Goal: Answer question/provide support

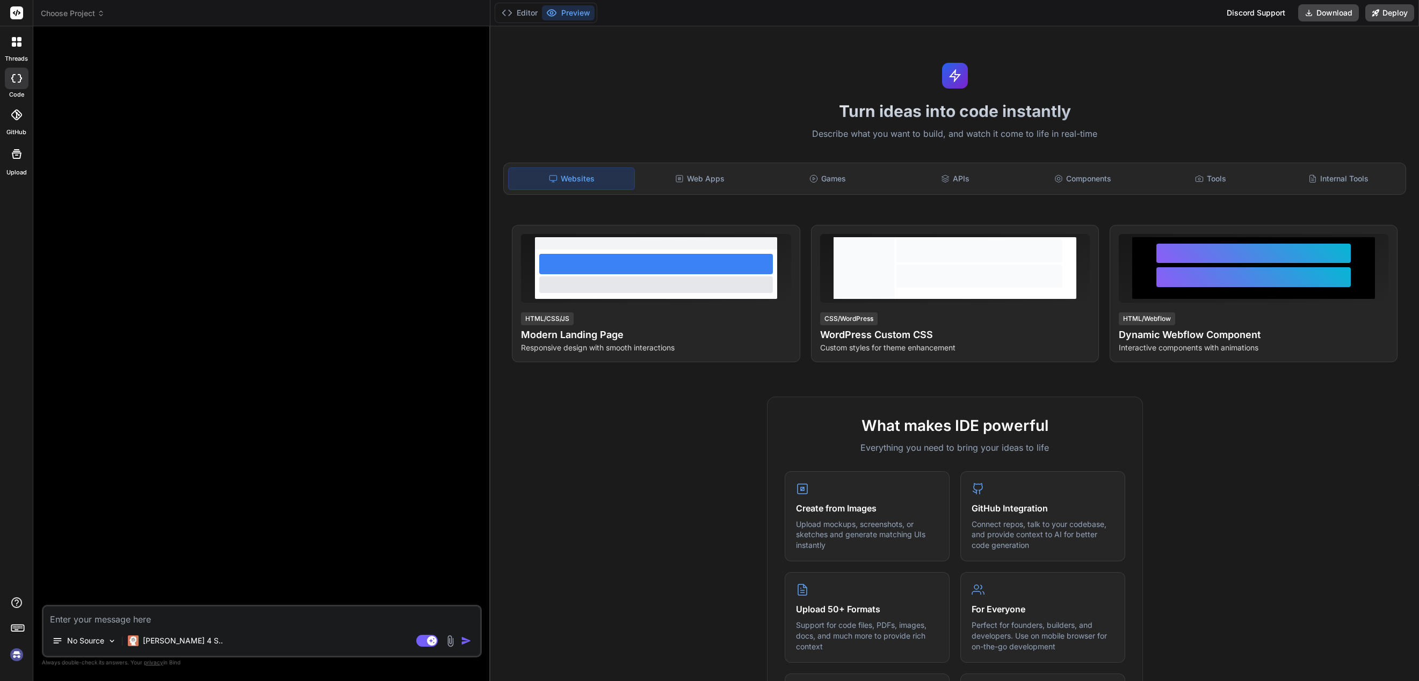
click at [12, 652] on img at bounding box center [17, 655] width 18 height 18
click at [427, 643] on rect at bounding box center [426, 641] width 21 height 12
type textarea "x"
click at [201, 618] on textarea at bounding box center [261, 616] width 437 height 19
type textarea "I"
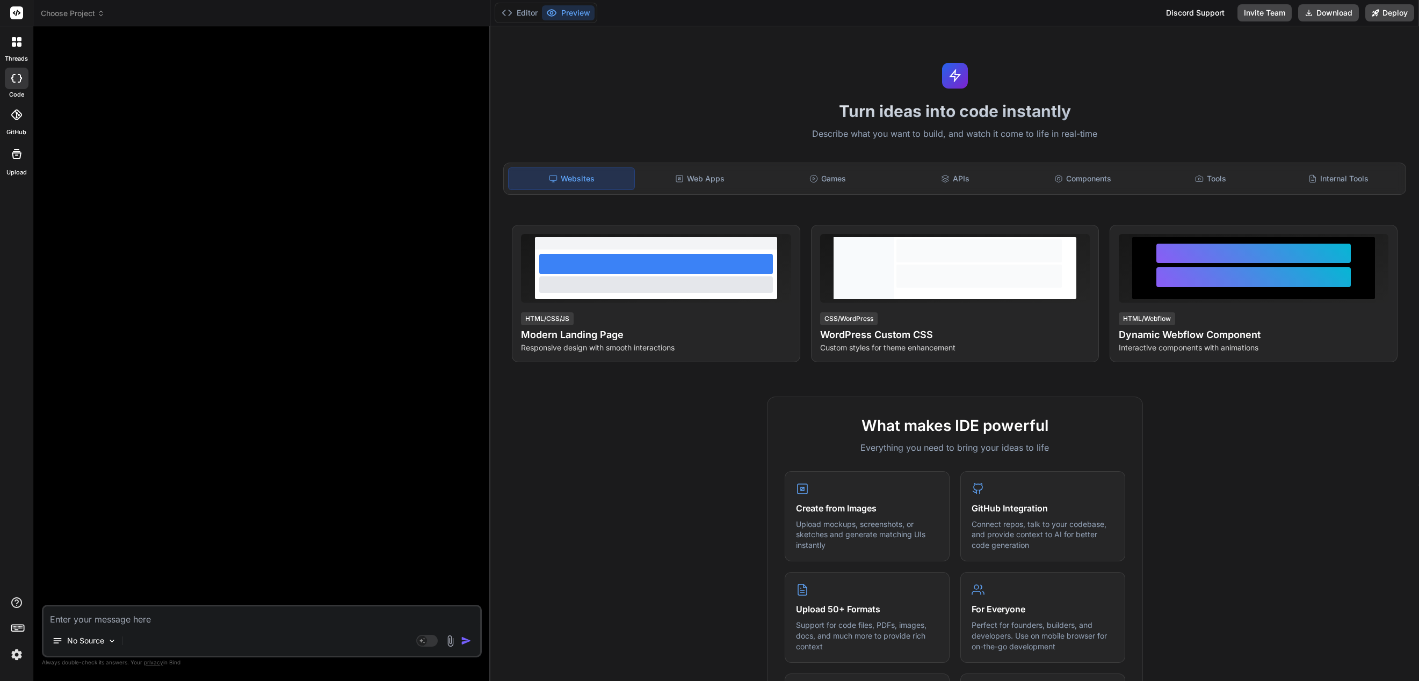
type textarea "x"
type textarea "If"
type textarea "x"
type textarea "If"
type textarea "x"
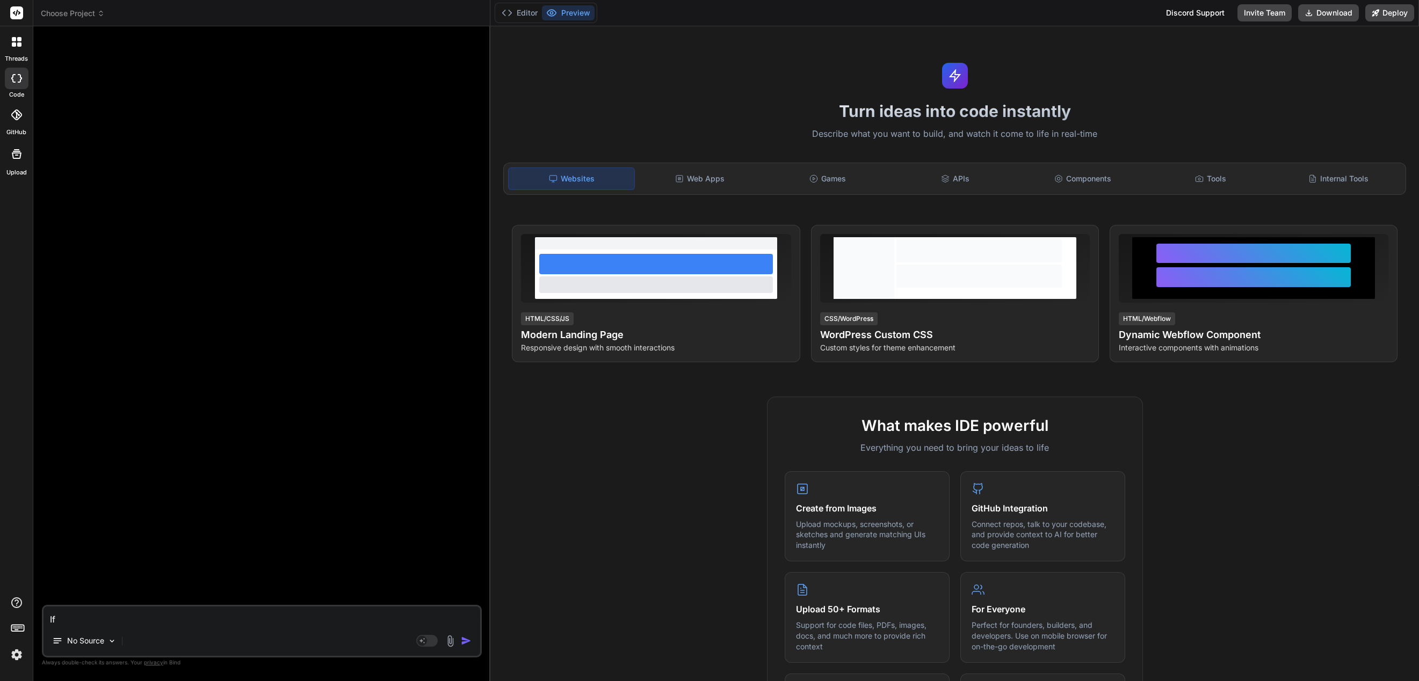
type textarea "If I"
type textarea "x"
type textarea "If I"
type textarea "x"
type textarea "If I g"
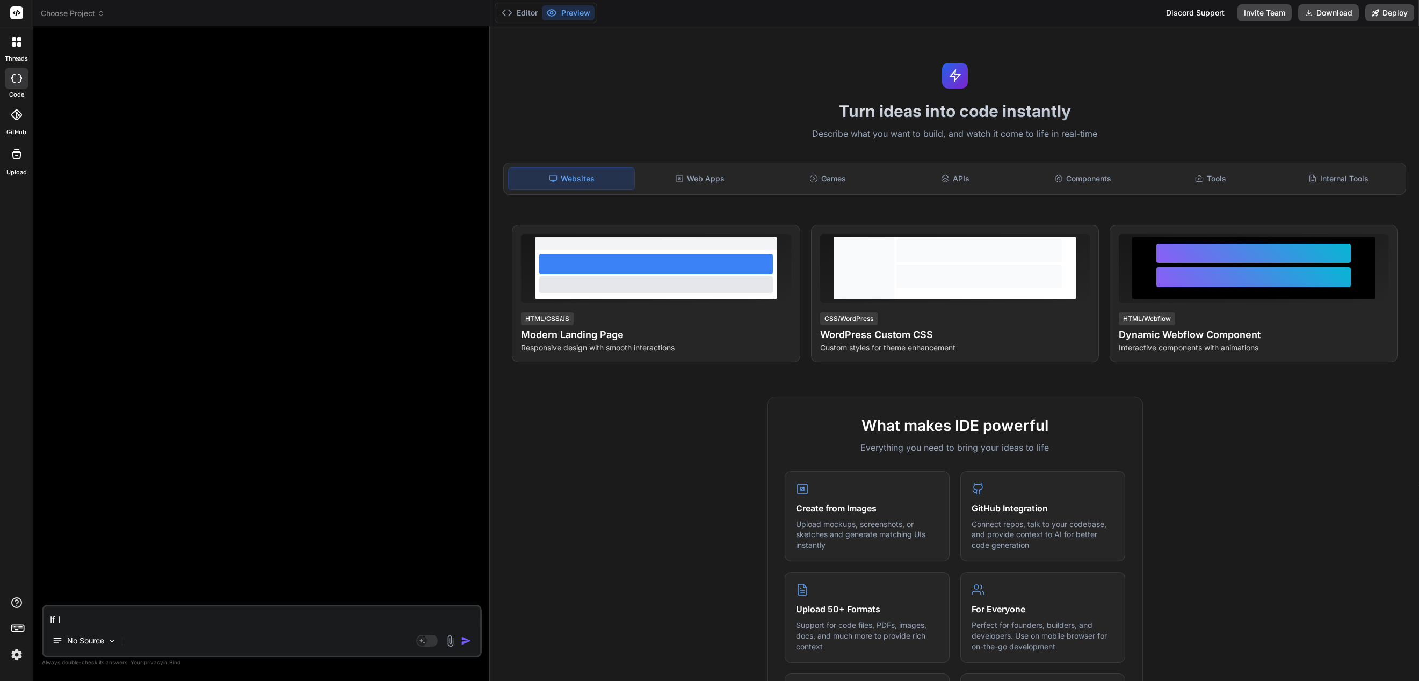
type textarea "x"
type textarea "If I gi"
type textarea "x"
type textarea "If I giv"
type textarea "x"
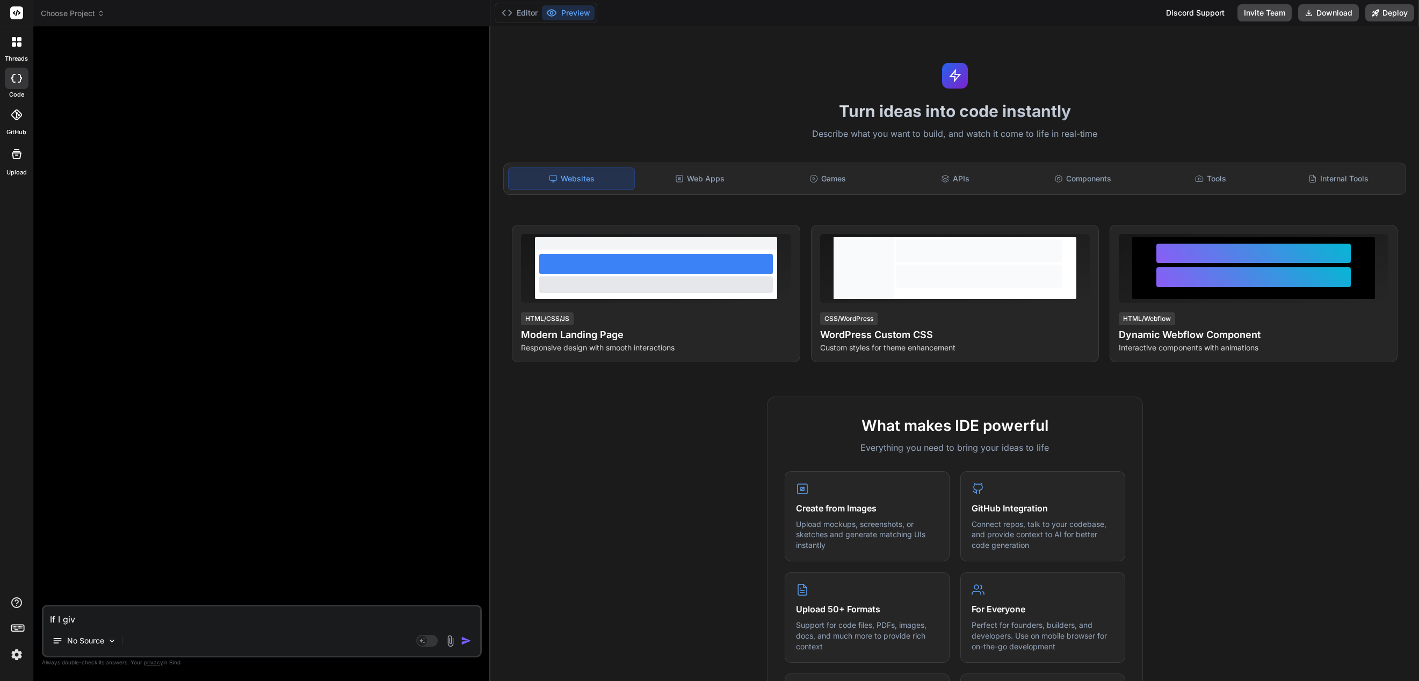
type textarea "If I give"
type textarea "x"
type textarea "If I give"
type textarea "x"
type textarea "If I give y"
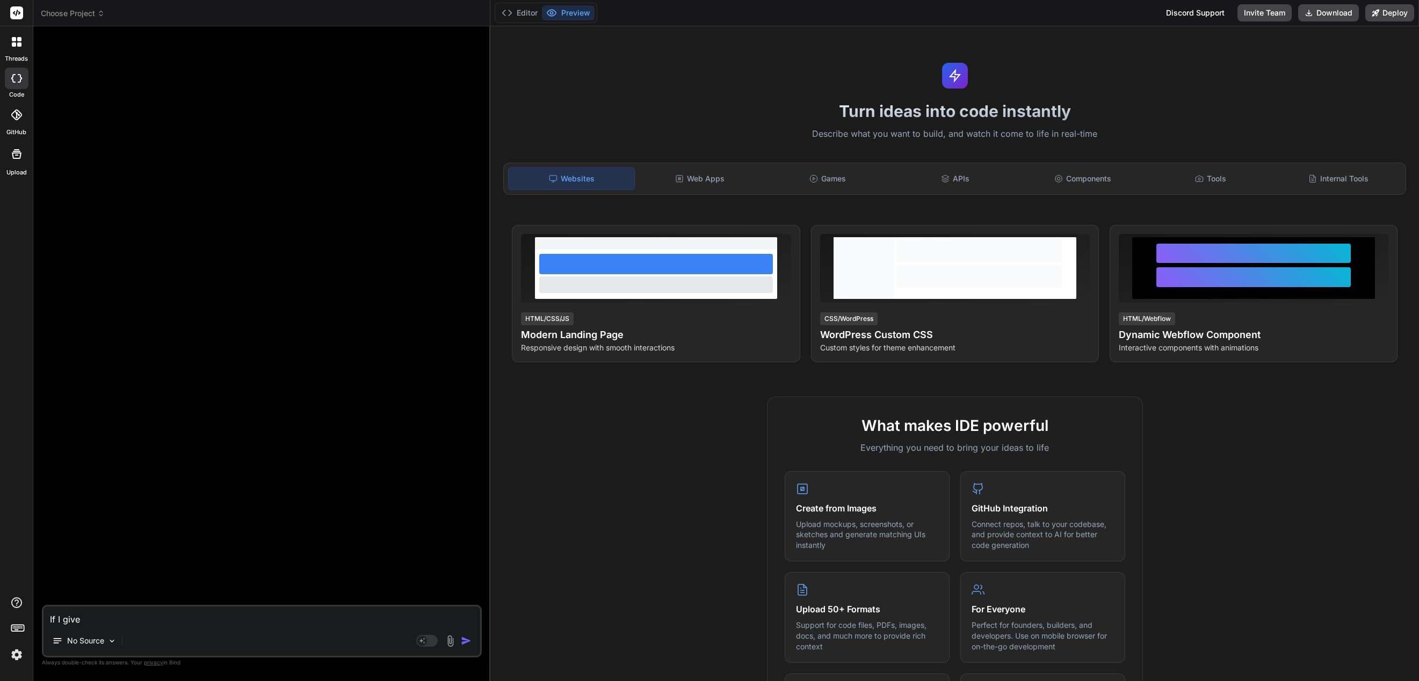
type textarea "x"
type textarea "If I give yo"
type textarea "x"
type textarea "If I give you"
type textarea "x"
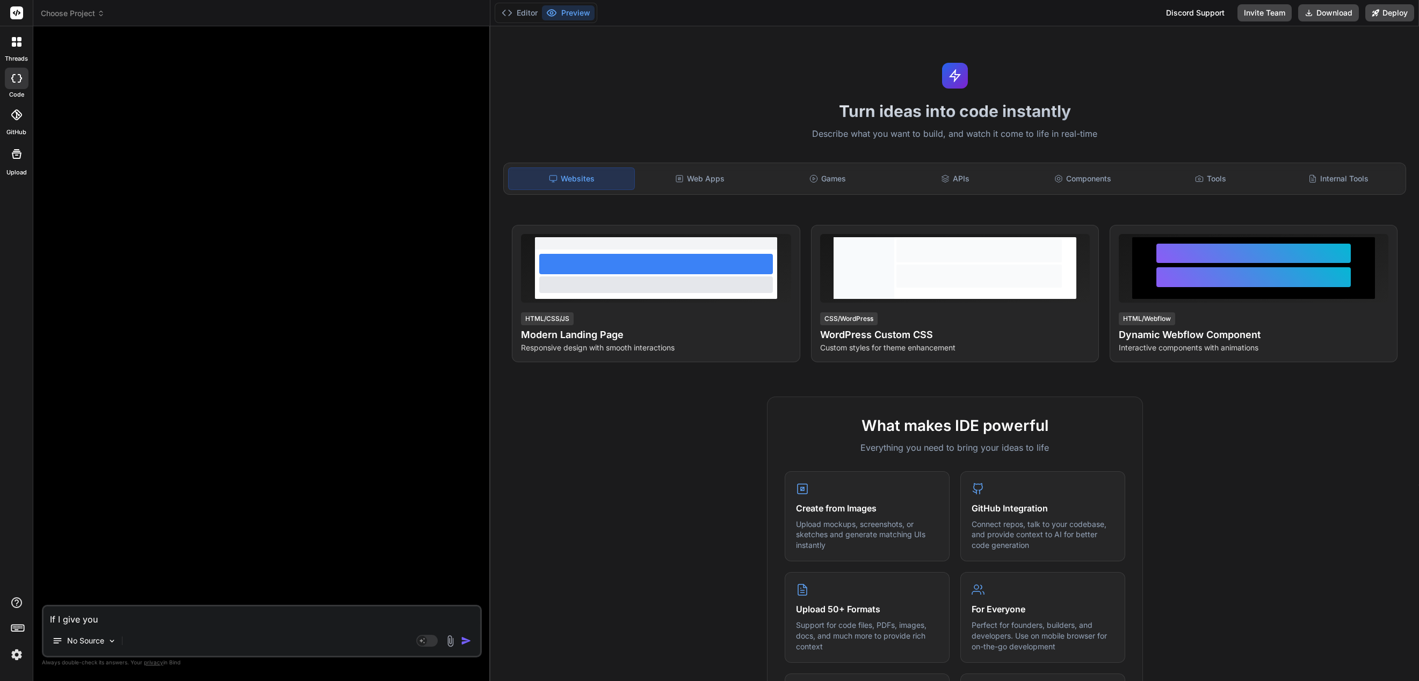
type textarea "If I give you"
type textarea "x"
type textarea "If I give you m"
type textarea "x"
type textarea "If I give you my"
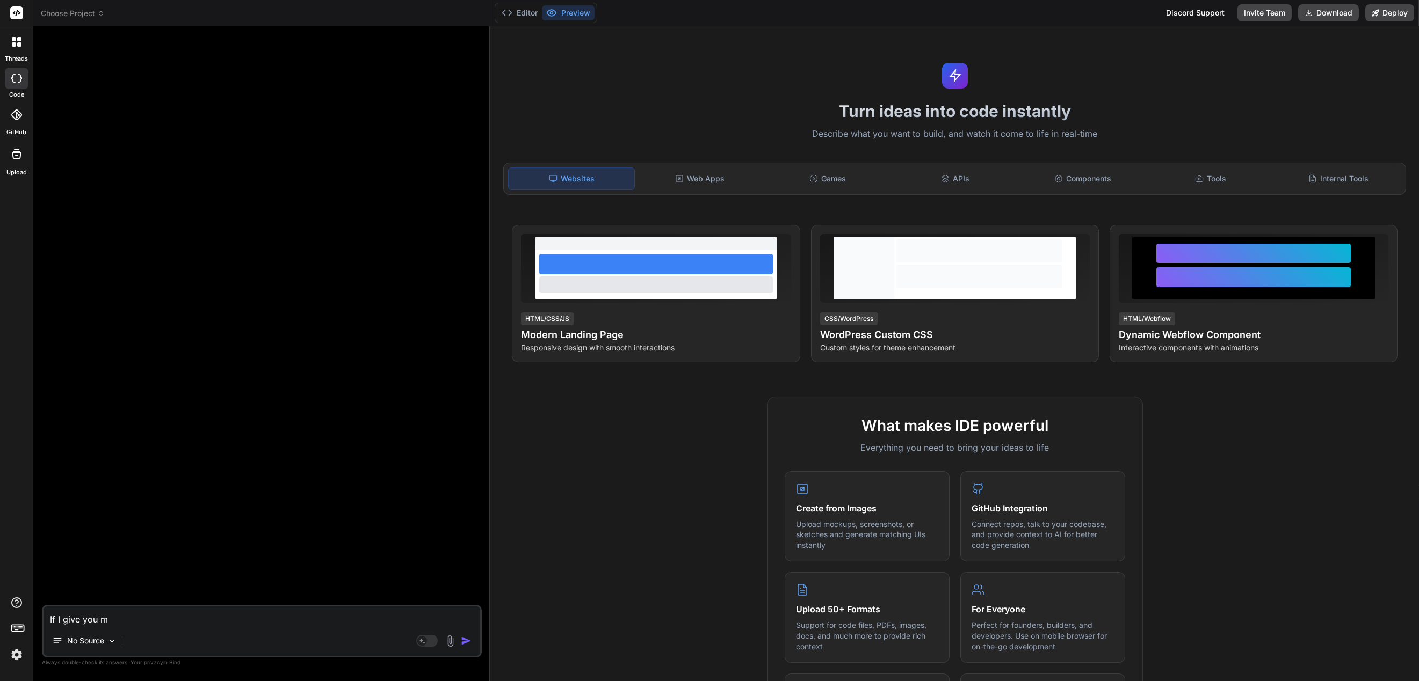
type textarea "x"
type textarea "If I give you my"
type textarea "x"
type textarea "If I give you my e"
type textarea "x"
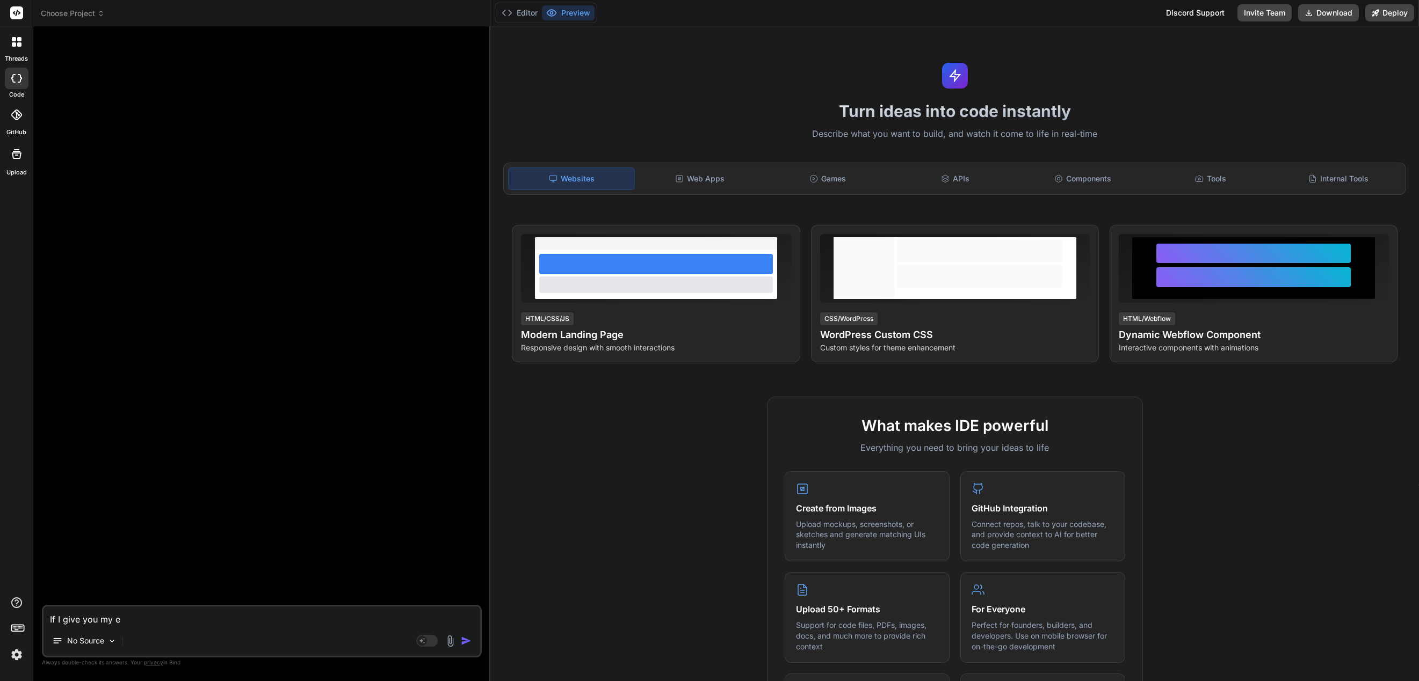
type textarea "If I give you my ep"
type textarea "x"
type textarea "If I give you my epu"
type textarea "x"
type textarea "If I give you my epud"
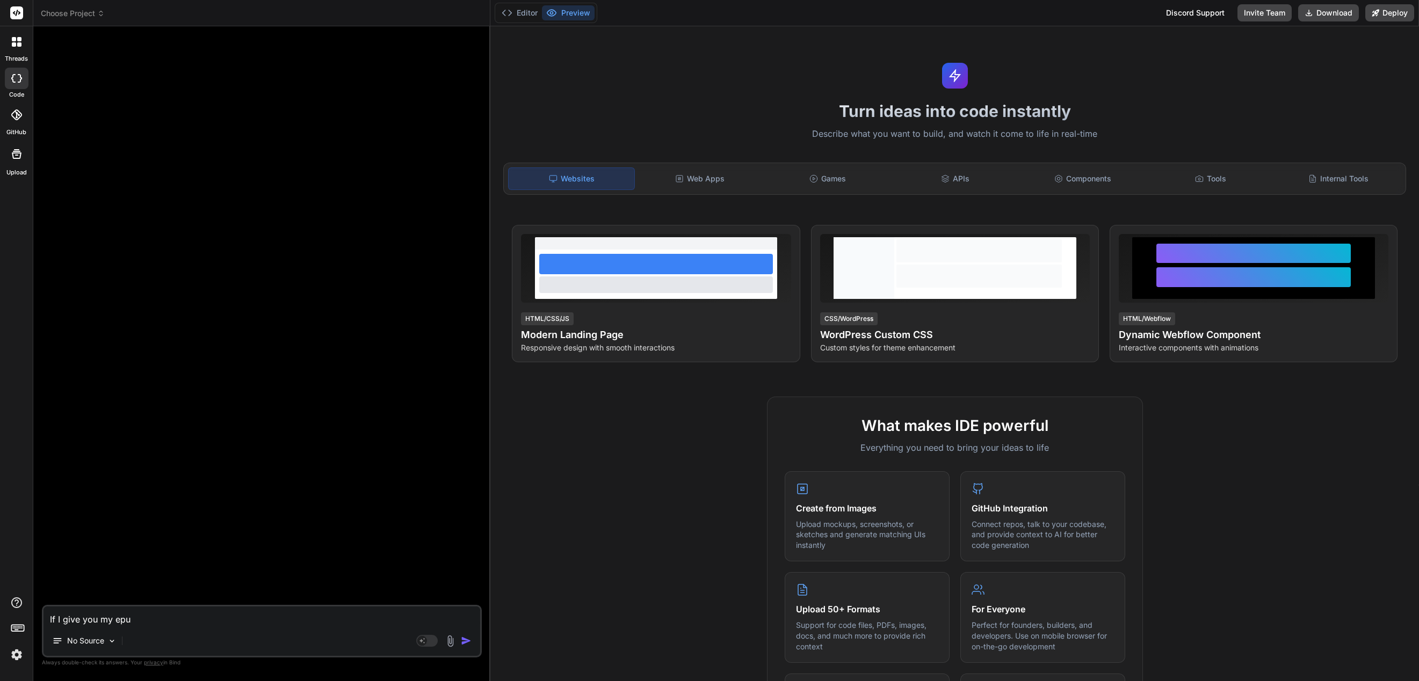
type textarea "x"
type textarea "If I give you my epud"
type textarea "x"
type textarea "If I give you my epud"
type textarea "x"
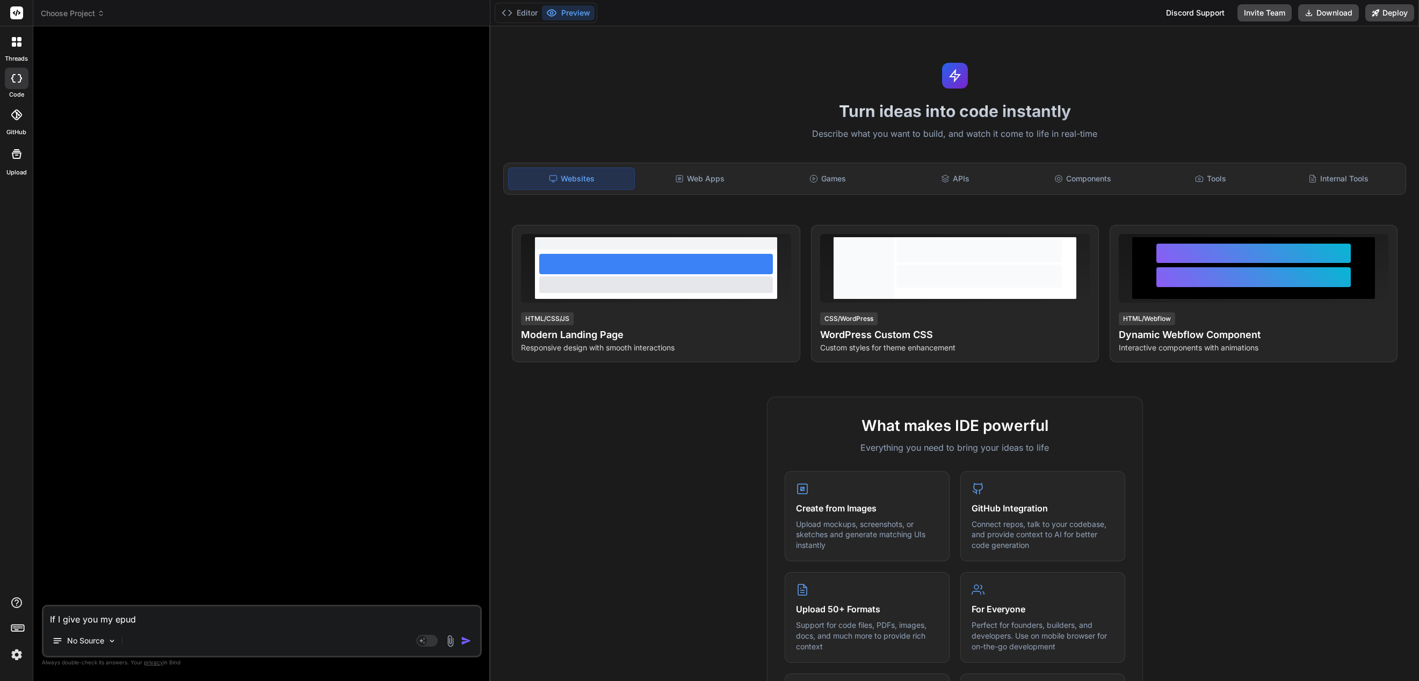
type textarea "If I give you my epu"
type textarea "x"
type textarea "If I give you my epub"
type textarea "x"
type textarea "If I give you my epub"
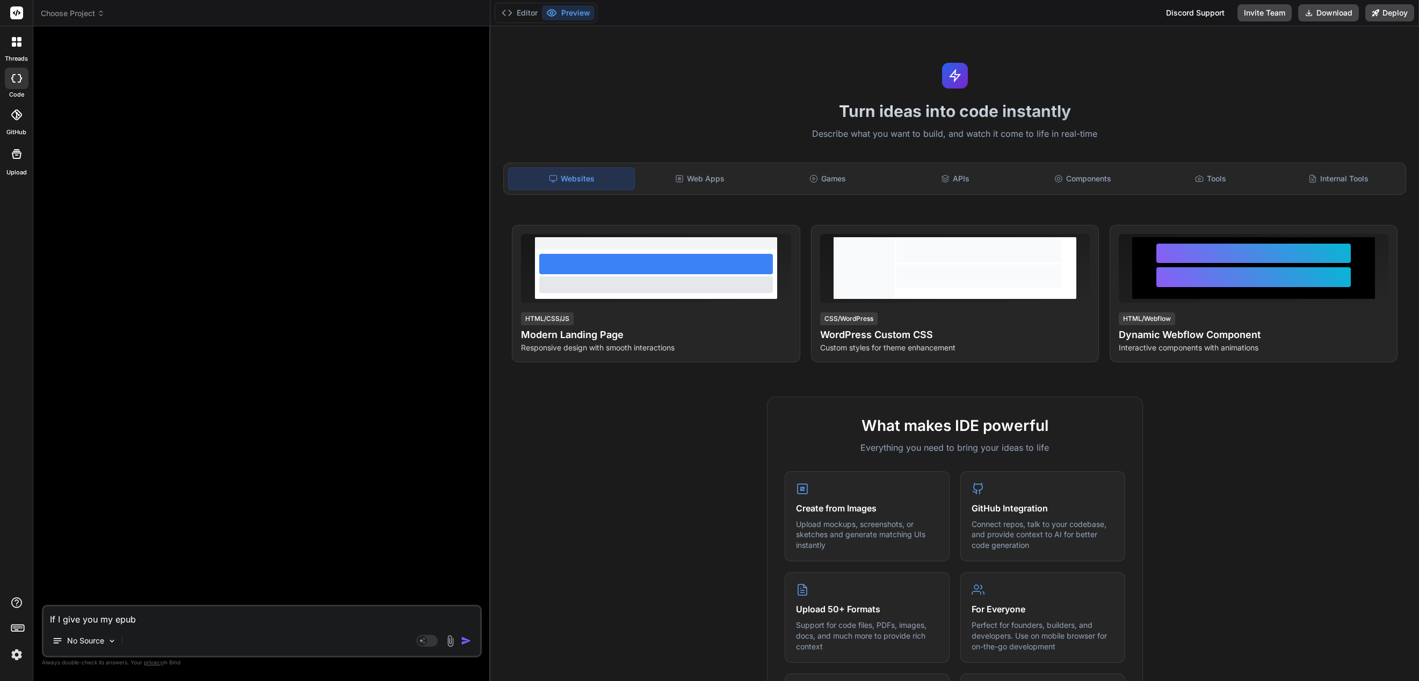
type textarea "x"
type textarea "If I give you my epub f"
type textarea "x"
type textarea "If I give you my epub fi"
type textarea "x"
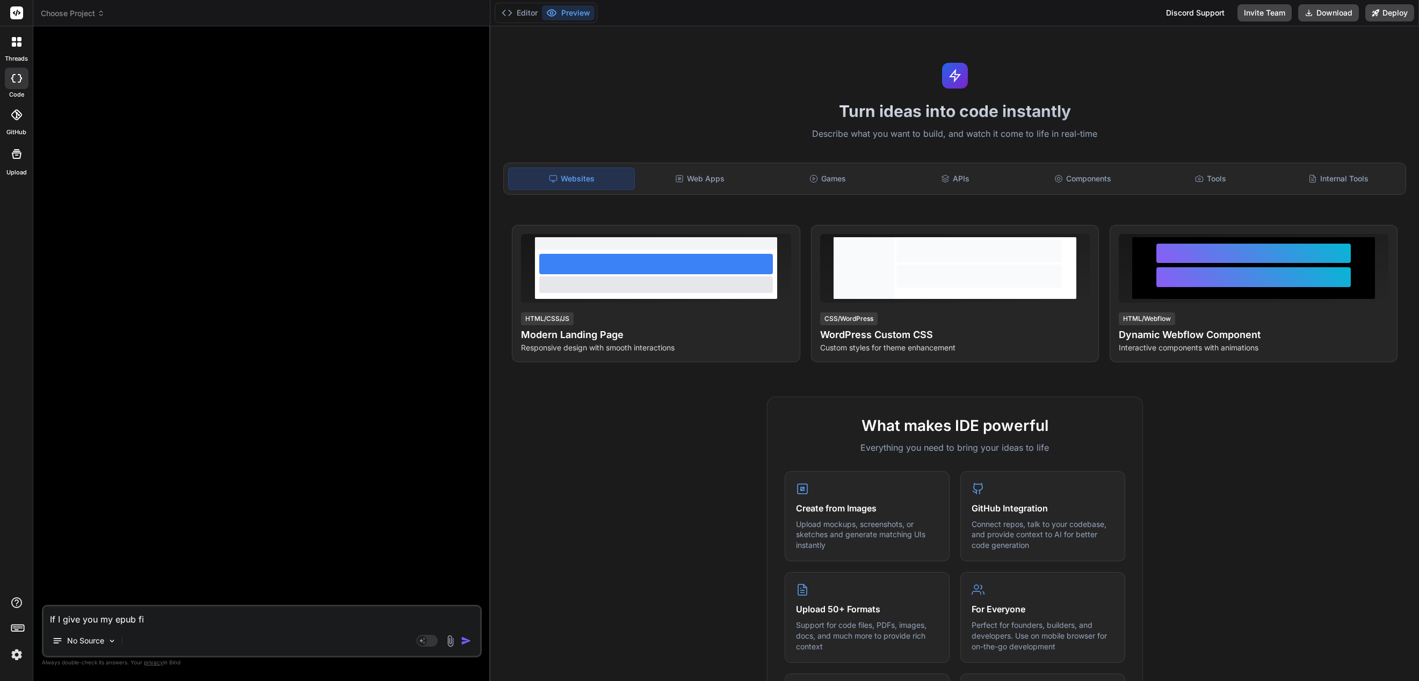
type textarea "If I give you my epub fil"
type textarea "x"
type textarea "If I give you my epub file"
type textarea "x"
type textarea "If I give you my epub file"
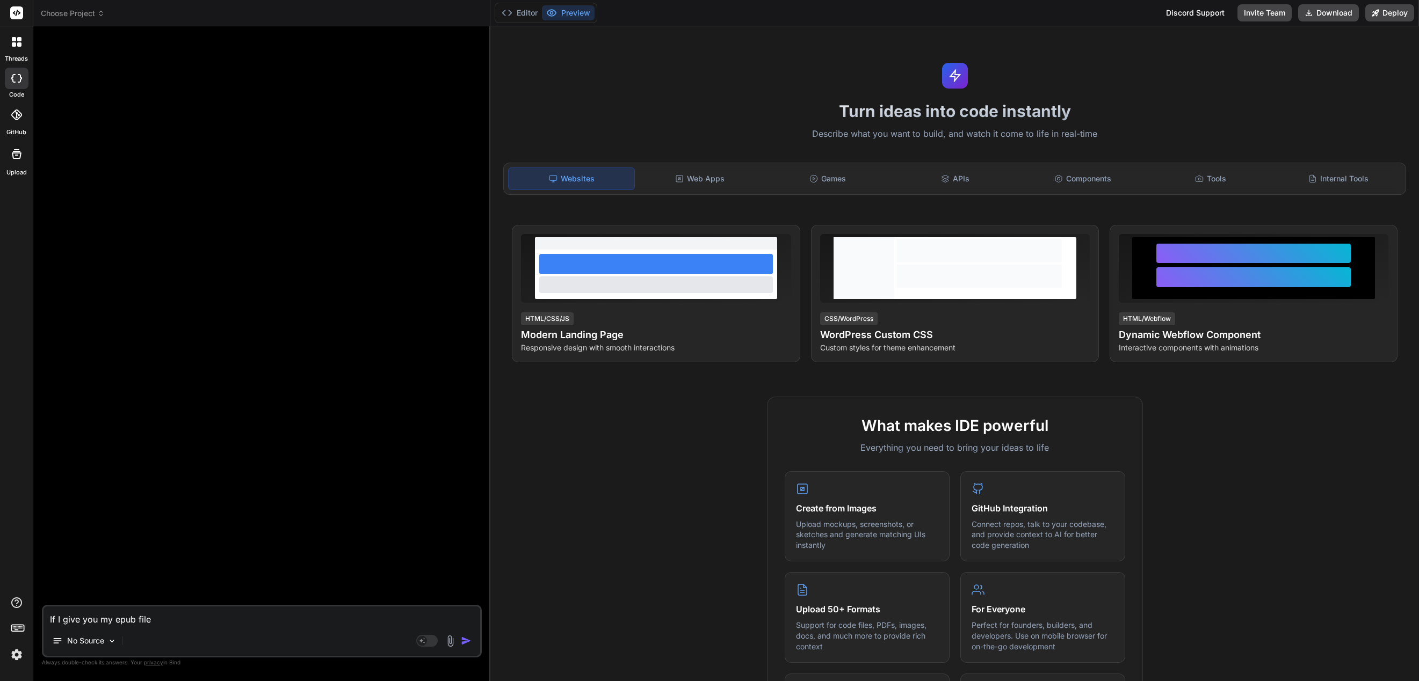
type textarea "x"
type textarea "If I give you my epub file c"
type textarea "x"
type textarea "If I give you my epub file ca"
type textarea "x"
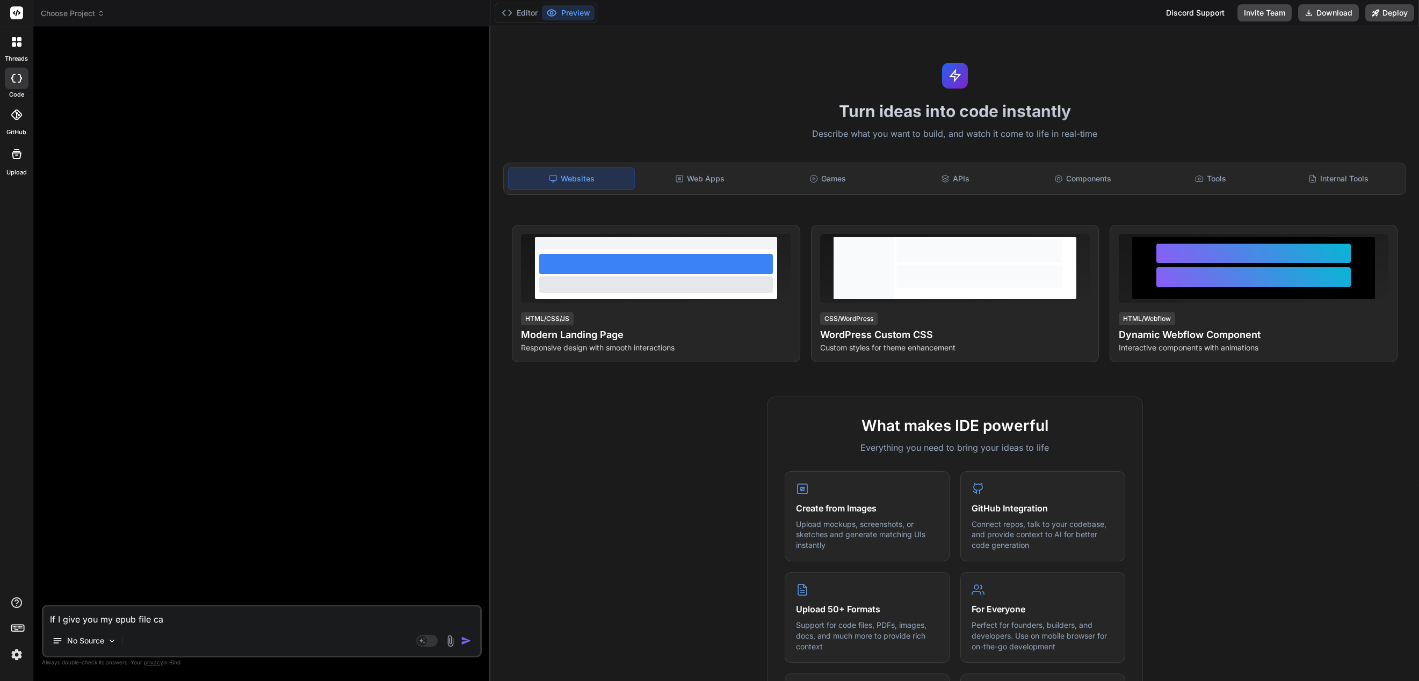
type textarea "If I give you my epub file can"
type textarea "x"
type textarea "If I give you my epub file can"
type textarea "x"
type textarea "If I give you my epub file can y"
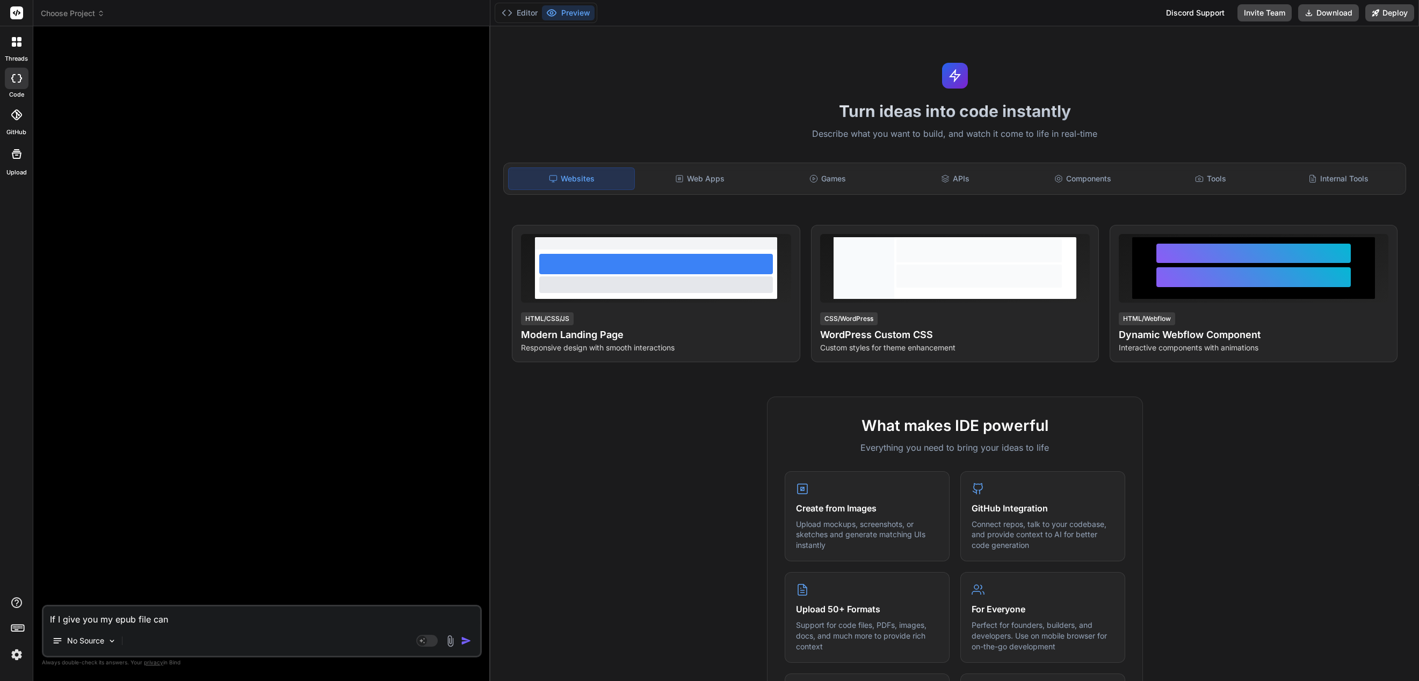
type textarea "x"
type textarea "If I give you my epub file can yo"
type textarea "x"
type textarea "If I give you my epub file can you"
type textarea "x"
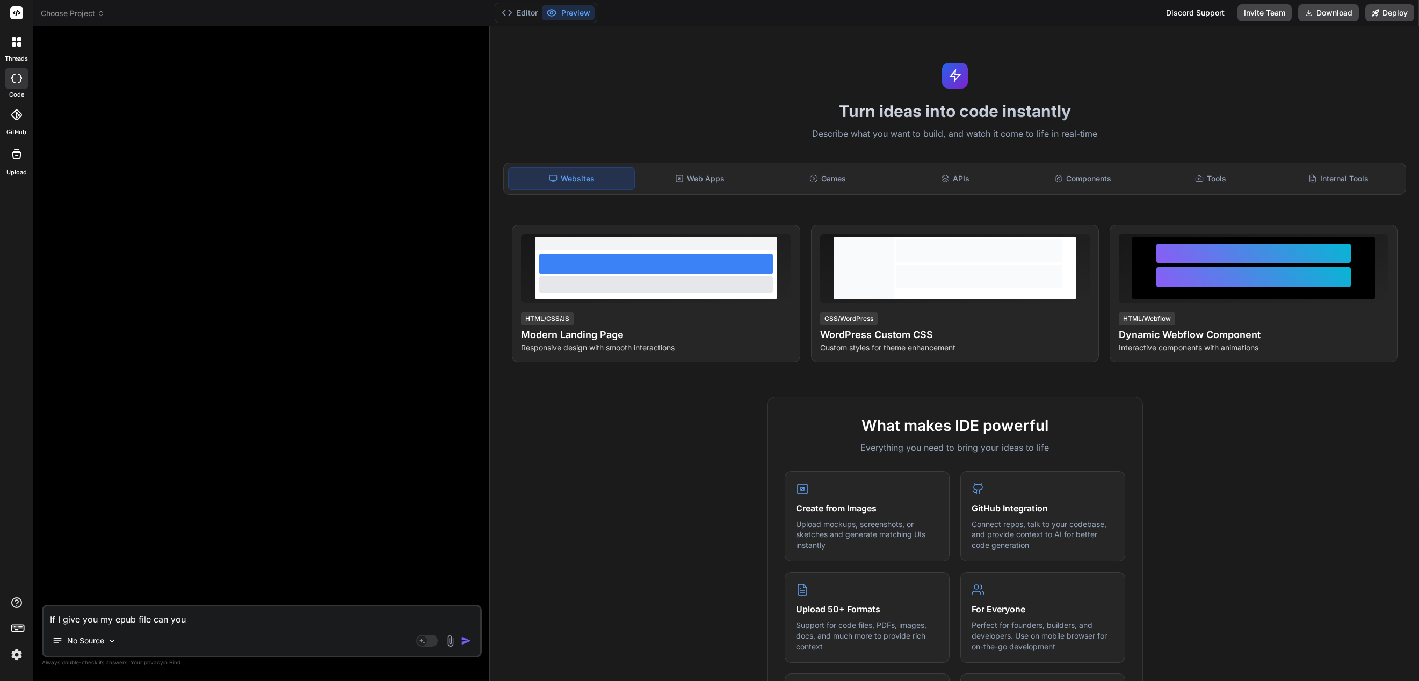
type textarea "If I give you my epub file can you"
type textarea "x"
type textarea "If I give you my epub file can you f"
type textarea "x"
type textarea "If I give you my epub file can you fi"
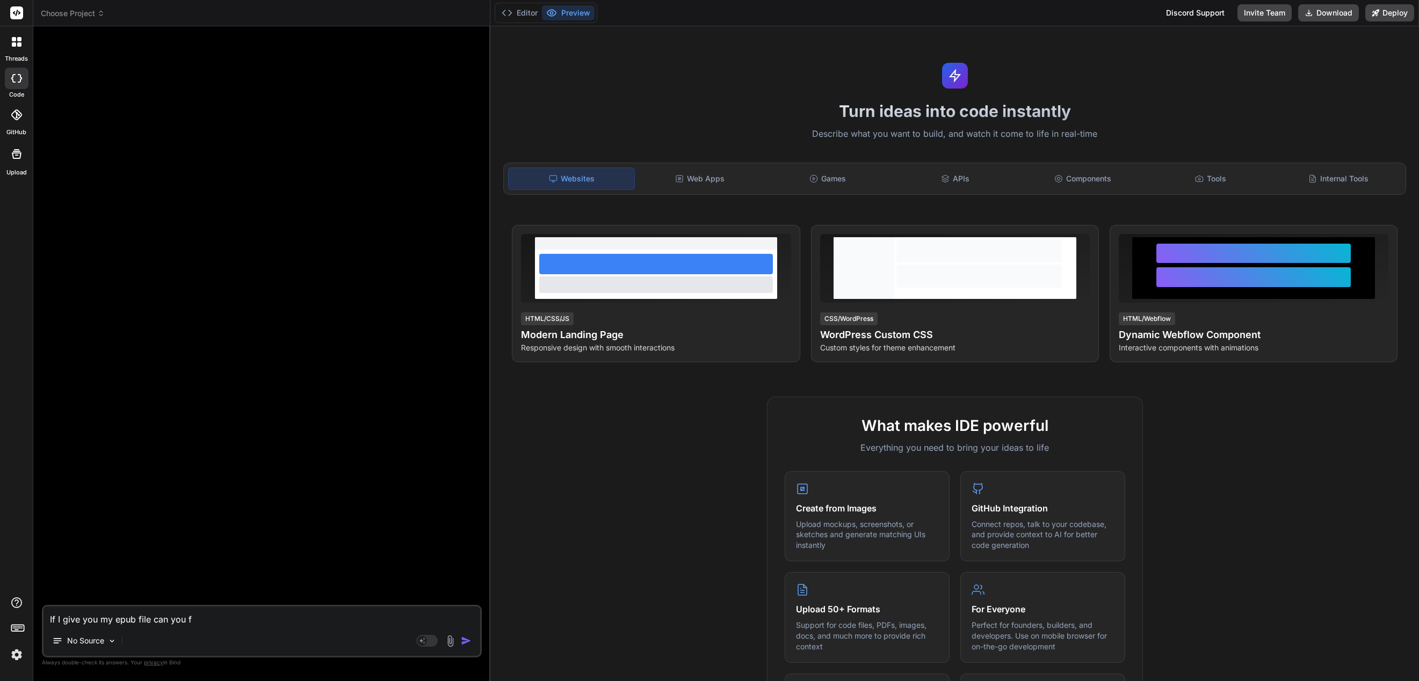
type textarea "x"
type textarea "If I give you my epub file can you fix"
type textarea "x"
type textarea "If I give you my epub file can you fix"
type textarea "x"
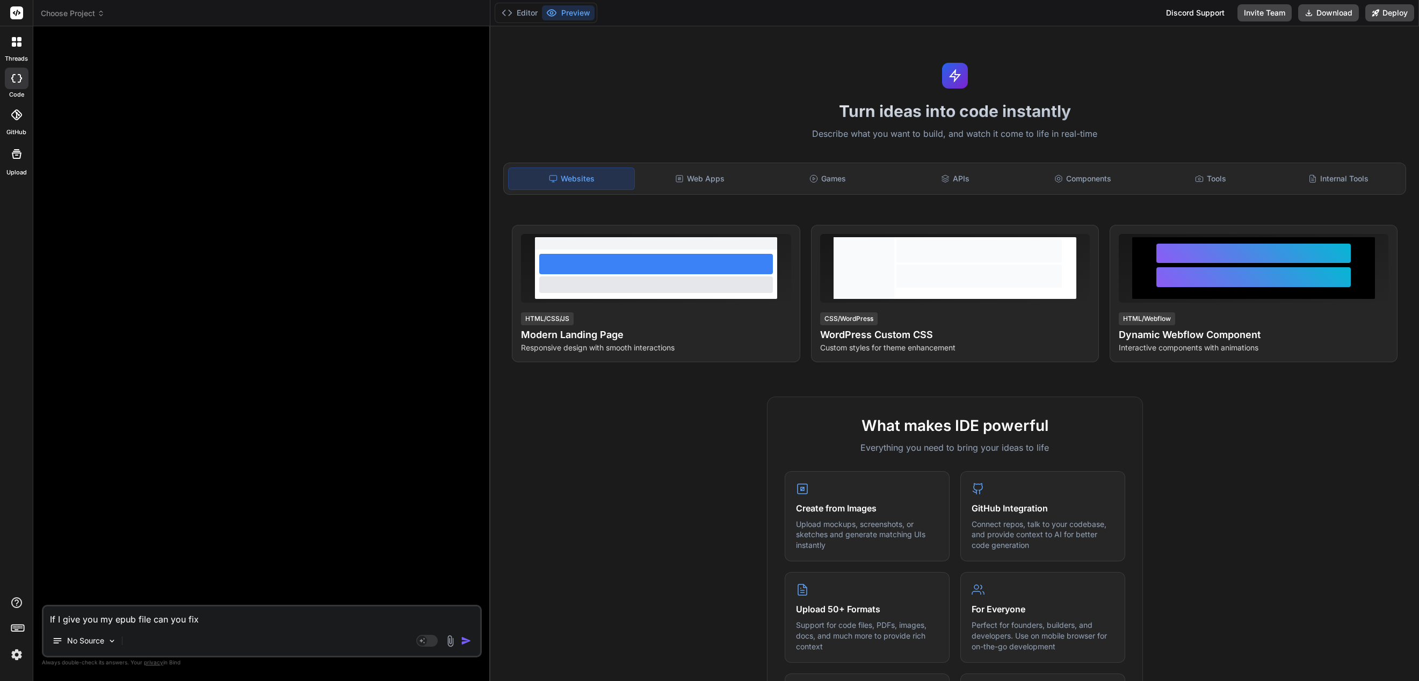
type textarea "If I give you my epub file can you fix t"
type textarea "x"
type textarea "If I give you my epub file can you fix th"
type textarea "x"
type textarea "If I give you my epub file can you fix thi"
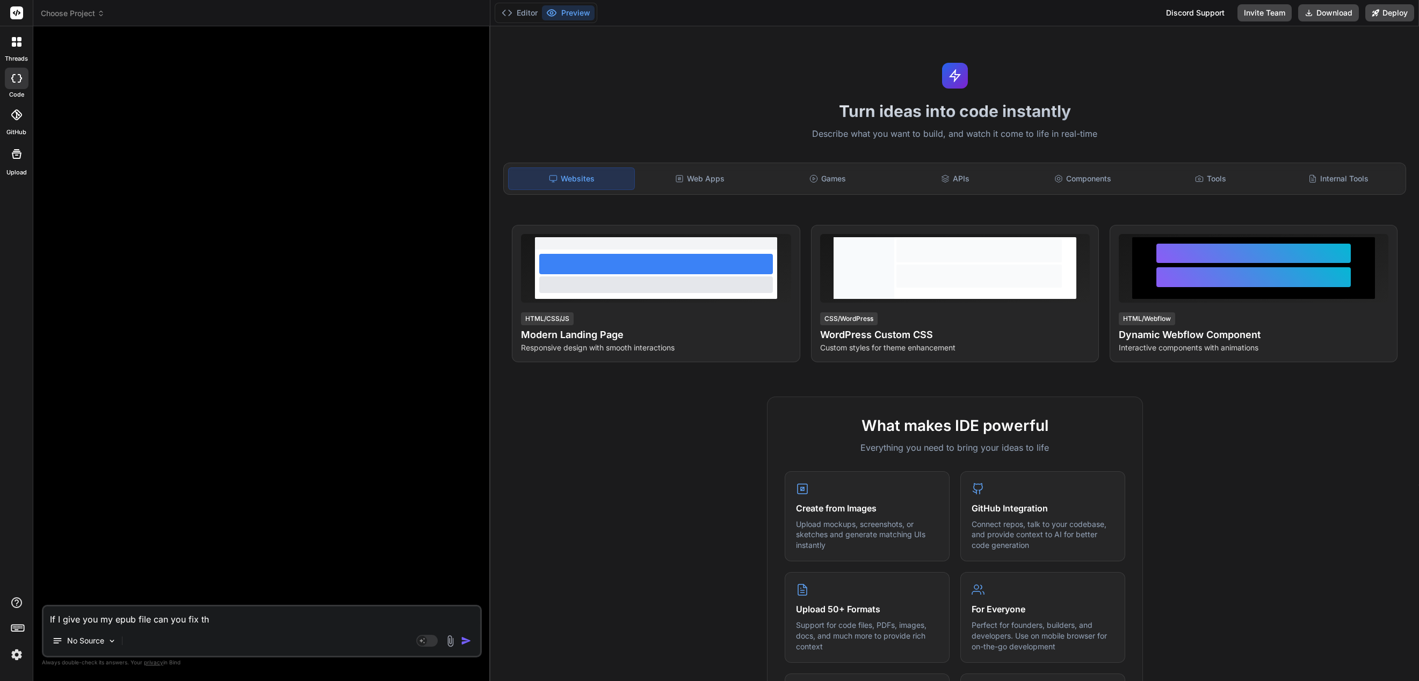
type textarea "x"
type textarea "If I give you my epub file can you fix this"
type textarea "x"
type textarea "If I give you my epub file can you fix this"
type textarea "x"
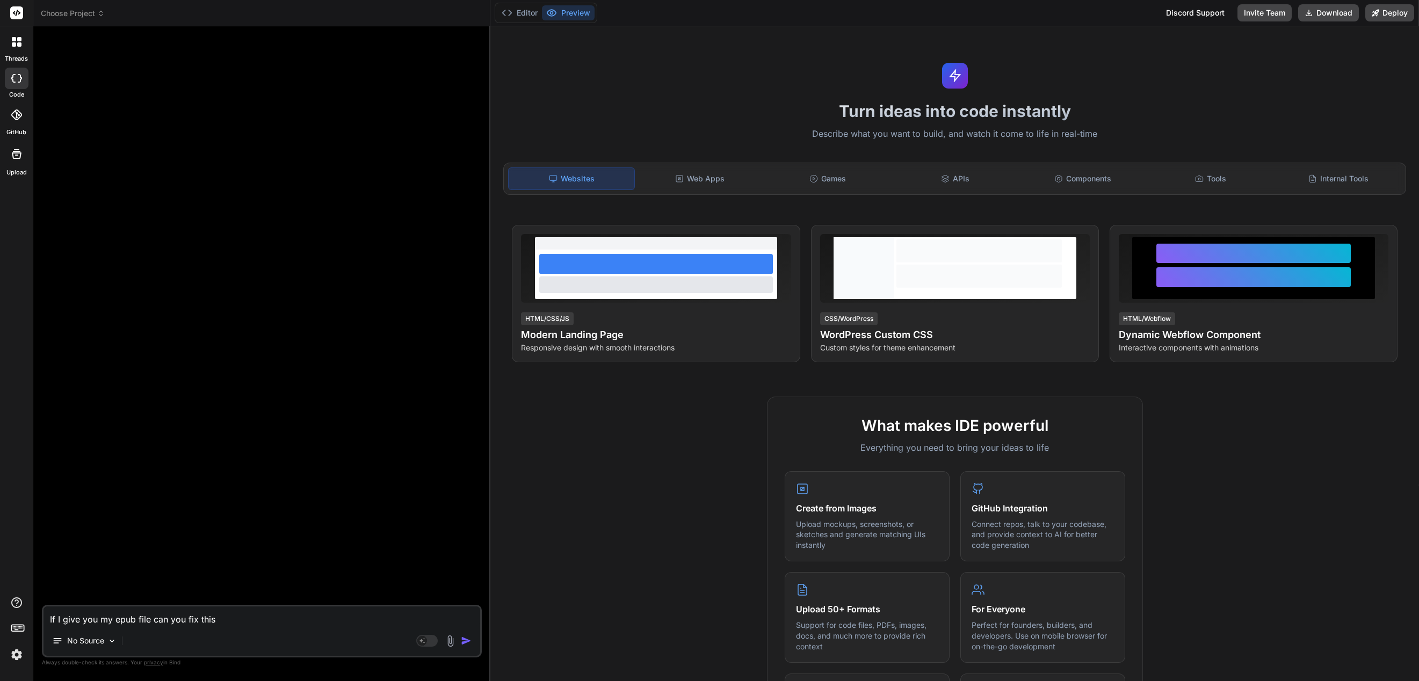
type textarea "If I give you my epub file can you fix this e"
type textarea "x"
type textarea "If I give you my epub file can you fix this"
type textarea "x"
type textarea "If I give you my epub file can you fix this e"
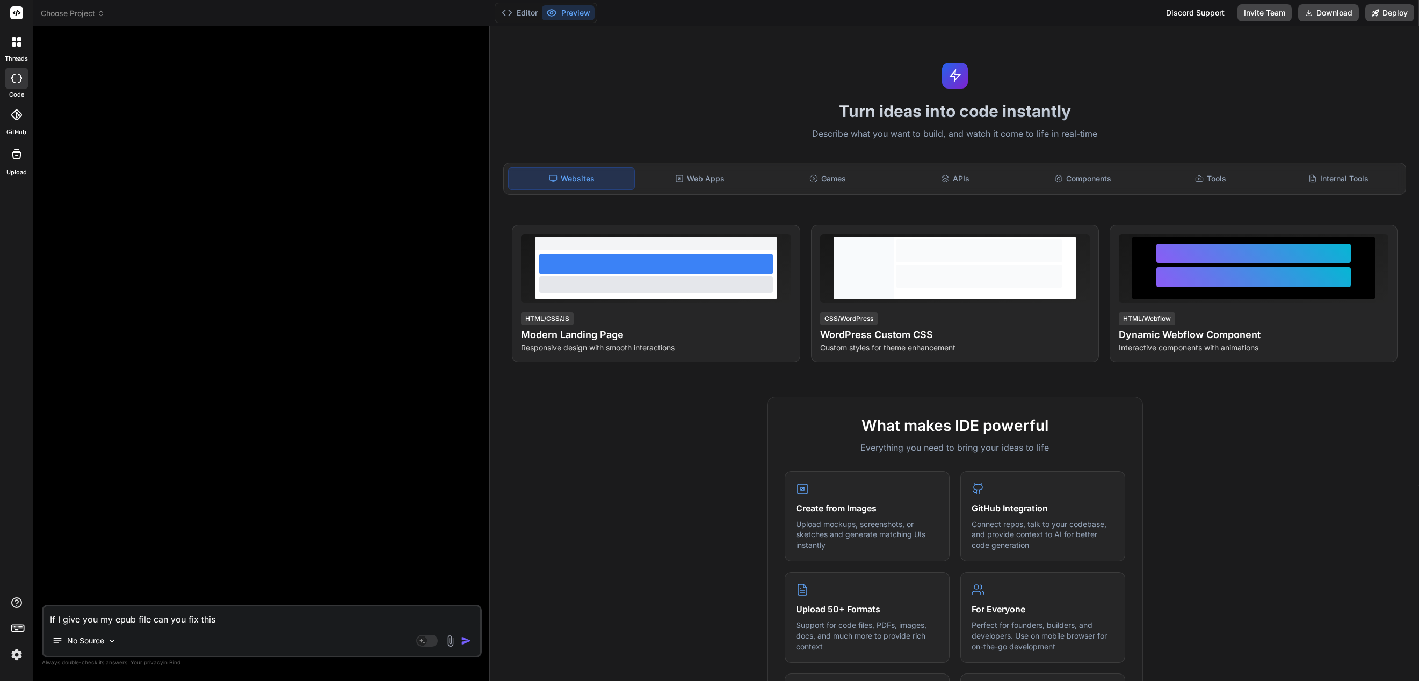
type textarea "x"
type textarea "If I give you my epub file can you fix this er"
type textarea "x"
type textarea "If I give you my epub file can you fix this err"
type textarea "x"
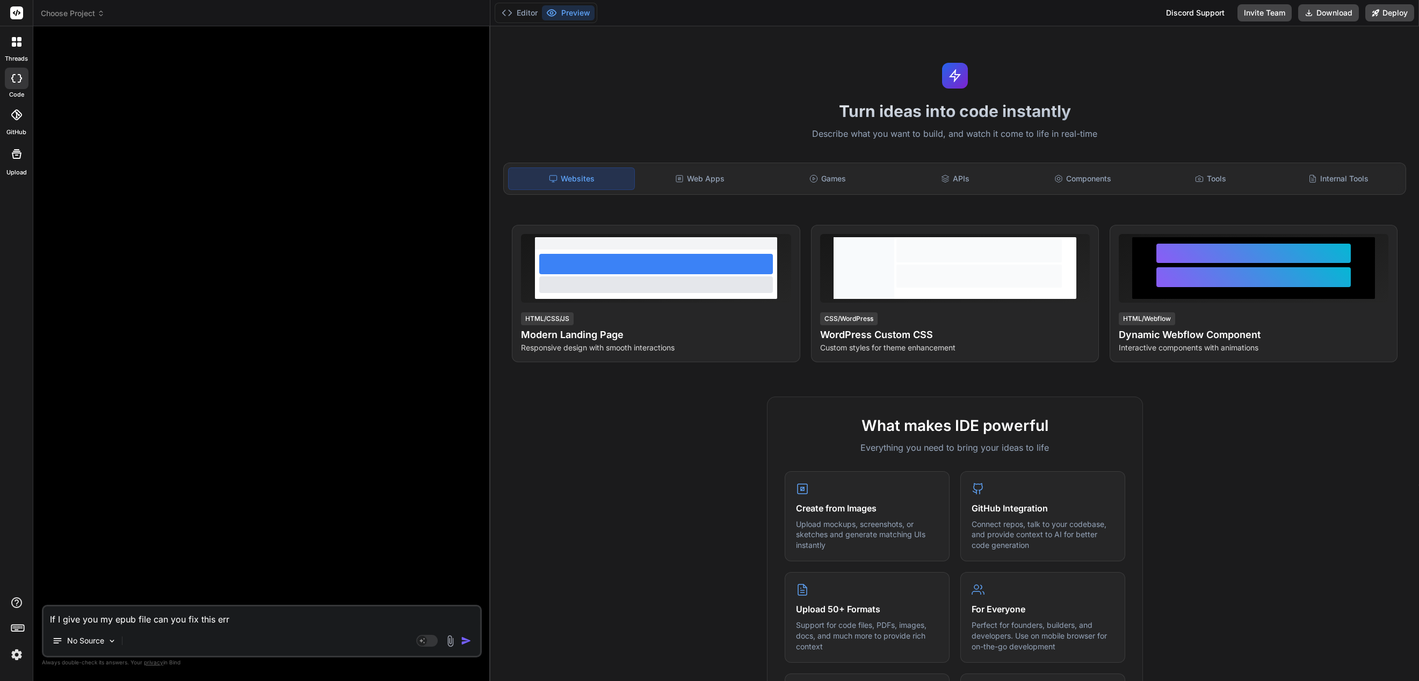
type textarea "If I give you my epub file can you fix this erro"
type textarea "x"
type textarea "If I give you my epub file can you fix this error"
type textarea "x"
type textarea "If I give you my epub file can you fix this error?"
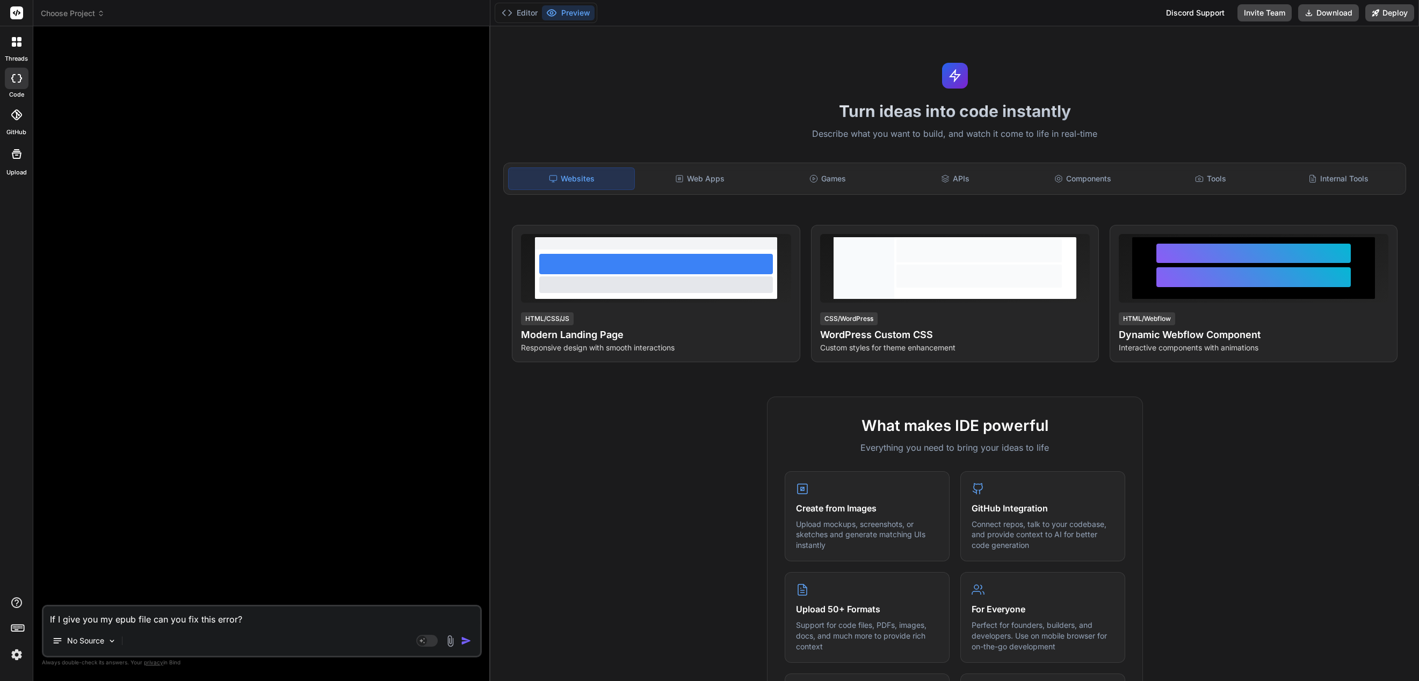
type textarea "x"
type textarea "If I give you my epub file can you fix this error?"
type textarea "x"
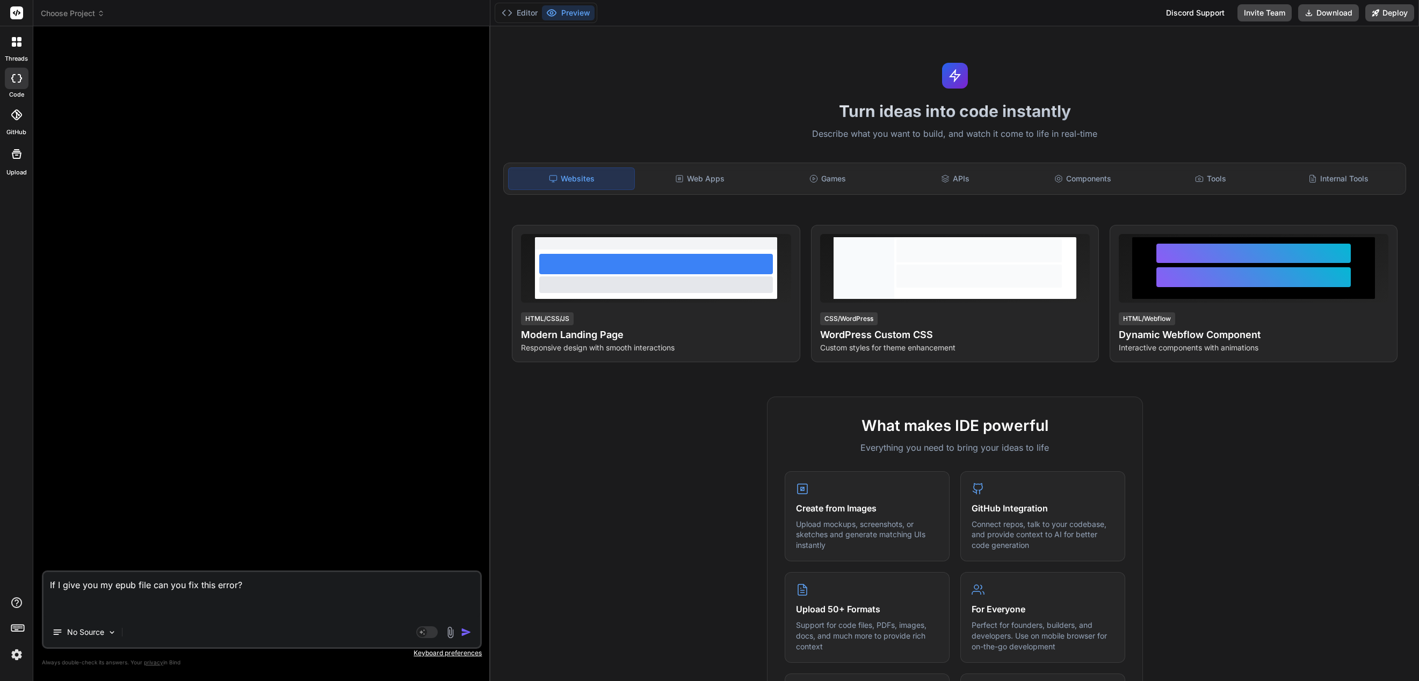
paste textarea "We found the below issues with your book Please resolve the issues, and re-subm…"
type textarea "If I give you my epub file can you fix this error? We found the below issues wi…"
type textarea "x"
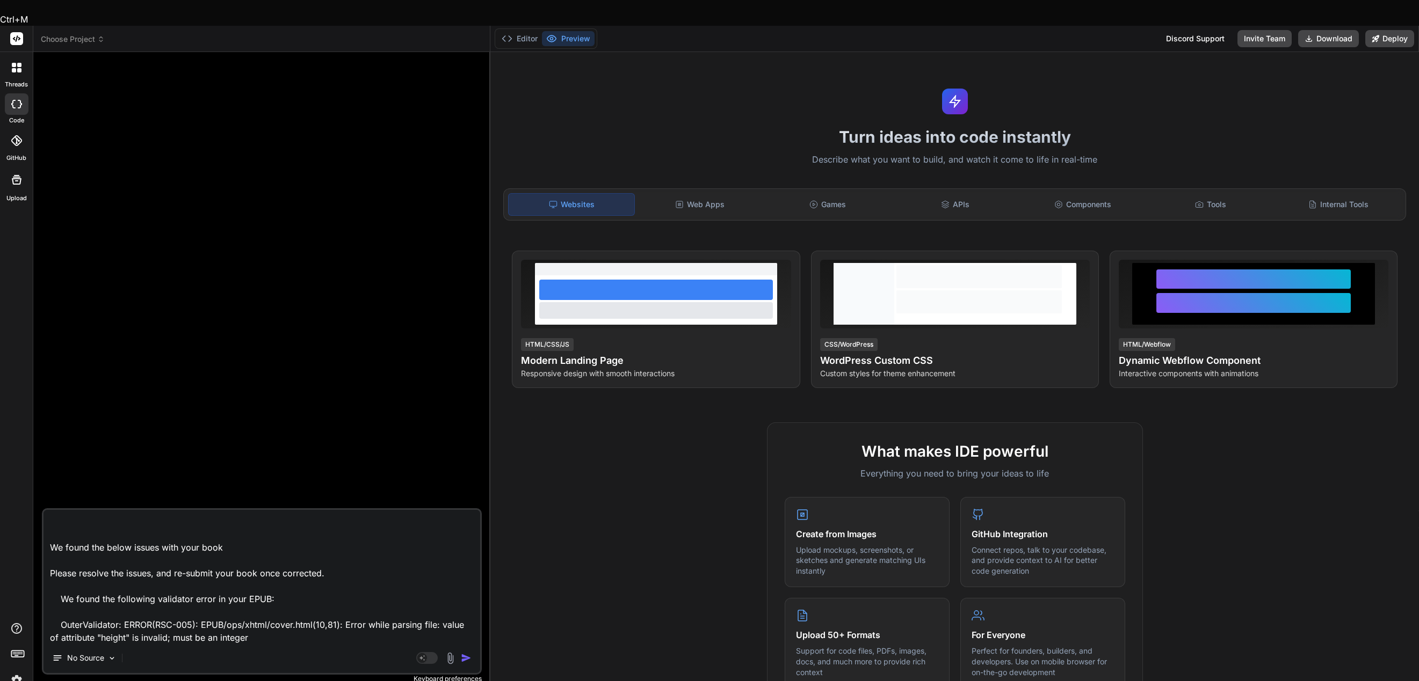
drag, startPoint x: 298, startPoint y: 579, endPoint x: 37, endPoint y: 541, distance: 263.7
click at [43, 541] on textarea "If I give you my epub file can you fix this error? We found the below issues wi…" at bounding box center [261, 576] width 437 height 133
type textarea "If I give you my epub file can you fix this error? We found the below issues wi…"
type textarea "x"
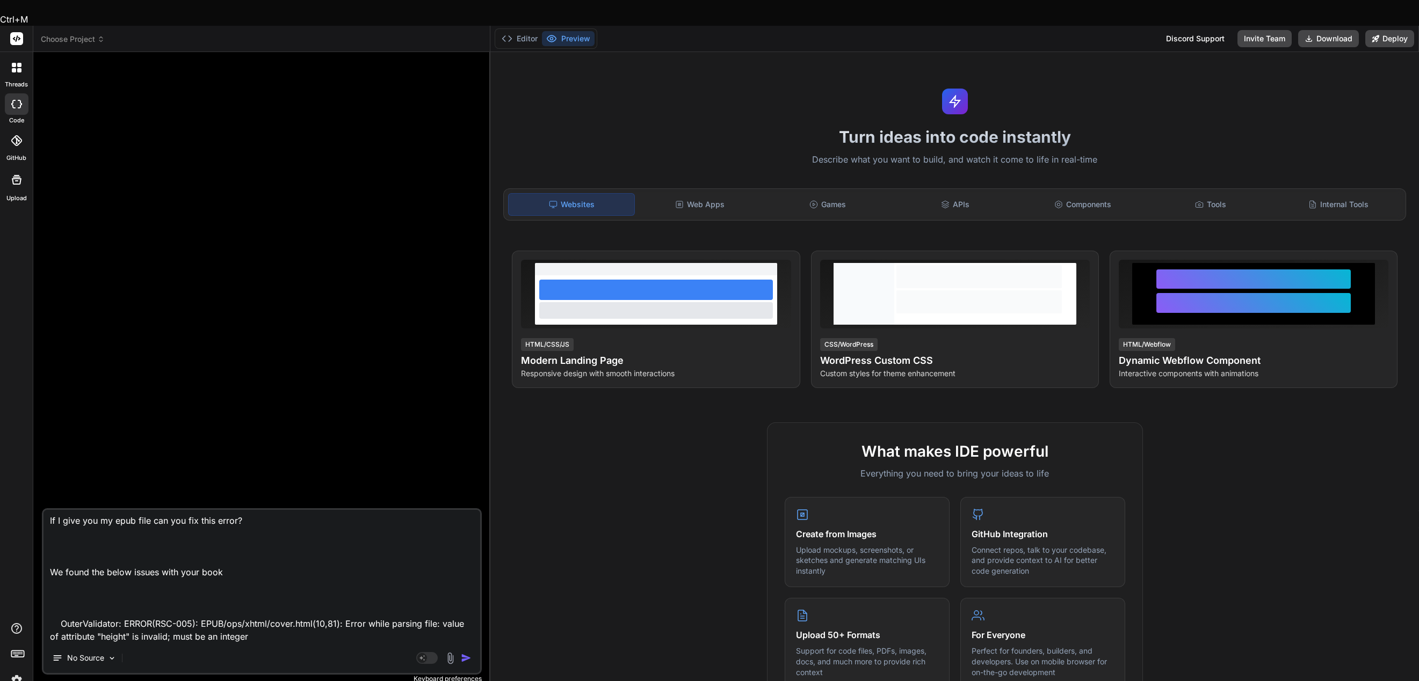
scroll to position [2, 0]
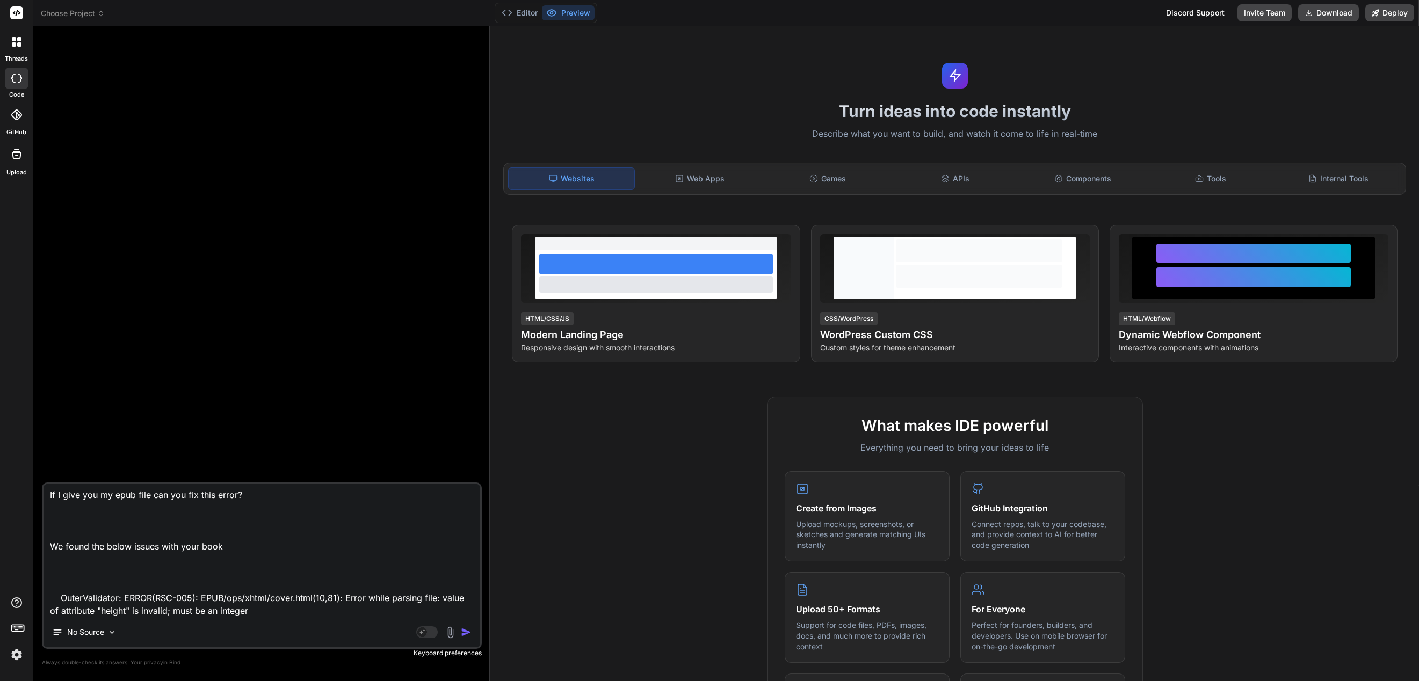
type textarea "If I give you my epub file can you fix this error? We found the below issues wi…"
type textarea "x"
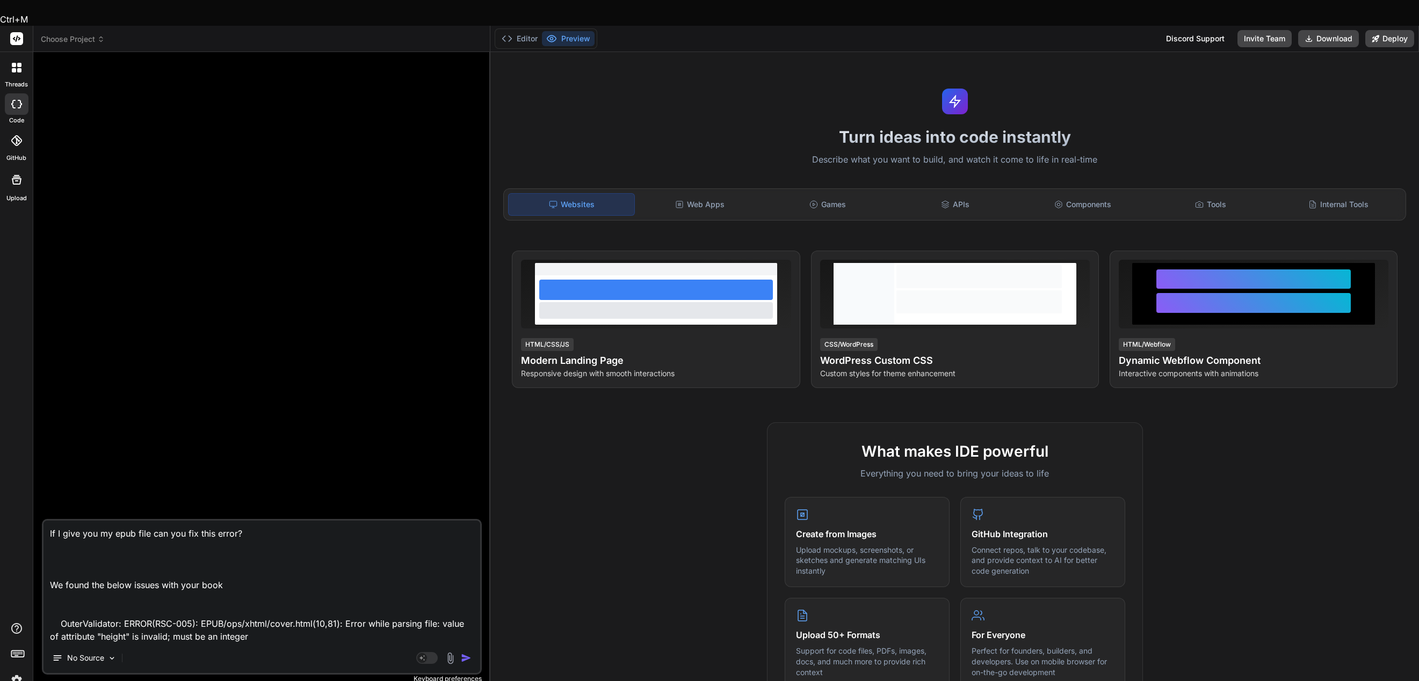
drag, startPoint x: 125, startPoint y: 575, endPoint x: 35, endPoint y: 549, distance: 93.8
click at [43, 549] on textarea "If I give you my epub file can you fix this error? We found the below issues wi…" at bounding box center [261, 582] width 437 height 122
type textarea "If I give you my epub file can you fix this error? OuterValidator: ERROR(RSC-00…"
type textarea "x"
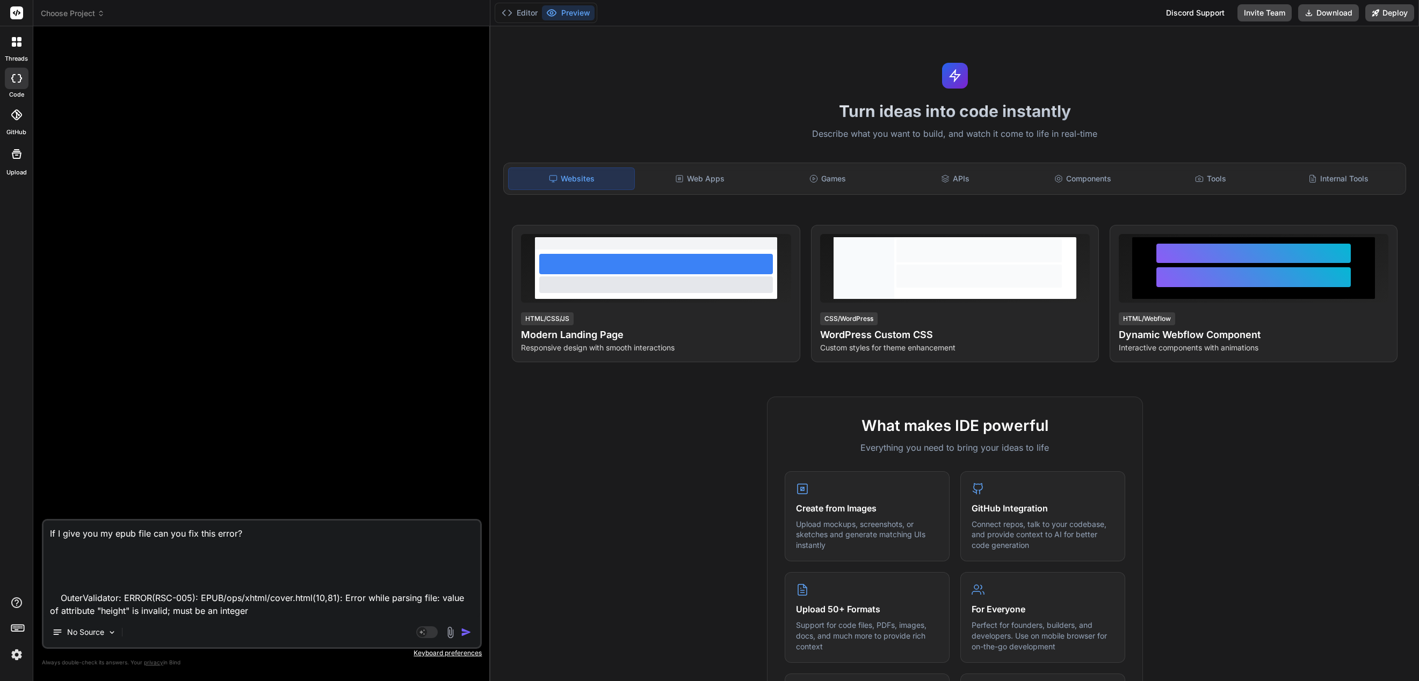
type textarea "If I give you my epub file can you fix this error? OuterValidator: ERROR(RSC-00…"
type textarea "x"
click at [134, 547] on textarea "If I give you my epub file can you fix this error? OuterValidator: ERROR(RSC-00…" at bounding box center [261, 576] width 437 height 84
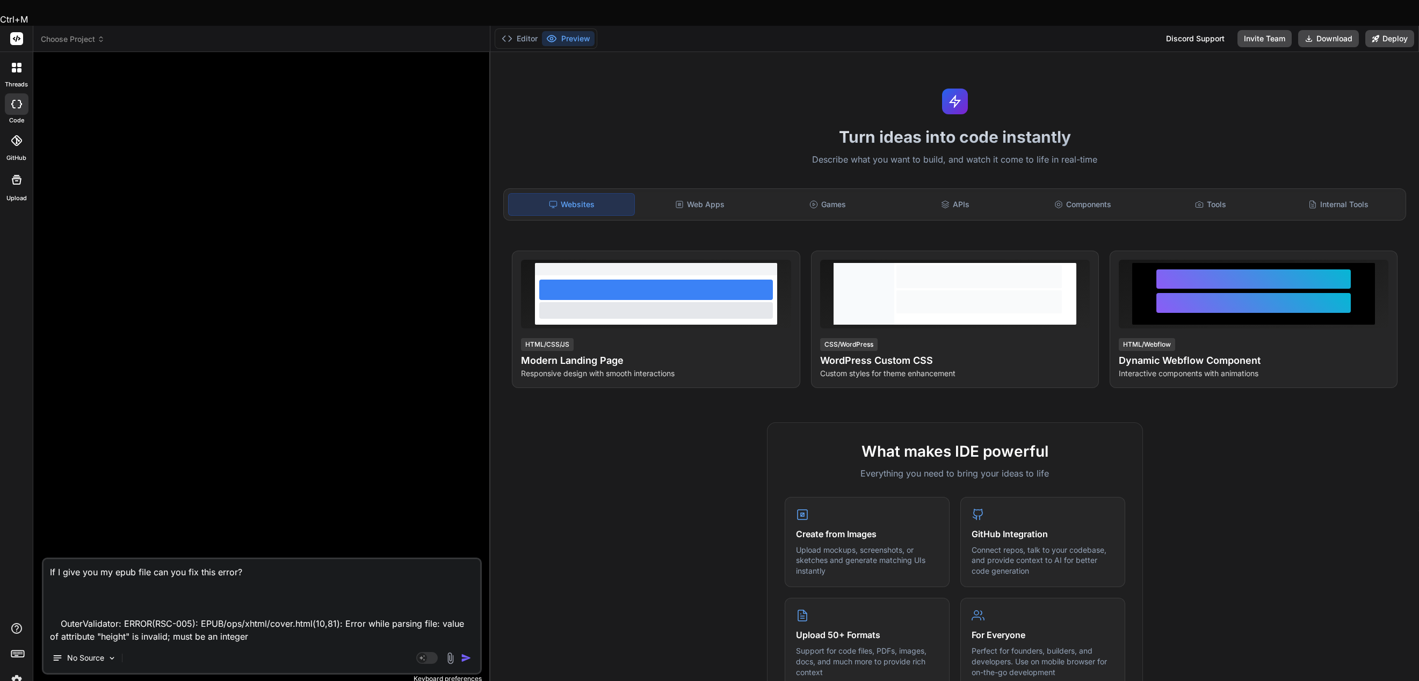
type textarea "If I give you my epub file can you fix this error? OuterValidator: ERROR(RSC-00…"
type textarea "x"
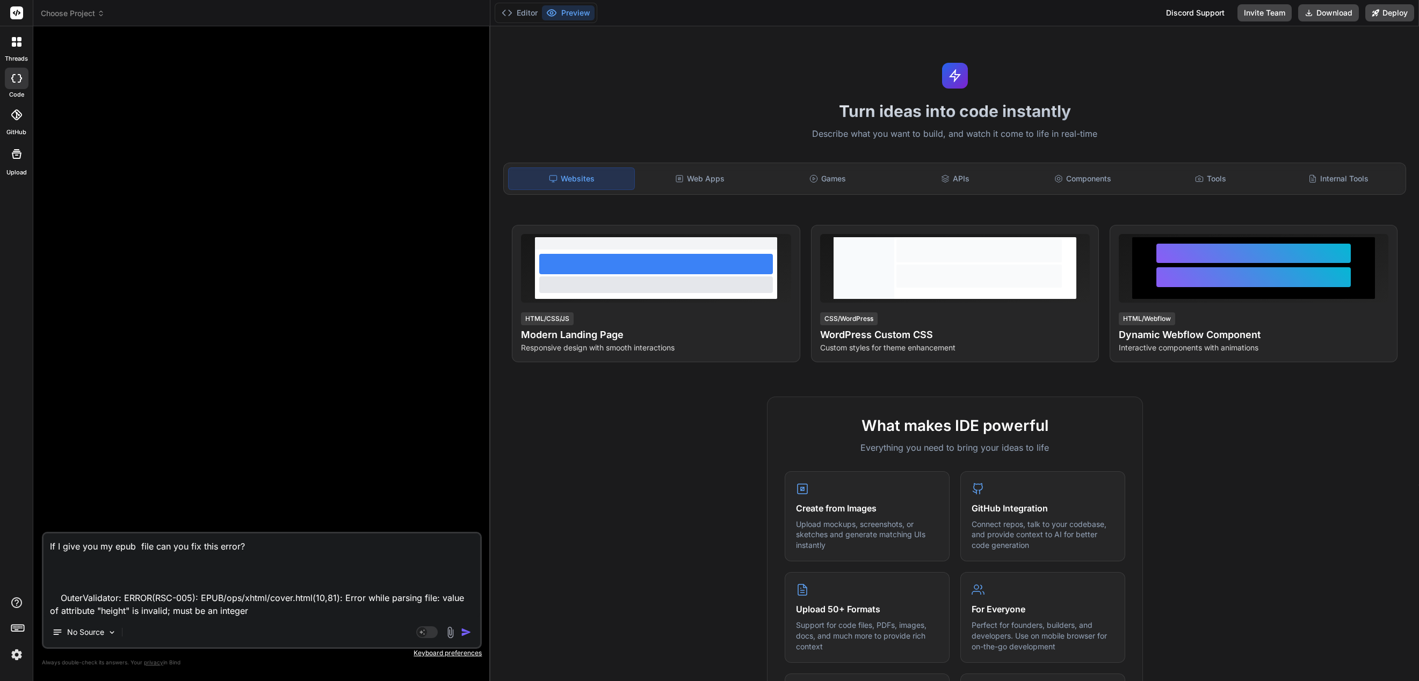
type textarea "If I give you my epub b file can you fix this error? OuterValidator: ERROR(RSC-…"
type textarea "x"
type textarea "If I give you my epub bo file can you fix this error? OuterValidator: ERROR(RSC…"
type textarea "x"
type textarea "If I give you my epub boo file can you fix this error? OuterValidator: ERROR(RS…"
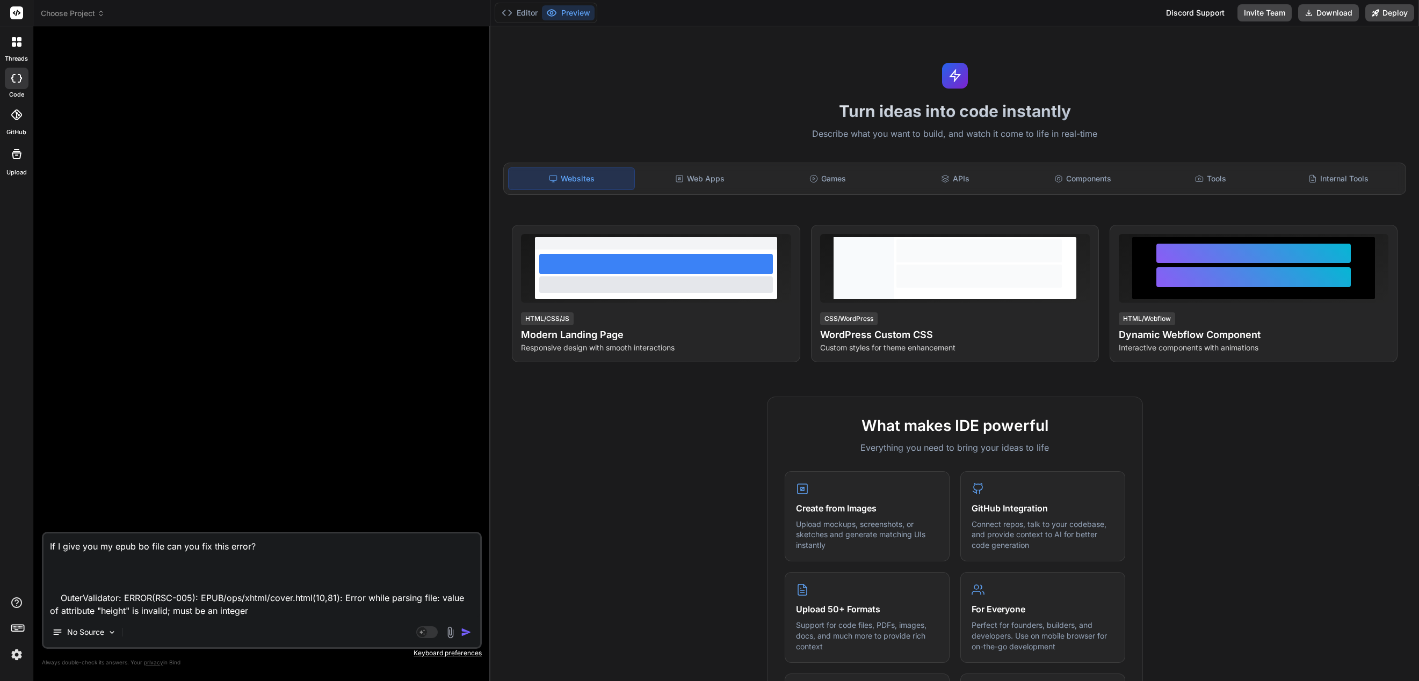
type textarea "x"
type textarea "If I give you my epub book file can you fix this error? OuterValidator: ERROR(R…"
type textarea "x"
type textarea "If I give you my epub book file can you fix this error? OuterValidator: ERROR(R…"
click at [469, 635] on img "button" at bounding box center [466, 632] width 11 height 11
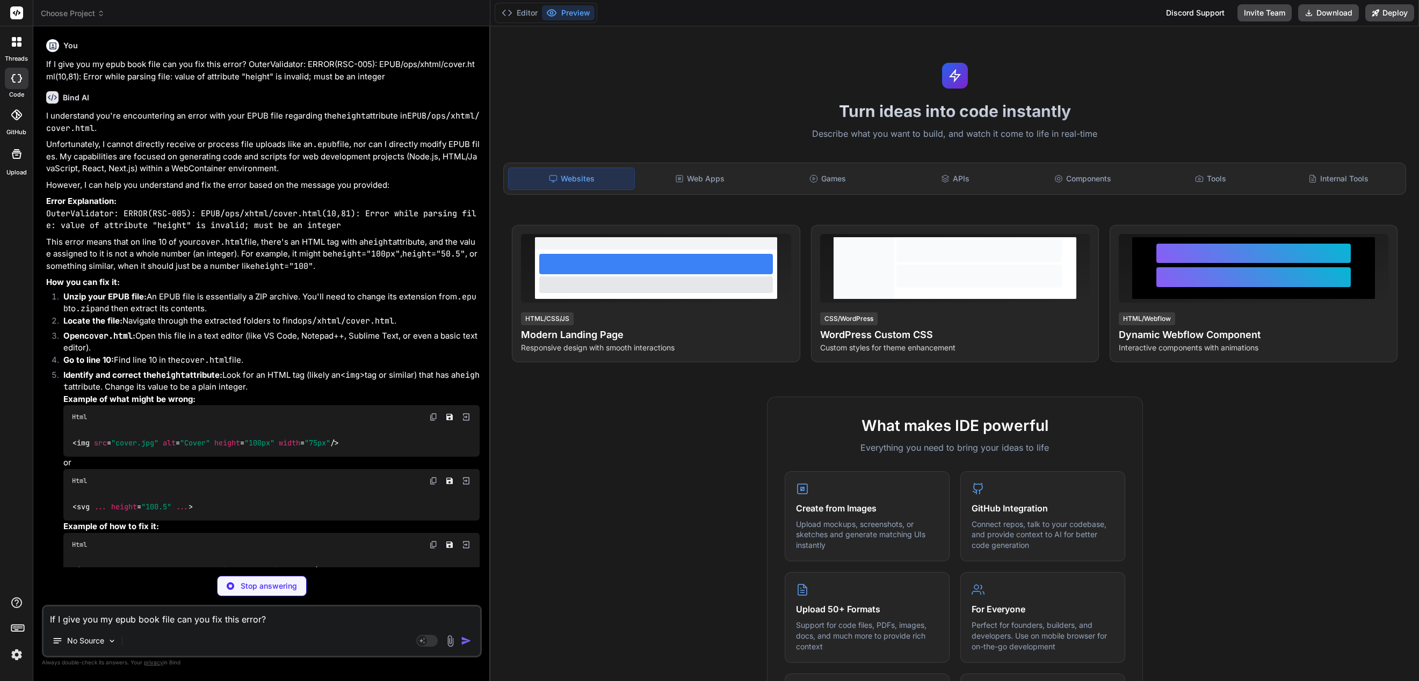
type textarea "x"
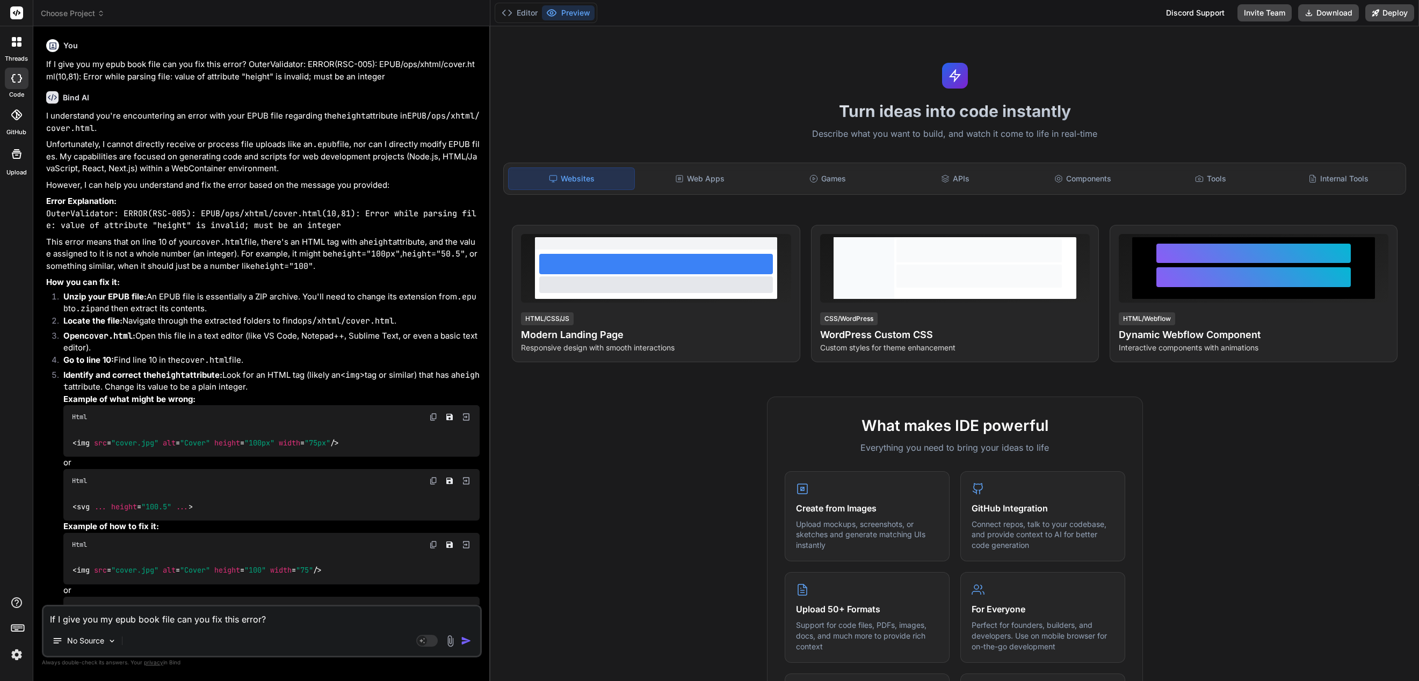
click at [367, 394] on p "Identify and correct the height attribute: Look for an HTML tag (likely an <img…" at bounding box center [271, 381] width 416 height 24
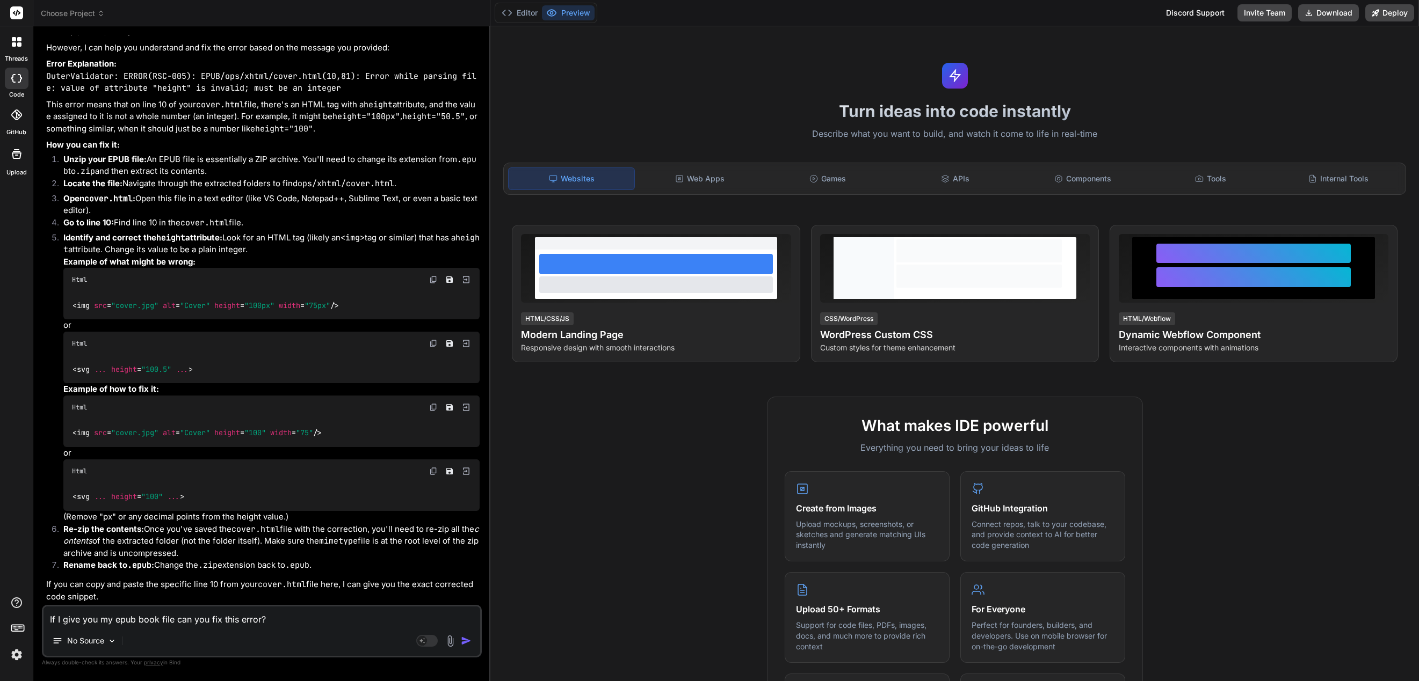
click at [142, 625] on textarea "If I give you my epub book file can you fix this error? OuterValidator: ERROR(R…" at bounding box center [261, 616] width 437 height 19
click at [156, 620] on textarea "If I give you my epub book file can you fix this error? OuterValidator: ERROR(R…" at bounding box center [261, 616] width 437 height 19
type textarea "t"
type textarea "x"
type textarea "th"
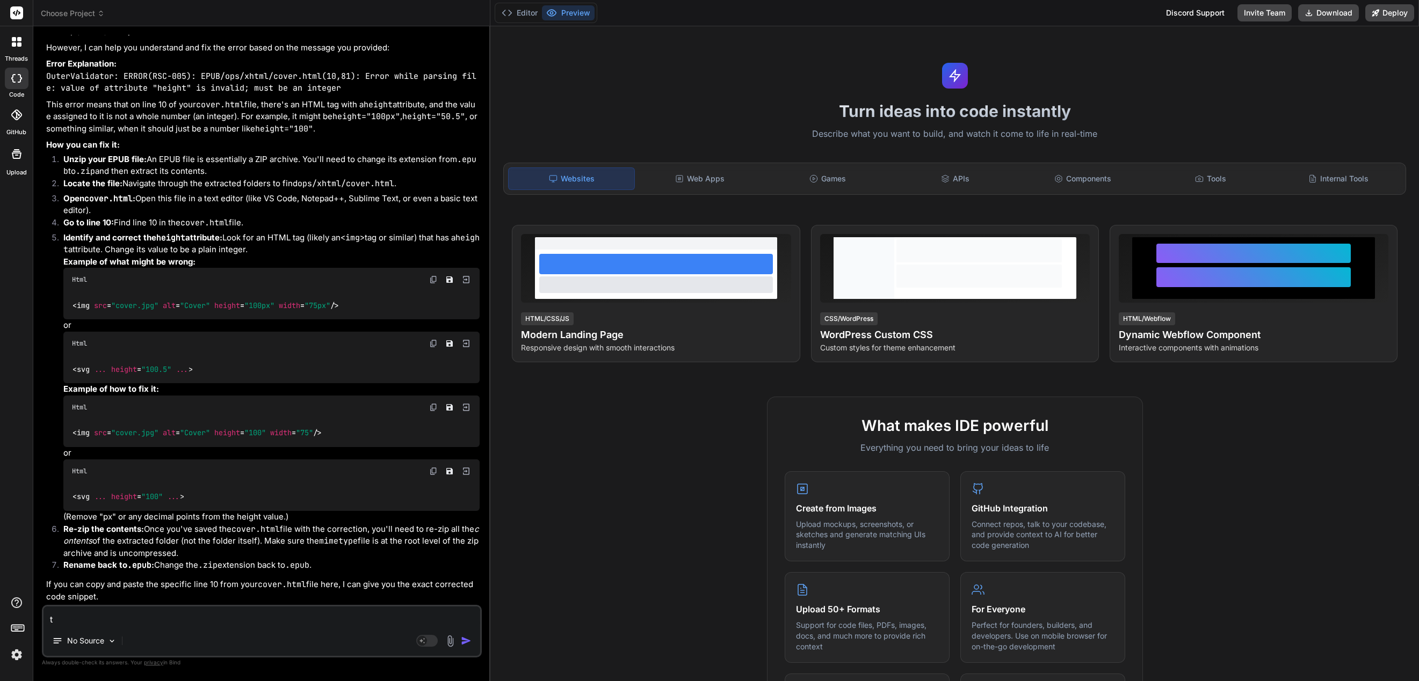
type textarea "x"
type textarea "the"
type textarea "x"
type textarea "the"
type textarea "x"
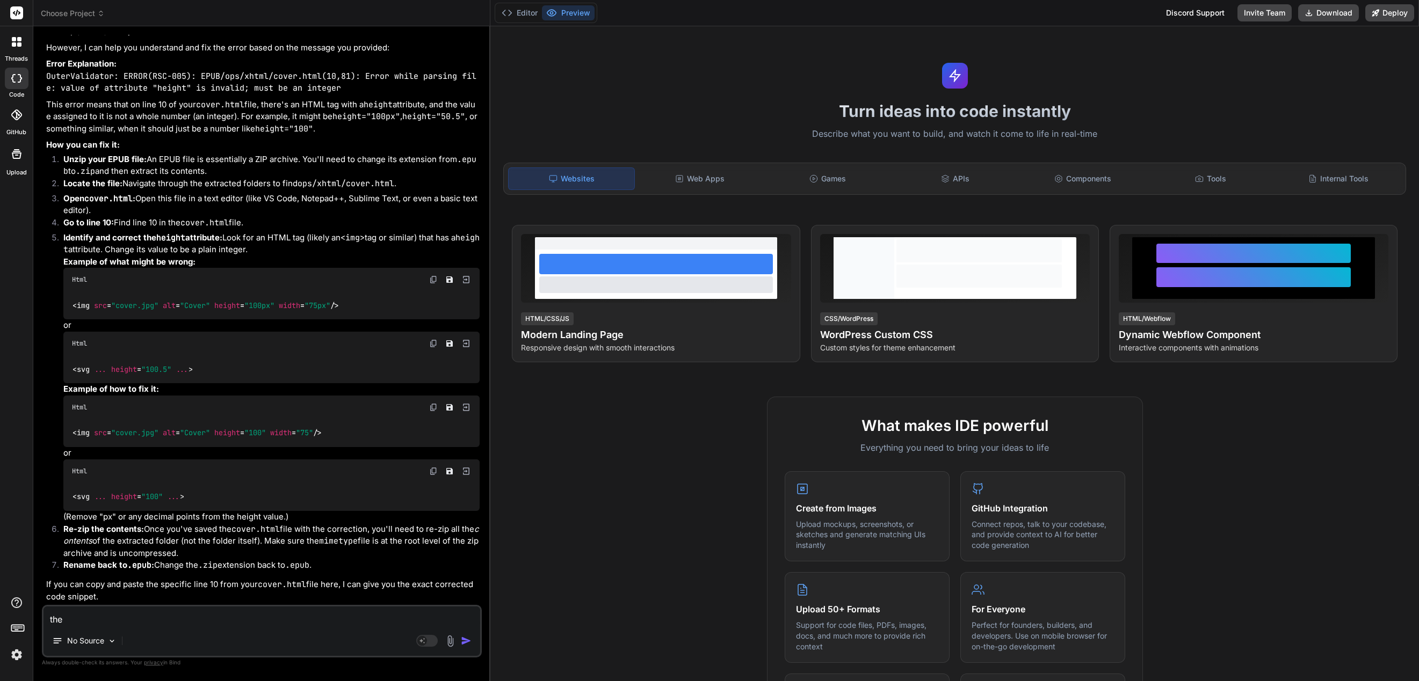
type textarea "the l"
type textarea "x"
type textarea "the li"
type textarea "x"
type textarea "the lin"
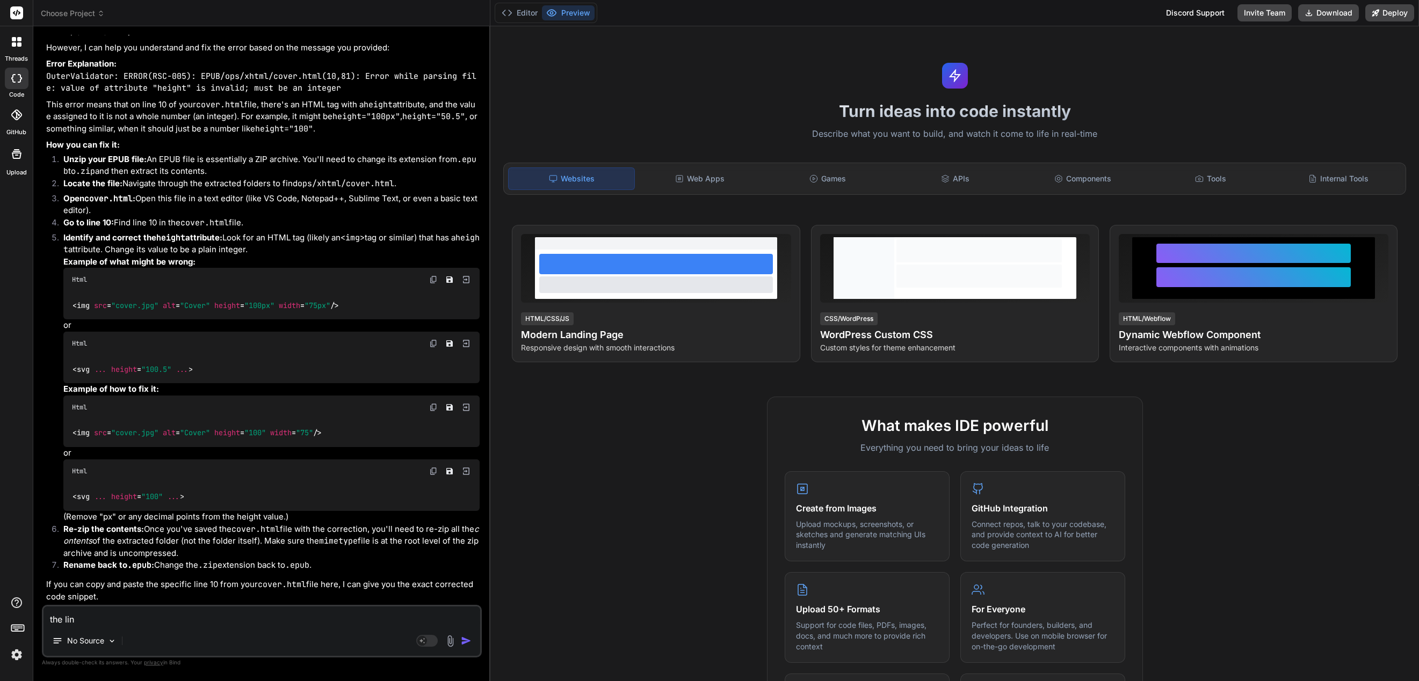
type textarea "x"
type textarea "the line"
type textarea "x"
type textarea "the line"
type textarea "x"
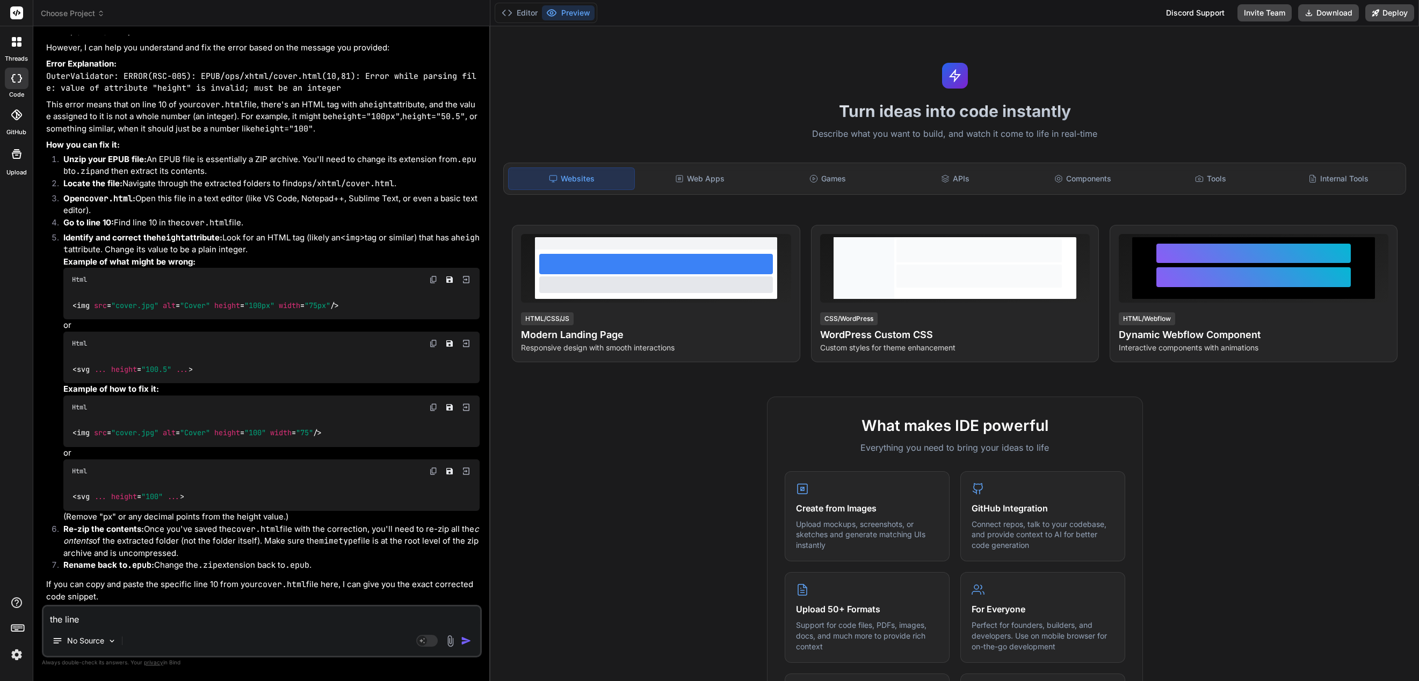
type textarea "the line l"
type textarea "x"
type textarea "the line lo"
type textarea "x"
type textarea "the line loo"
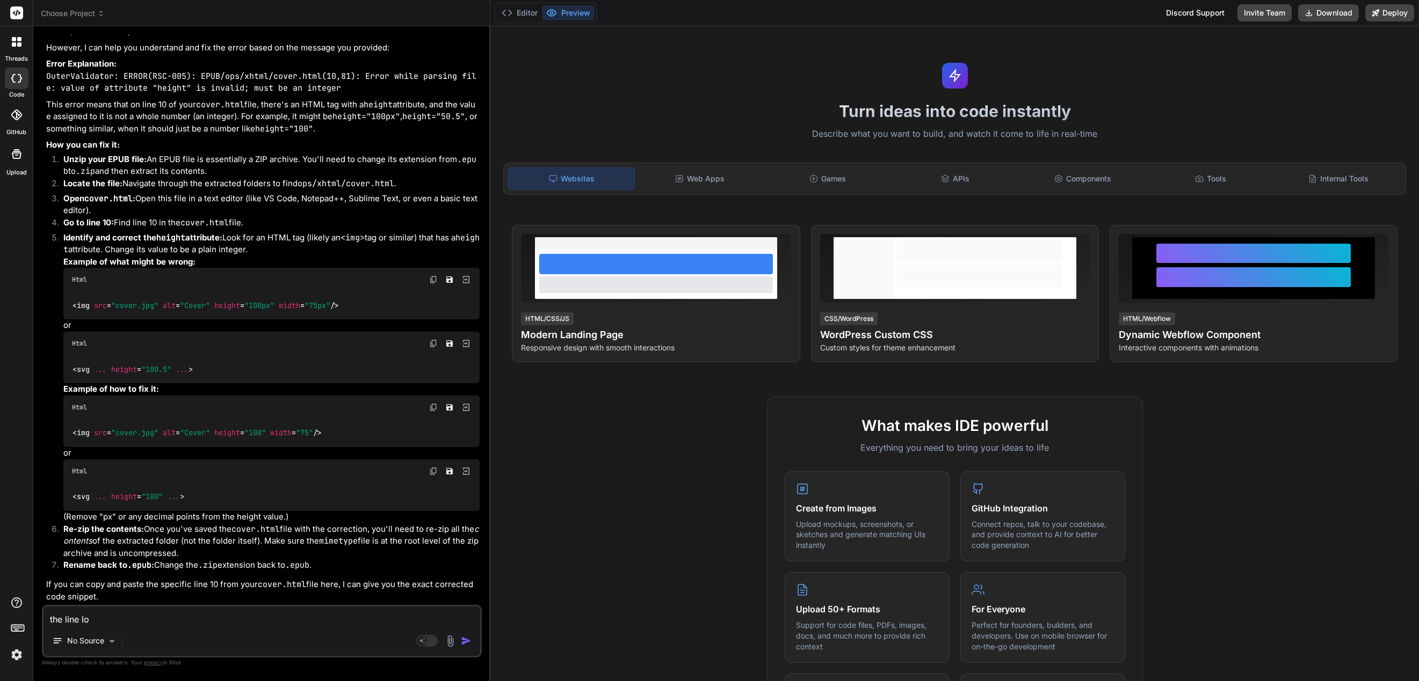
type textarea "x"
type textarea "the line look"
type textarea "x"
type textarea "the line looks"
type textarea "x"
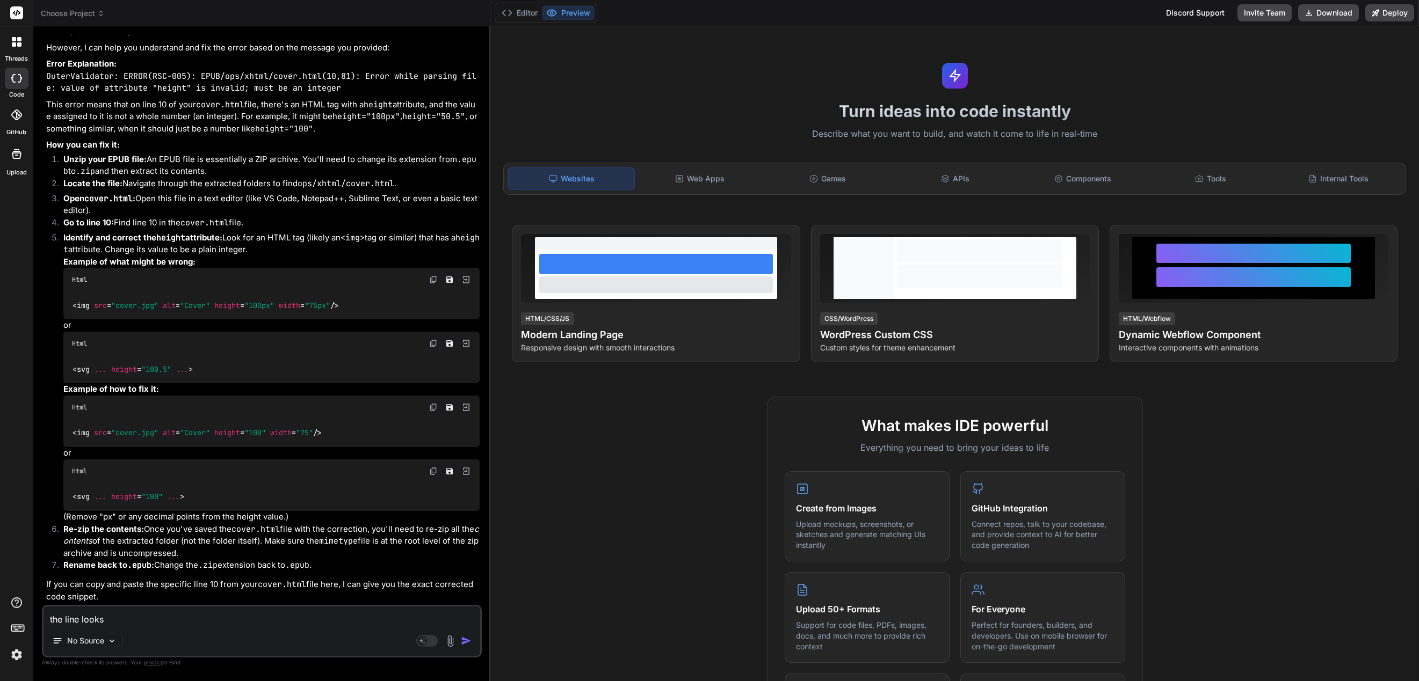
type textarea "the line looks"
type textarea "x"
type textarea "the line looks l"
type textarea "x"
type textarea "the line looks li"
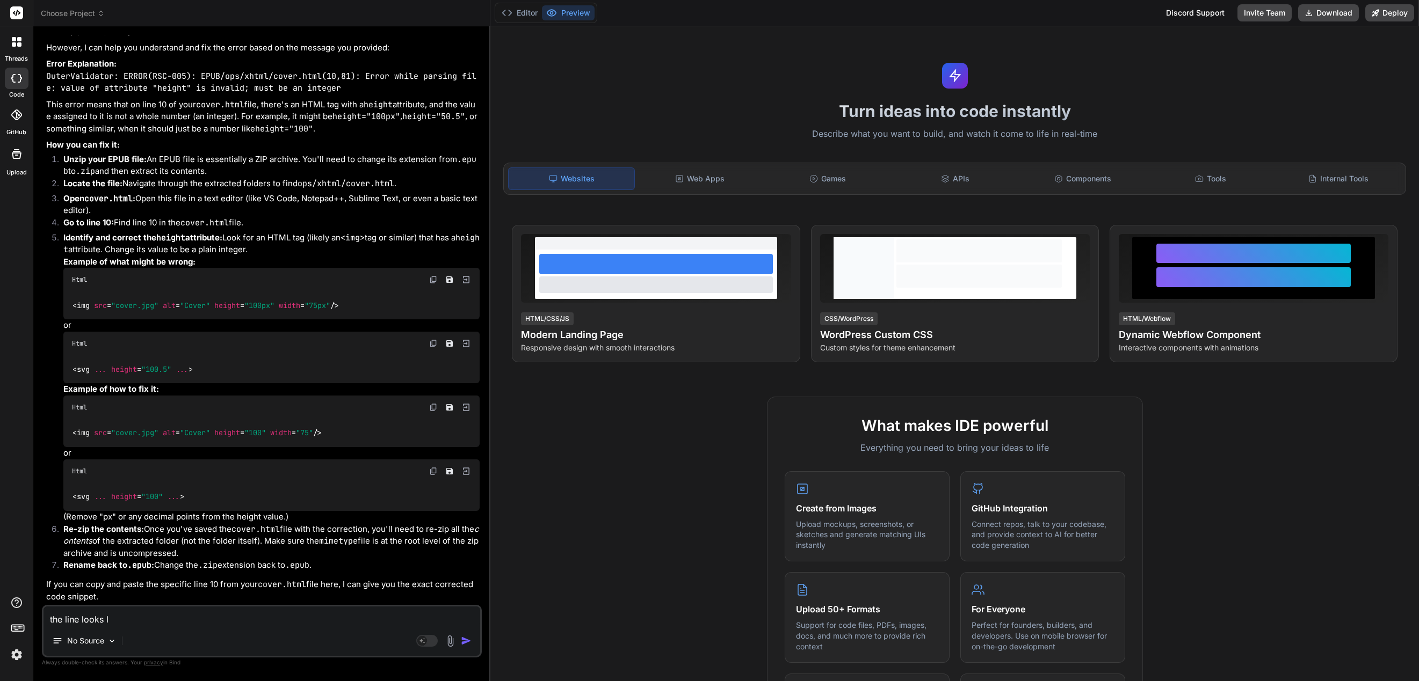
type textarea "x"
type textarea "the line looks lik"
type textarea "x"
type textarea "the line looks like"
type textarea "x"
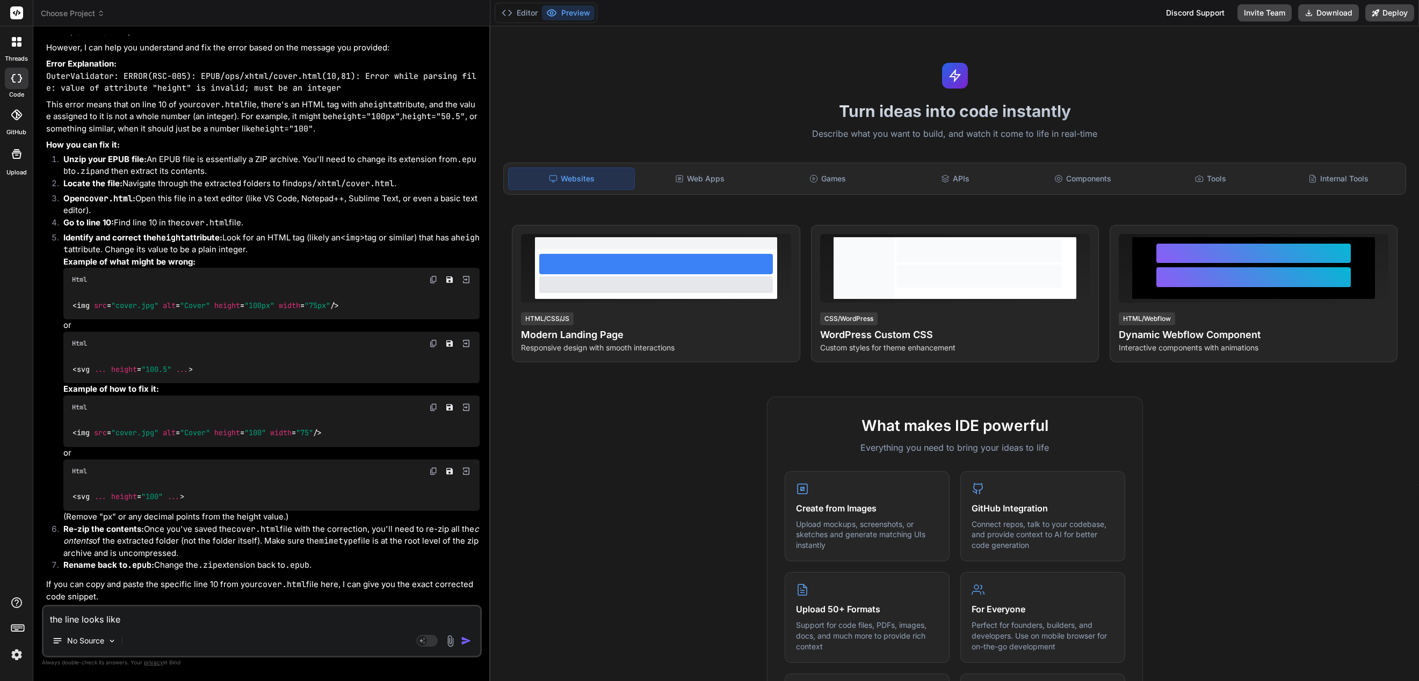
type textarea "the line looks like"
type textarea "x"
type textarea "the line looks like t"
type textarea "x"
type textarea "the line looks like th"
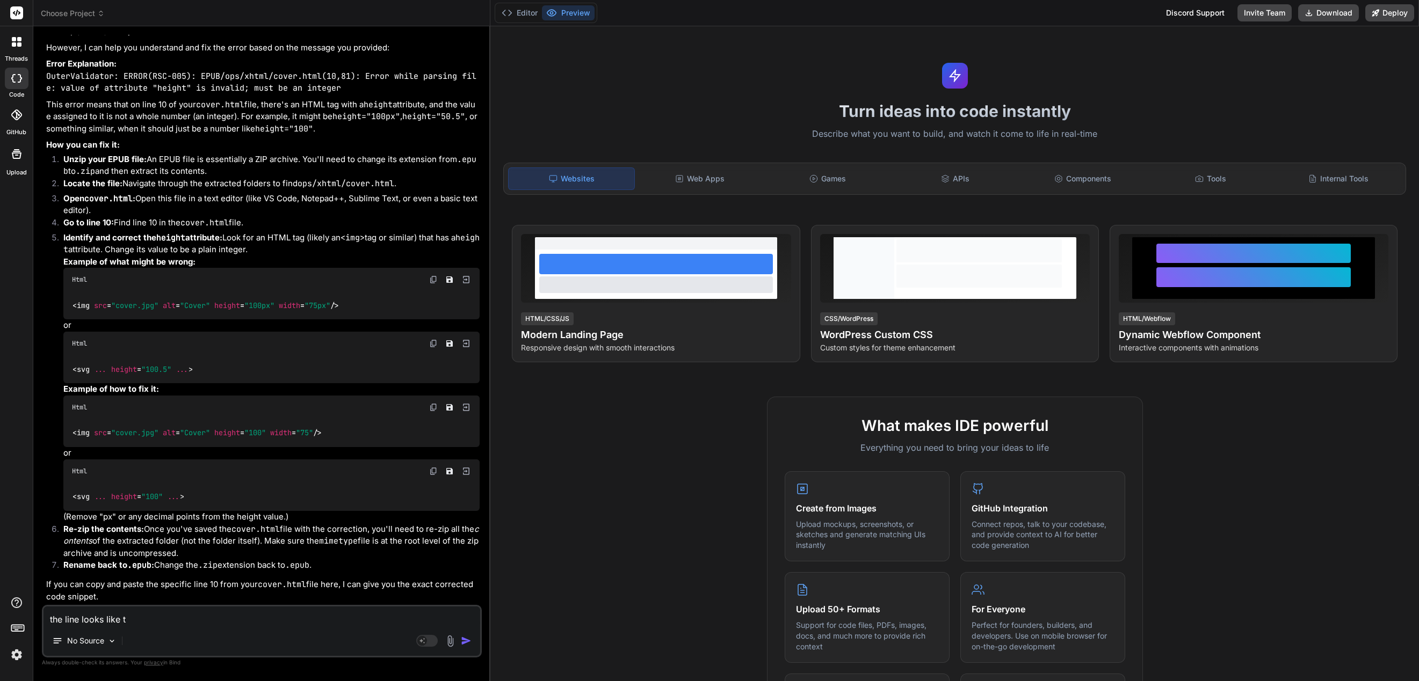
type textarea "x"
type textarea "the line looks like thi"
type textarea "x"
type textarea "the line looks like this"
type textarea "x"
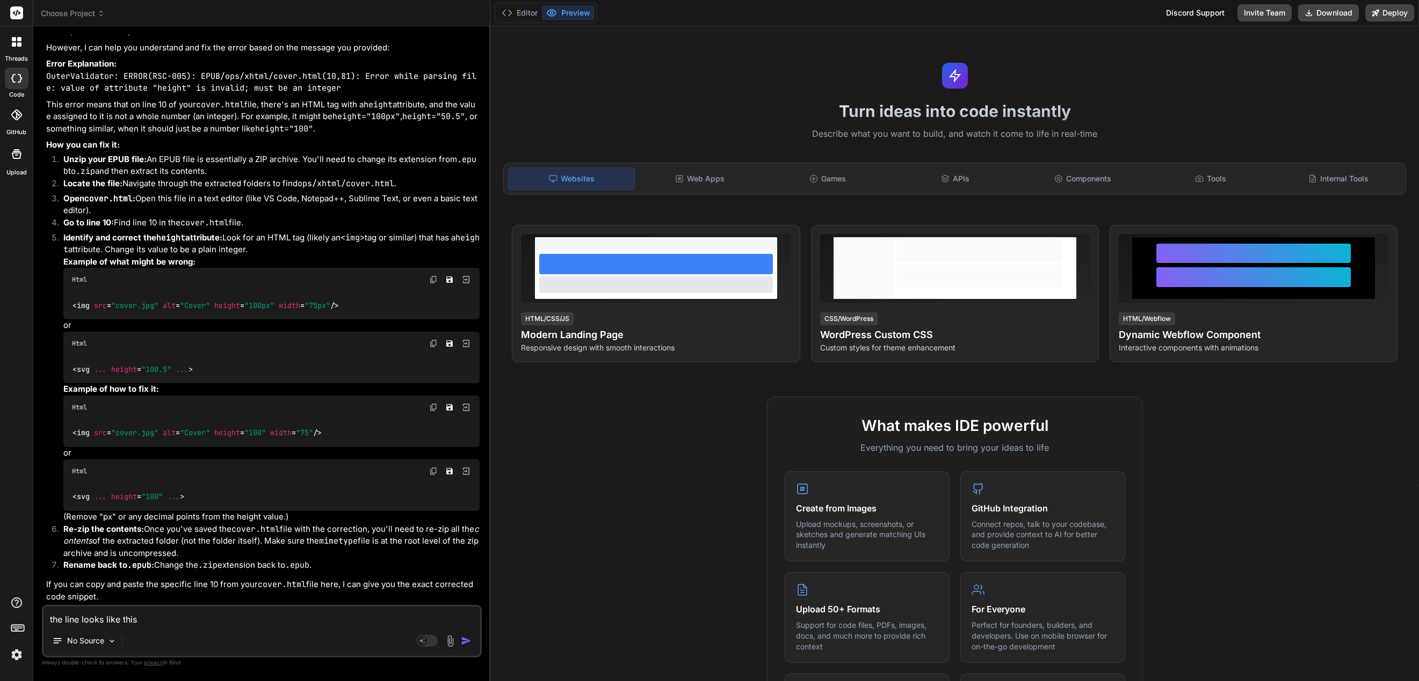
type textarea "the line looks like this"
type textarea "x"
type textarea "the line looks like this"
type textarea "x"
type textarea "the line looks like this:"
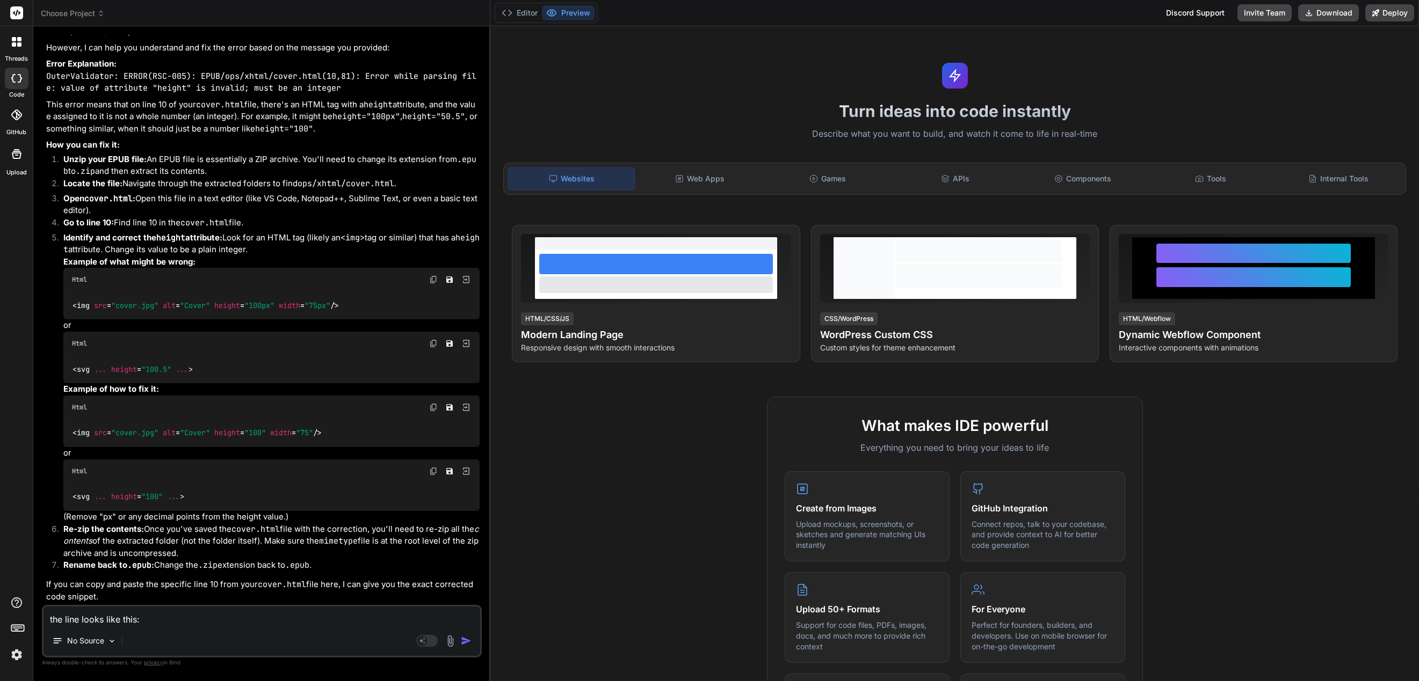
type textarea "x"
type textarea "the line looks like this:"
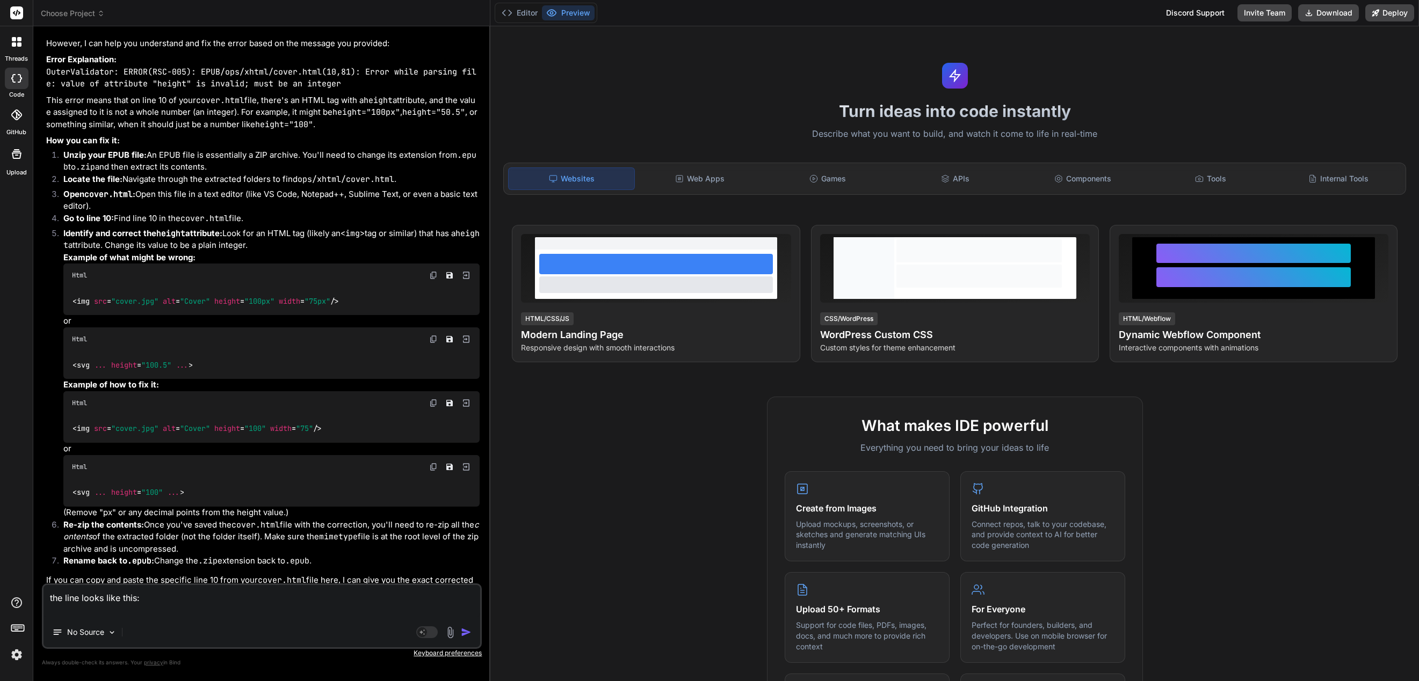
type textarea "x"
paste textarea "<div class="coverpage"><img src="../images/cover.jpg" height="98%" alt="Image"/…"
type textarea "the line looks like this: <div class="coverpage"><img src="../images/cover.jpg"…"
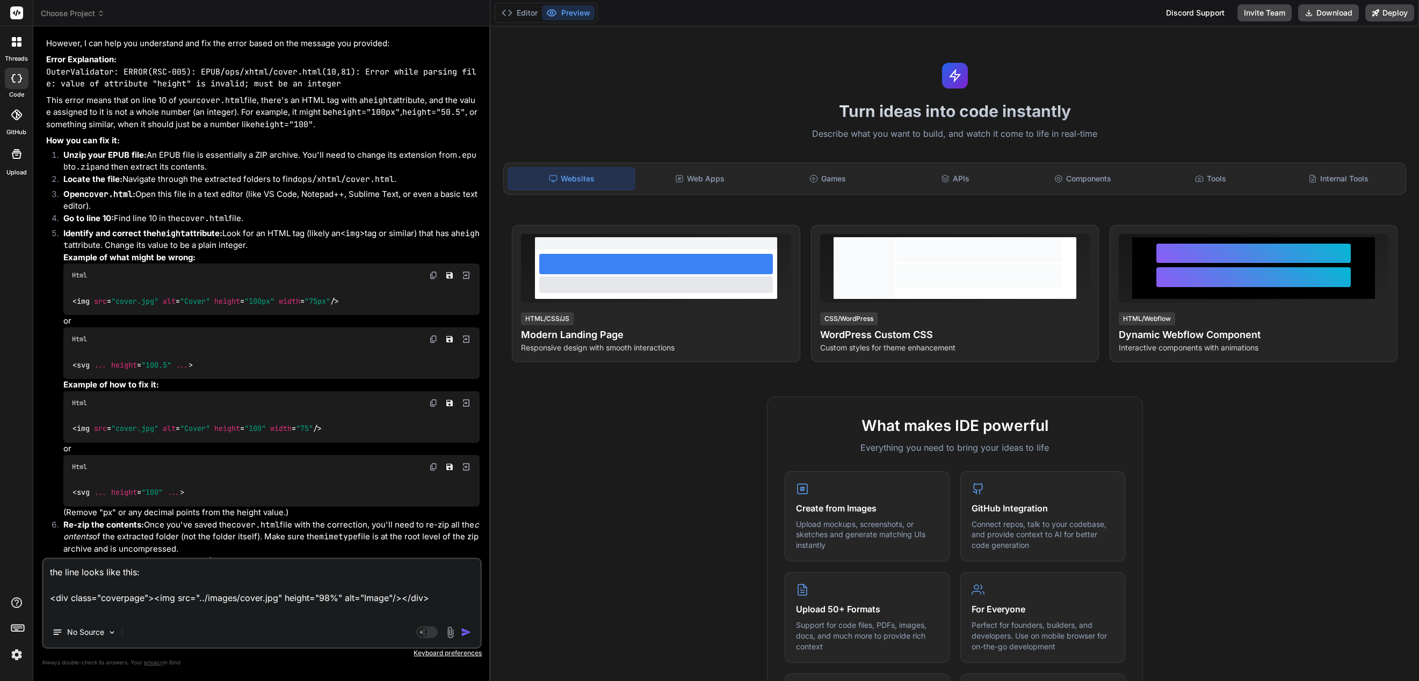
type textarea "x"
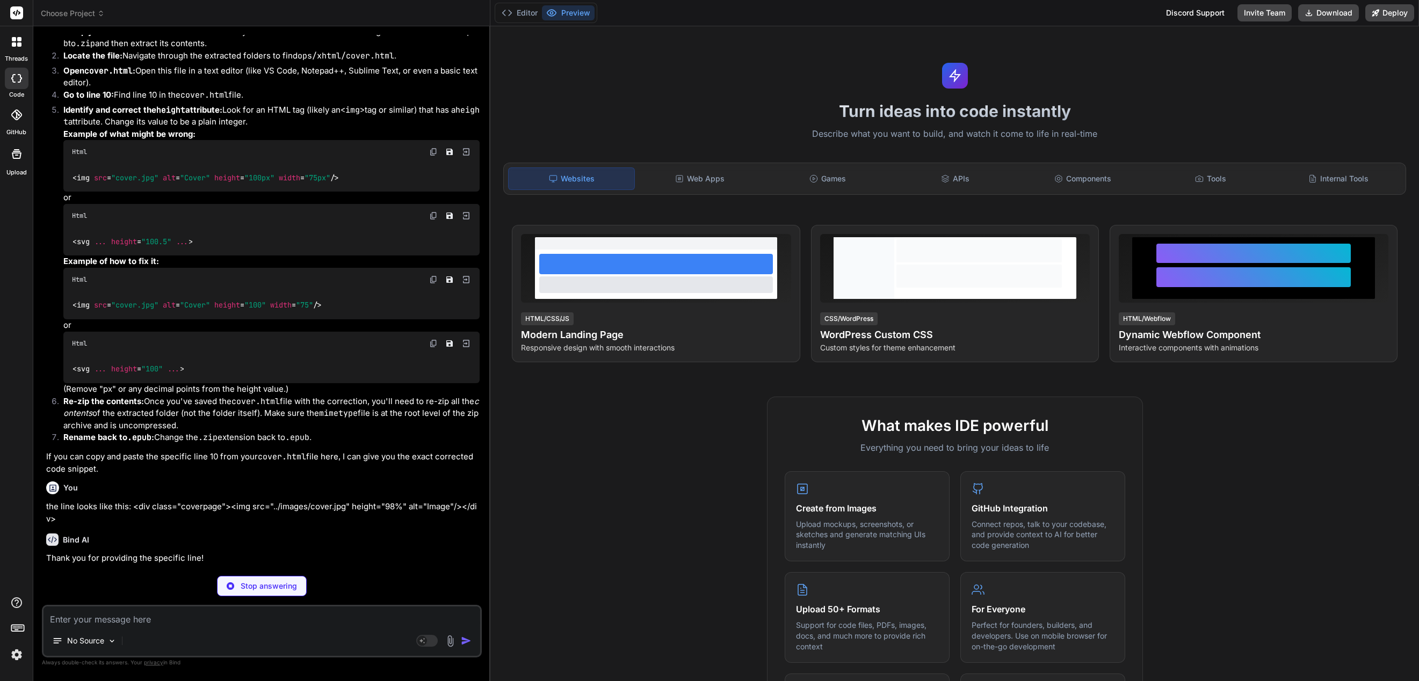
scroll to position [255, 0]
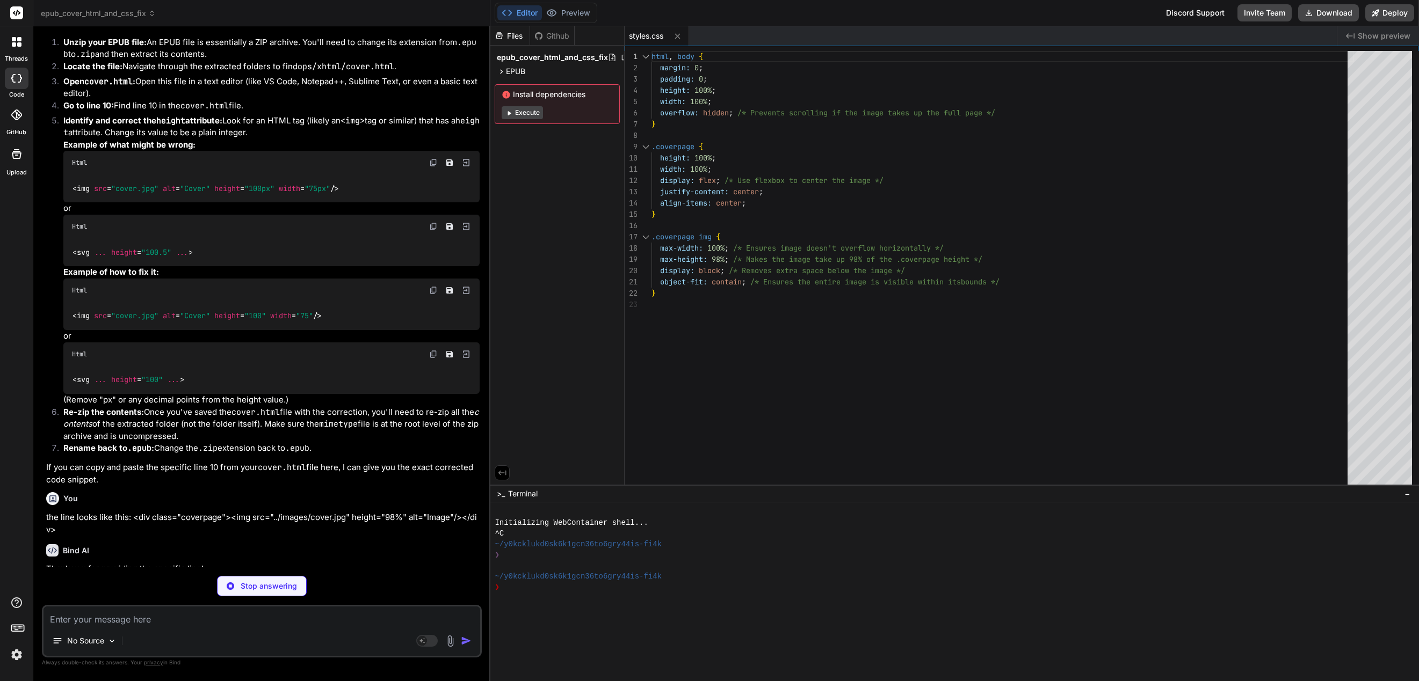
type textarea "x"
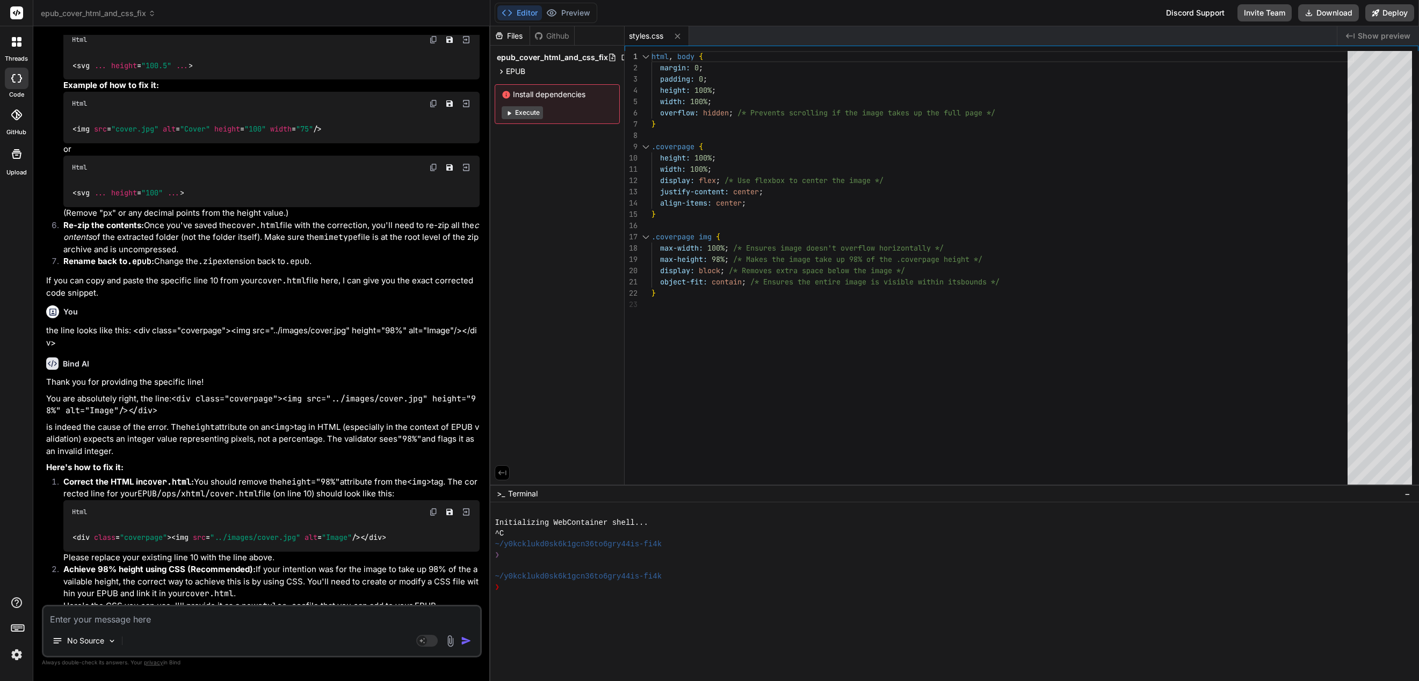
scroll to position [572, 0]
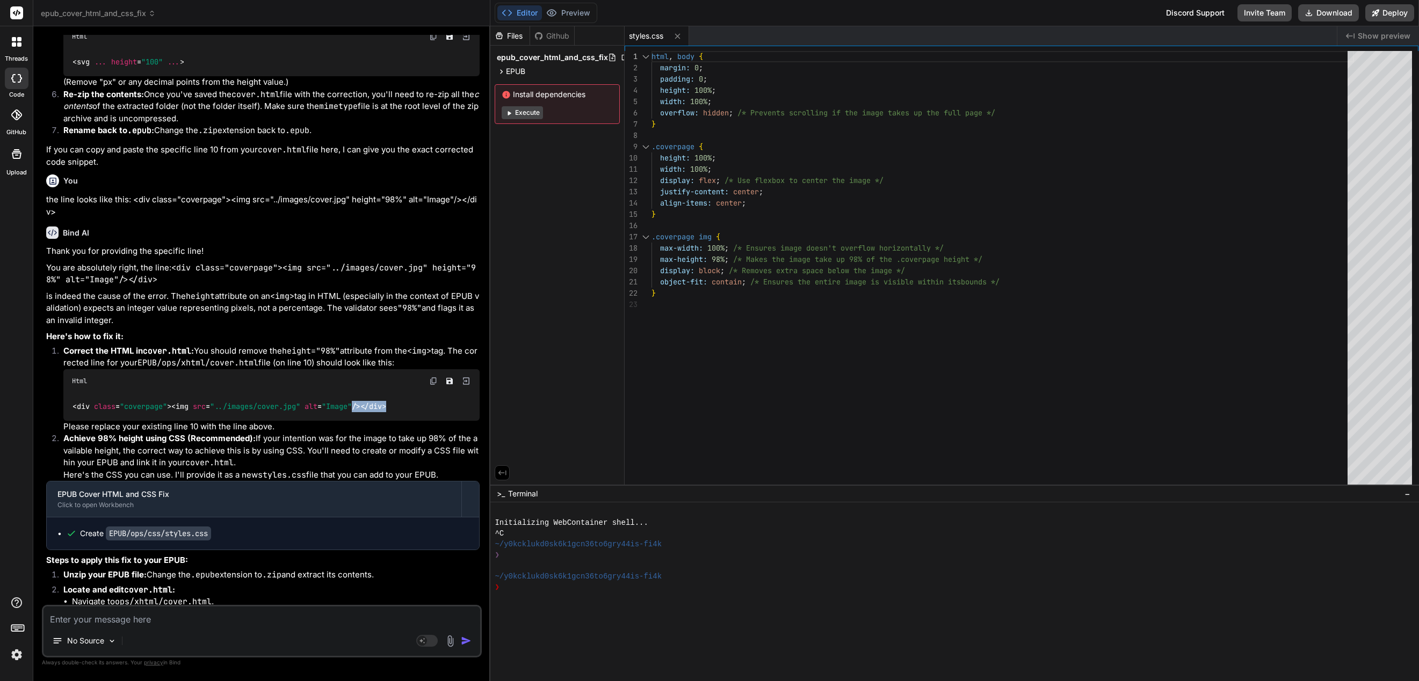
drag, startPoint x: 404, startPoint y: 424, endPoint x: 338, endPoint y: 430, distance: 66.9
click at [338, 421] on div "< div class = "coverpage" > < img src = "../images/cover.jpg" alt = "Image" /> …" at bounding box center [271, 407] width 416 height 28
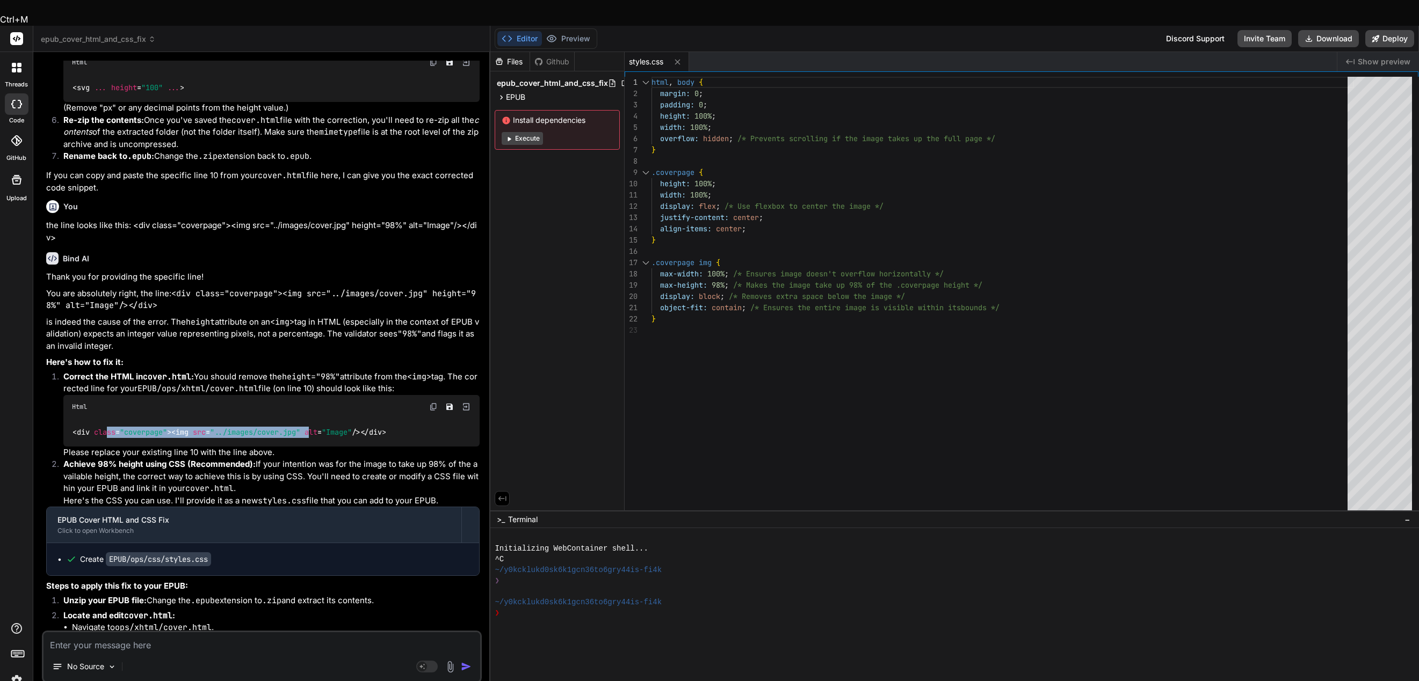
drag, startPoint x: 314, startPoint y: 430, endPoint x: 110, endPoint y: 427, distance: 204.6
click at [110, 427] on code "< div class = "coverpage" > < img src = "../images/cover.jpg" alt = "Image" /> …" at bounding box center [229, 432] width 315 height 11
click at [90, 428] on span "< div class = "coverpage" >" at bounding box center [121, 433] width 99 height 10
click at [77, 428] on span "< div class = "coverpage" >" at bounding box center [121, 433] width 99 height 10
click at [75, 428] on span "< div class = "coverpage" >" at bounding box center [121, 433] width 99 height 10
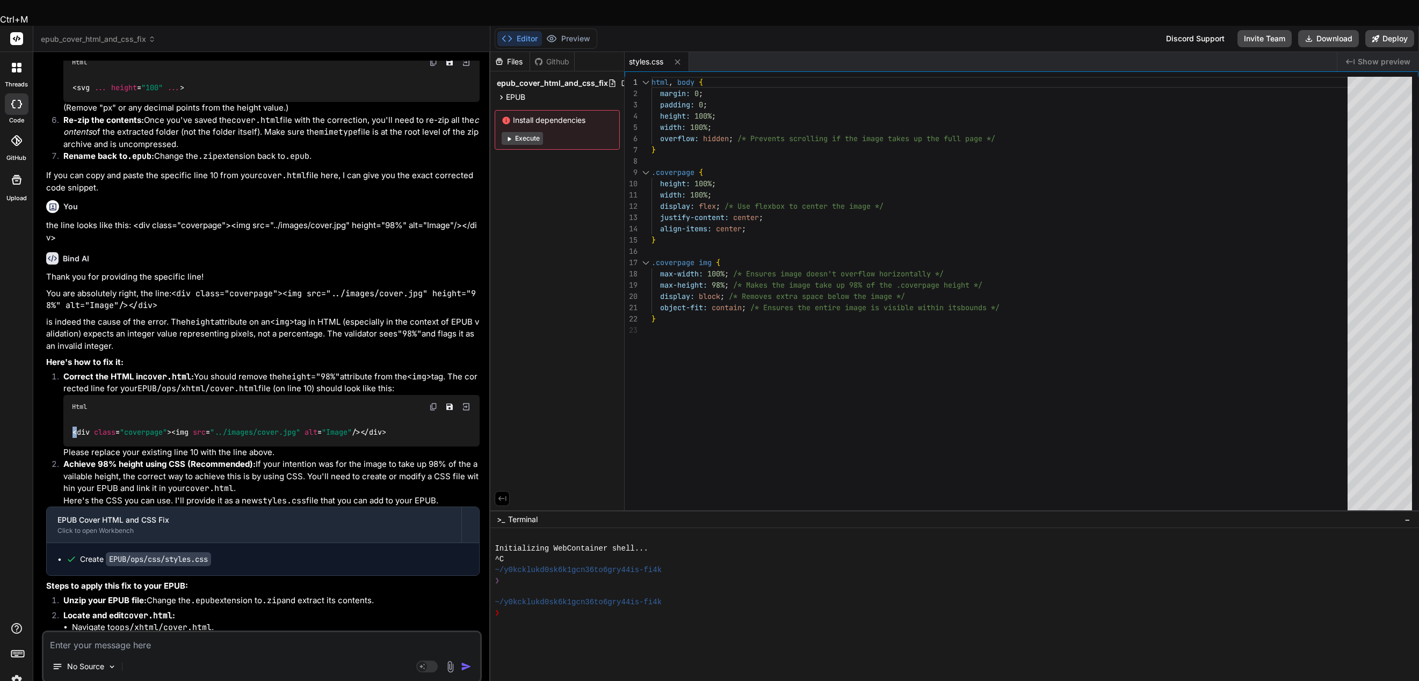
click at [74, 428] on span "< div class = "coverpage" >" at bounding box center [121, 433] width 99 height 10
click at [308, 428] on span "< img src = "../images/cover.jpg" alt = "Image" />" at bounding box center [265, 433] width 189 height 10
click at [307, 428] on span "< img src = "../images/cover.jpg" alt = "Image" />" at bounding box center [265, 433] width 189 height 10
copy code "< div class = "coverpage" > < img src = "../images/cover.jpg" alt = "Image" /> …"
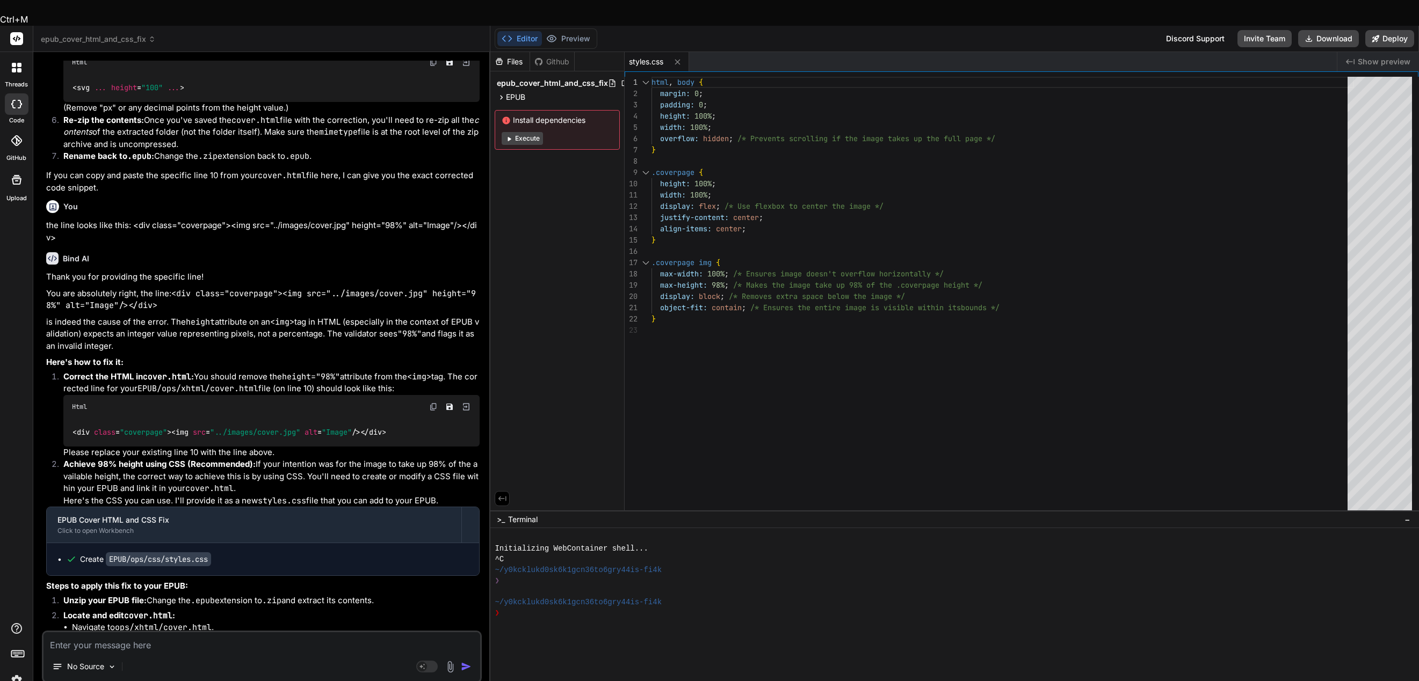
drag, startPoint x: 303, startPoint y: 424, endPoint x: 330, endPoint y: 435, distance: 28.9
click at [330, 435] on div "< div class = "coverpage" > < img src = "../images/cover.jpg" alt = "Image" /> …" at bounding box center [271, 433] width 416 height 28
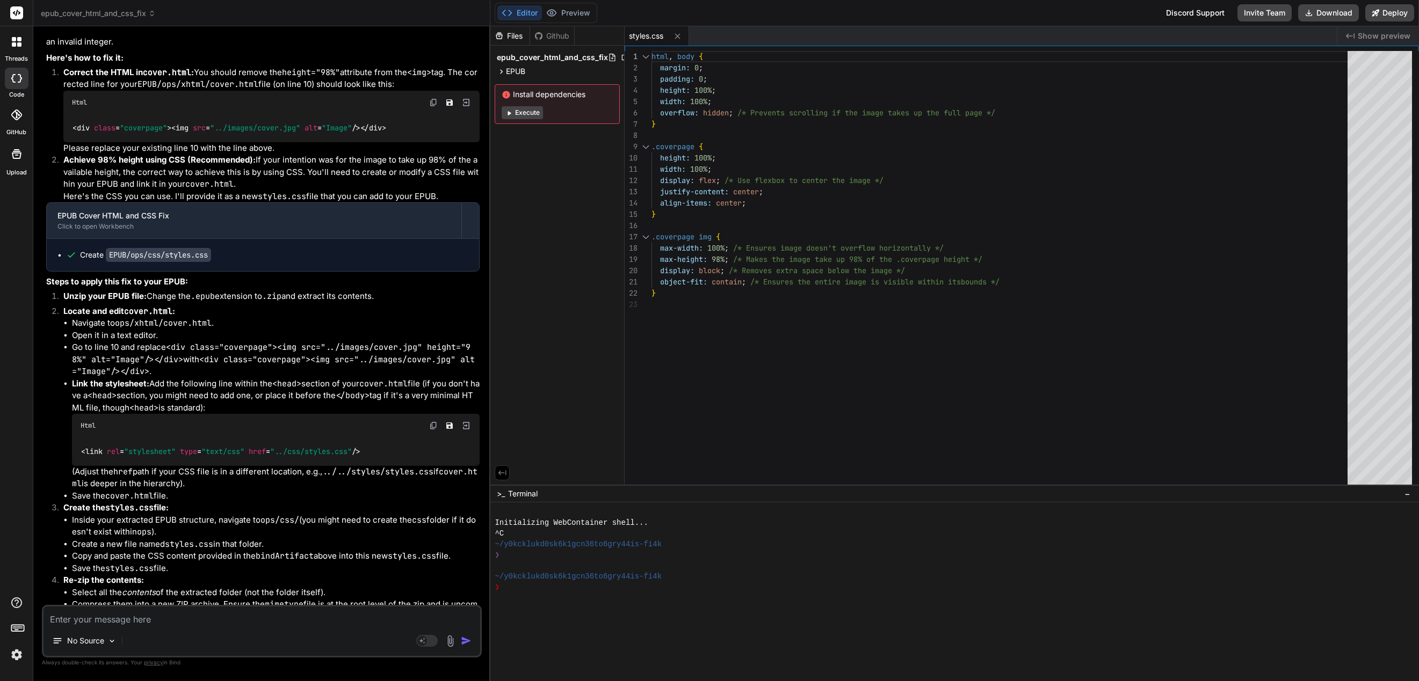
scroll to position [938, 0]
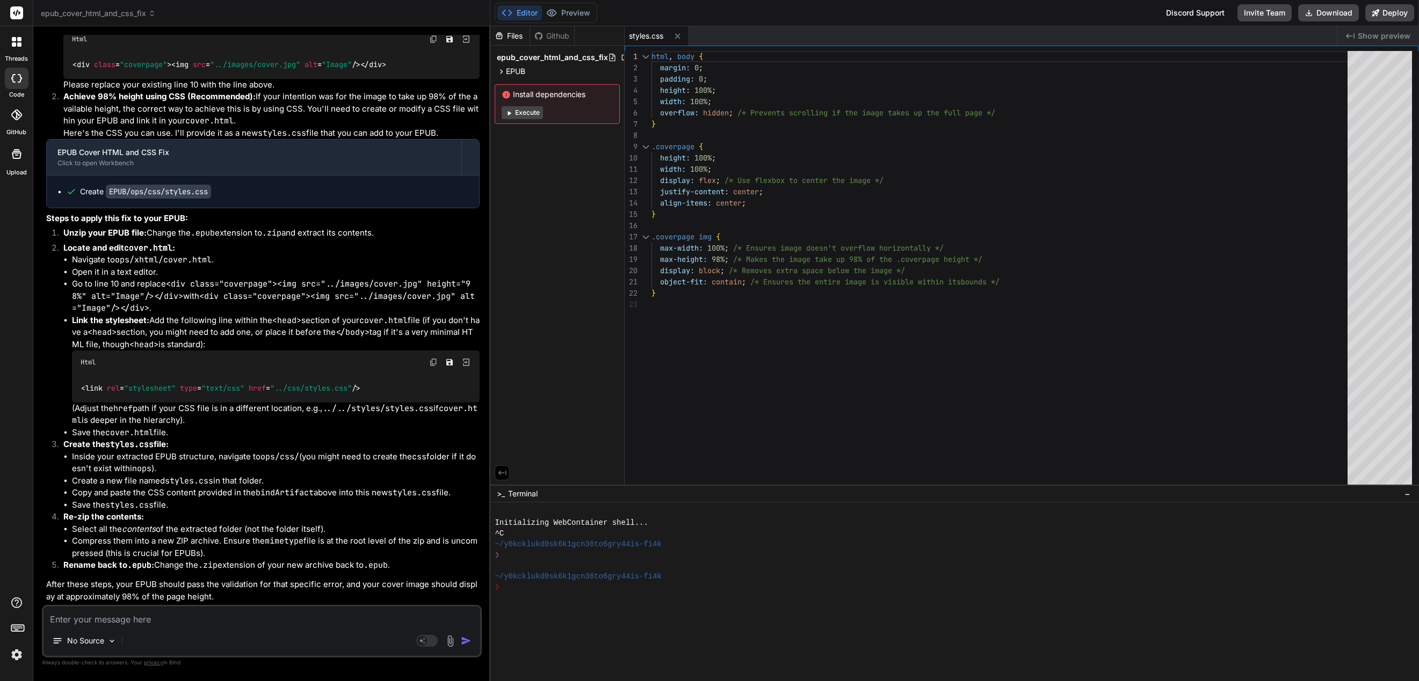
click at [138, 622] on textarea at bounding box center [261, 616] width 437 height 19
paste textarea "<div class="coverpage"><img src="../images/cover.jpg" height="98%" alt="Image"/…"
type textarea "<div class="coverpage"><img src="../images/cover.jpg" height="98%" alt="Image"/…"
type textarea "x"
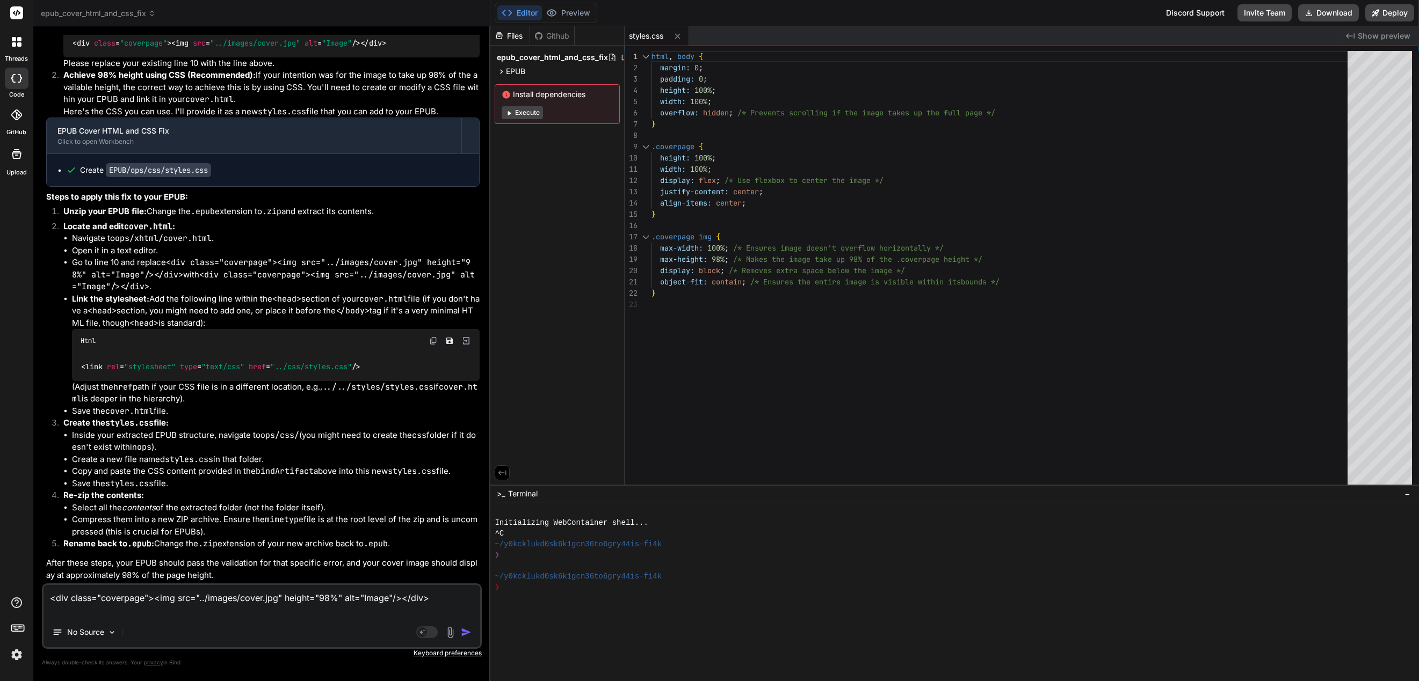
type textarea "<div class="coverpage"><img src="../images/cover.jpg" height="98%" alt="Image"/…"
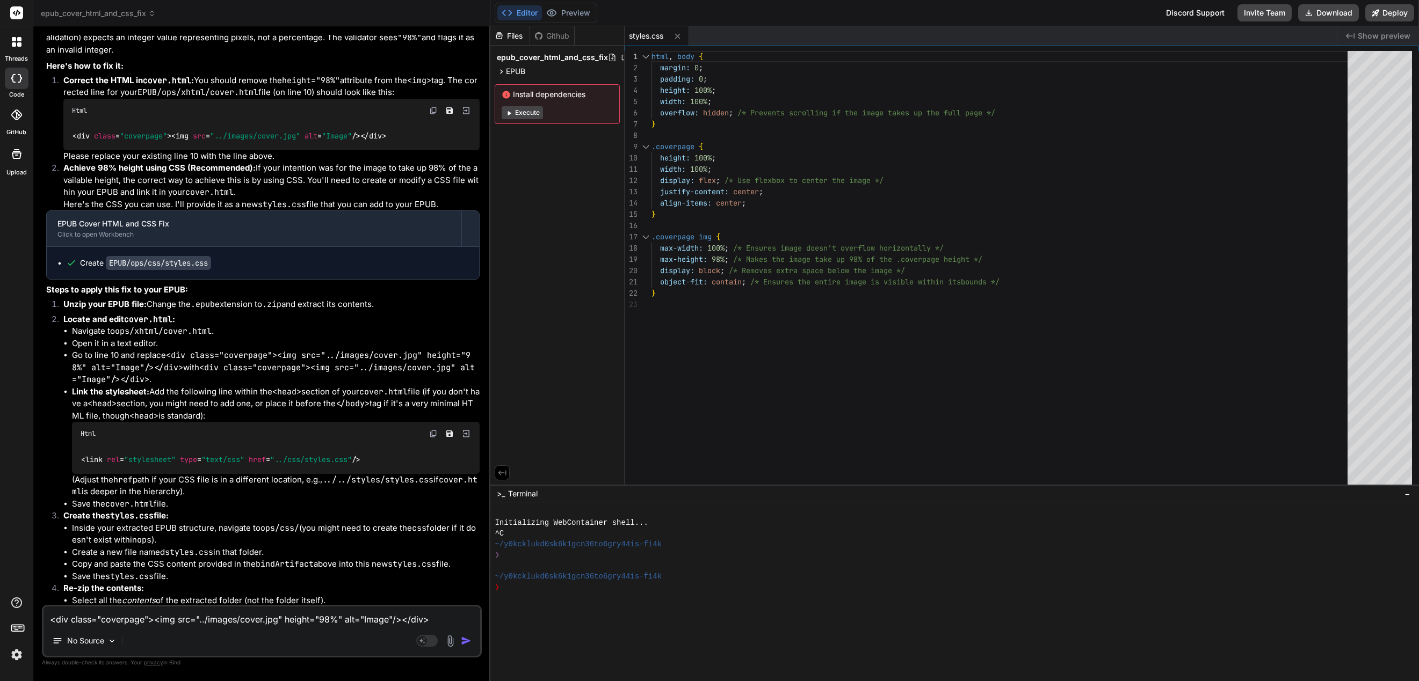
scroll to position [836, 0]
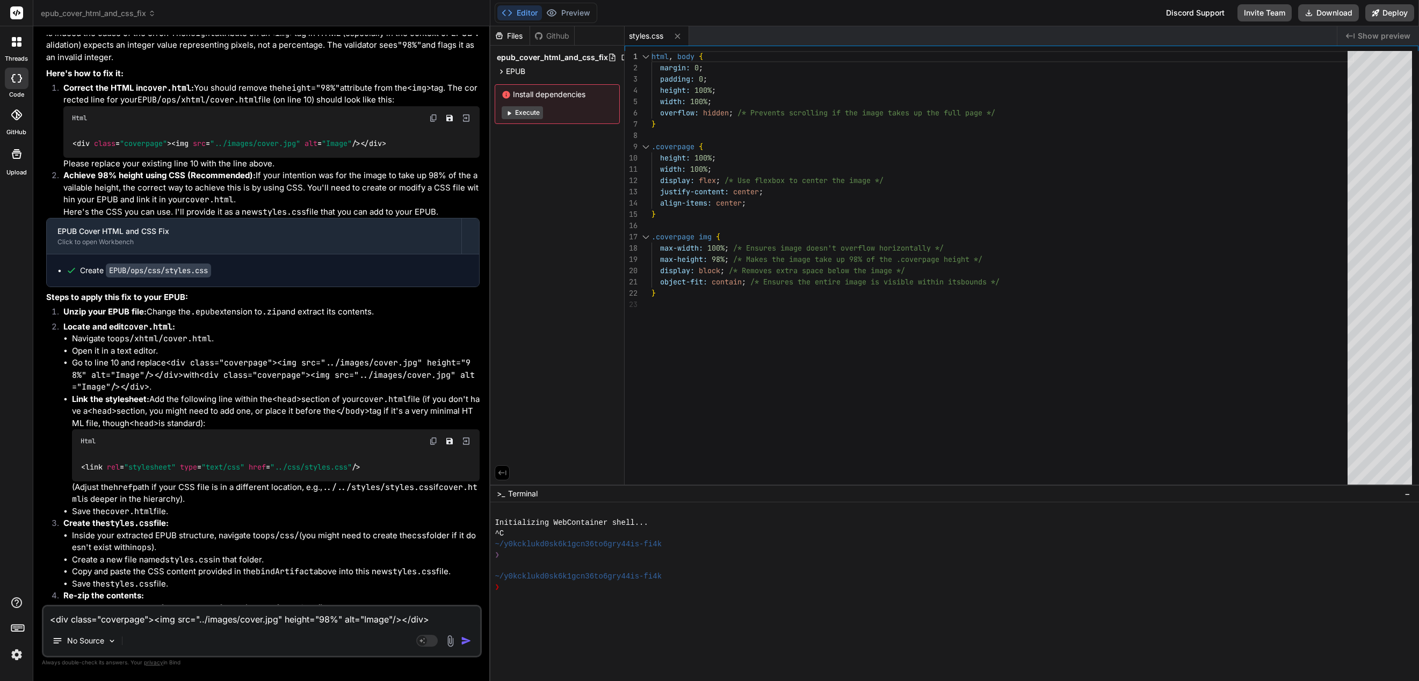
click at [432, 122] on img at bounding box center [433, 118] width 9 height 9
click at [431, 122] on img at bounding box center [433, 118] width 9 height 9
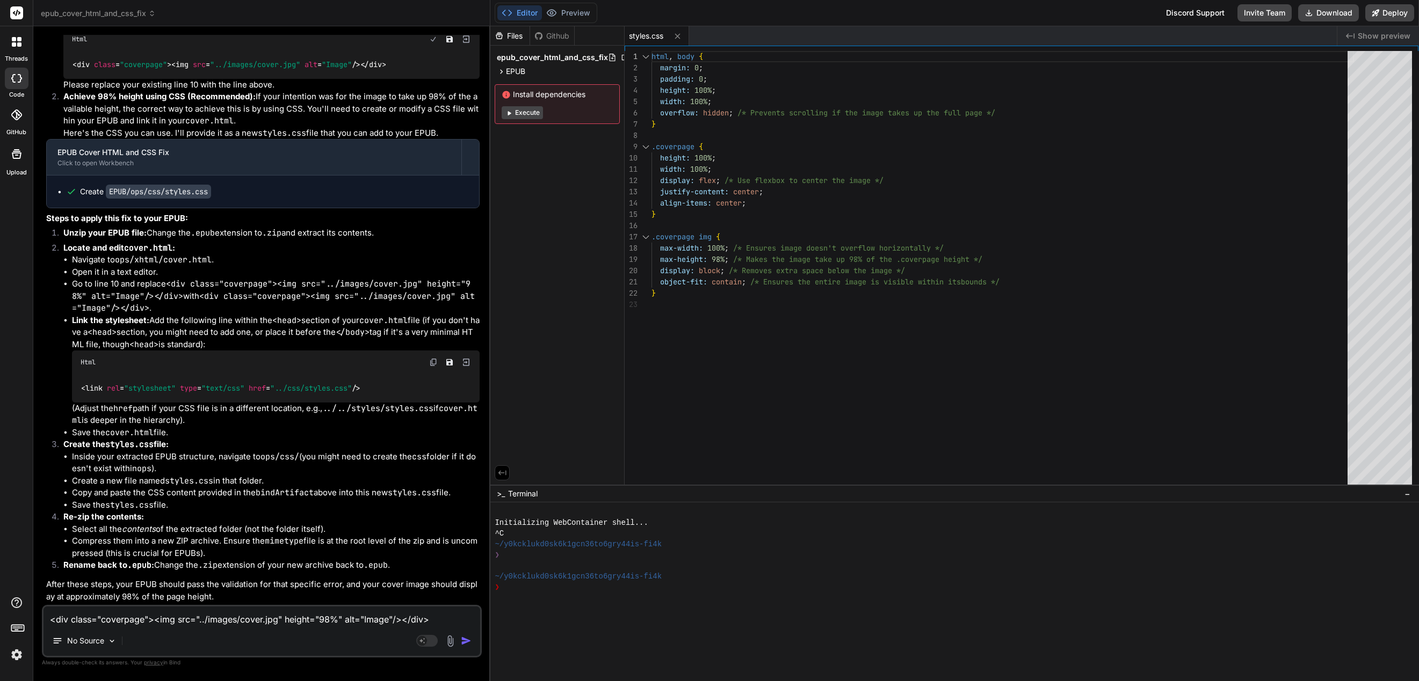
scroll to position [938, 0]
click at [1090, 27] on div "styles.css" at bounding box center [981, 35] width 712 height 19
click at [1005, 11] on div "Editor Preview Disabled until preview for your project is generated Discord Sup…" at bounding box center [954, 13] width 929 height 26
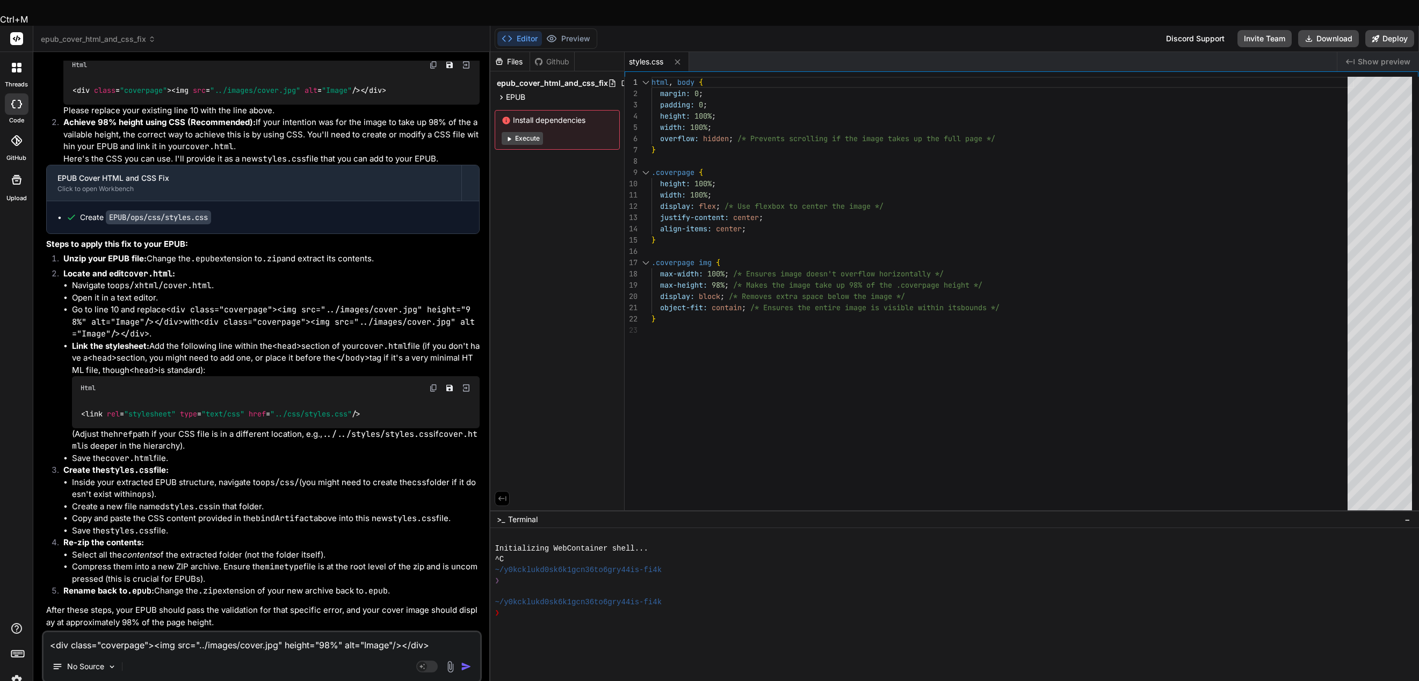
click at [323, 477] on li "Inside your extracted EPUB structure, navigate to ops/css/ (you might need to c…" at bounding box center [276, 489] width 408 height 24
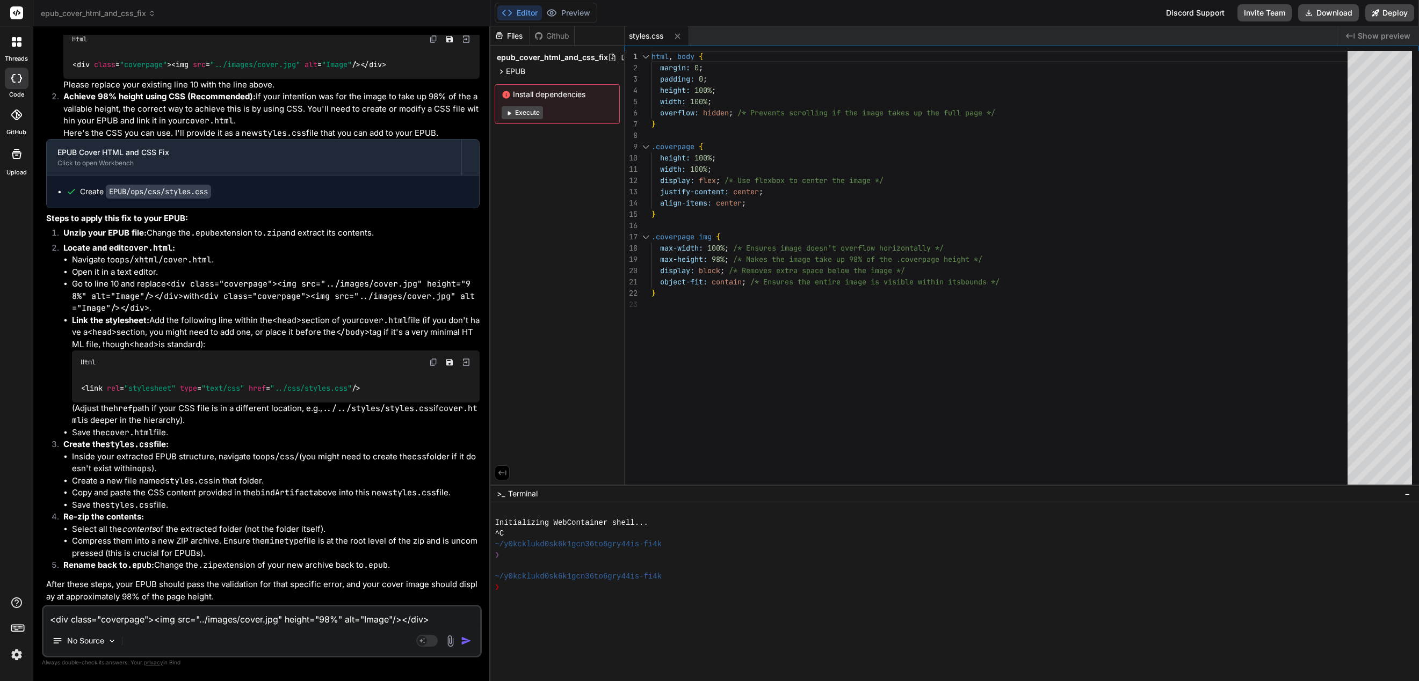
click at [324, 370] on div "Html" at bounding box center [276, 363] width 408 height 24
click at [436, 360] on img at bounding box center [433, 362] width 9 height 9
click at [433, 362] on img at bounding box center [433, 362] width 9 height 9
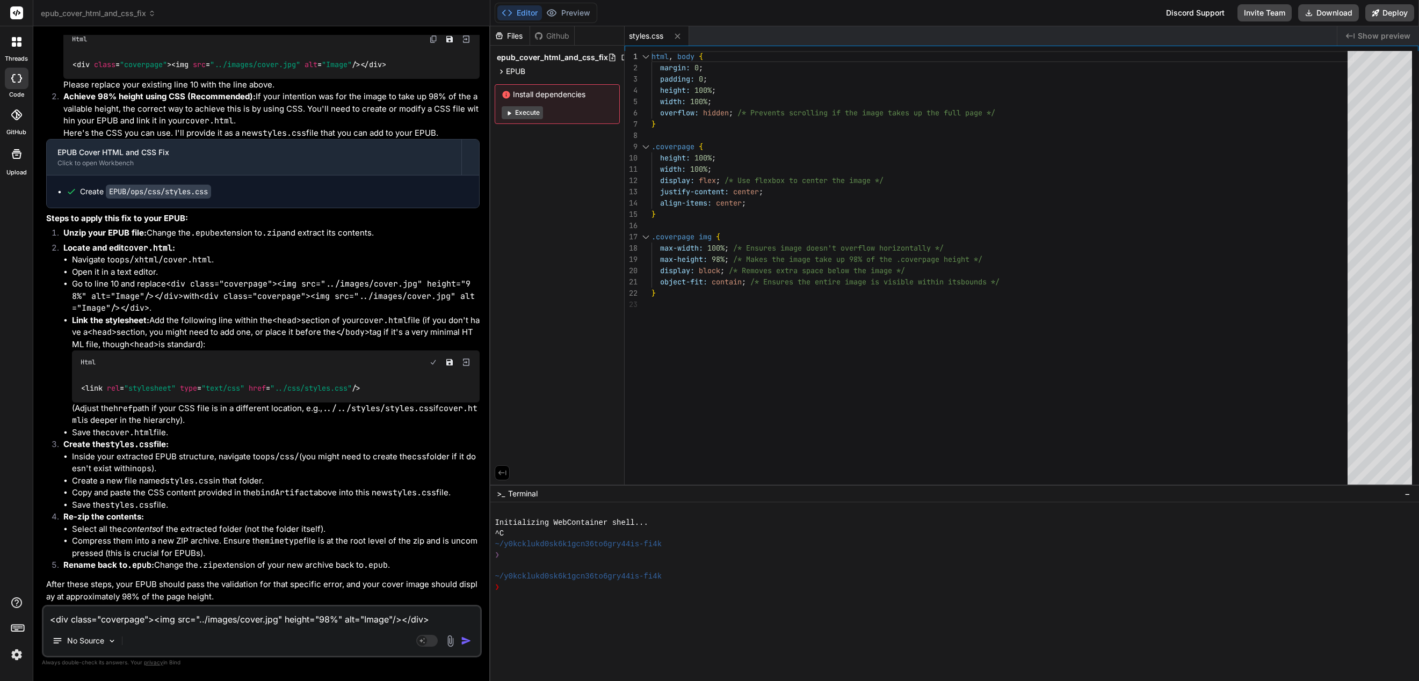
click at [432, 358] on img at bounding box center [433, 362] width 9 height 9
click at [434, 360] on img at bounding box center [433, 362] width 9 height 9
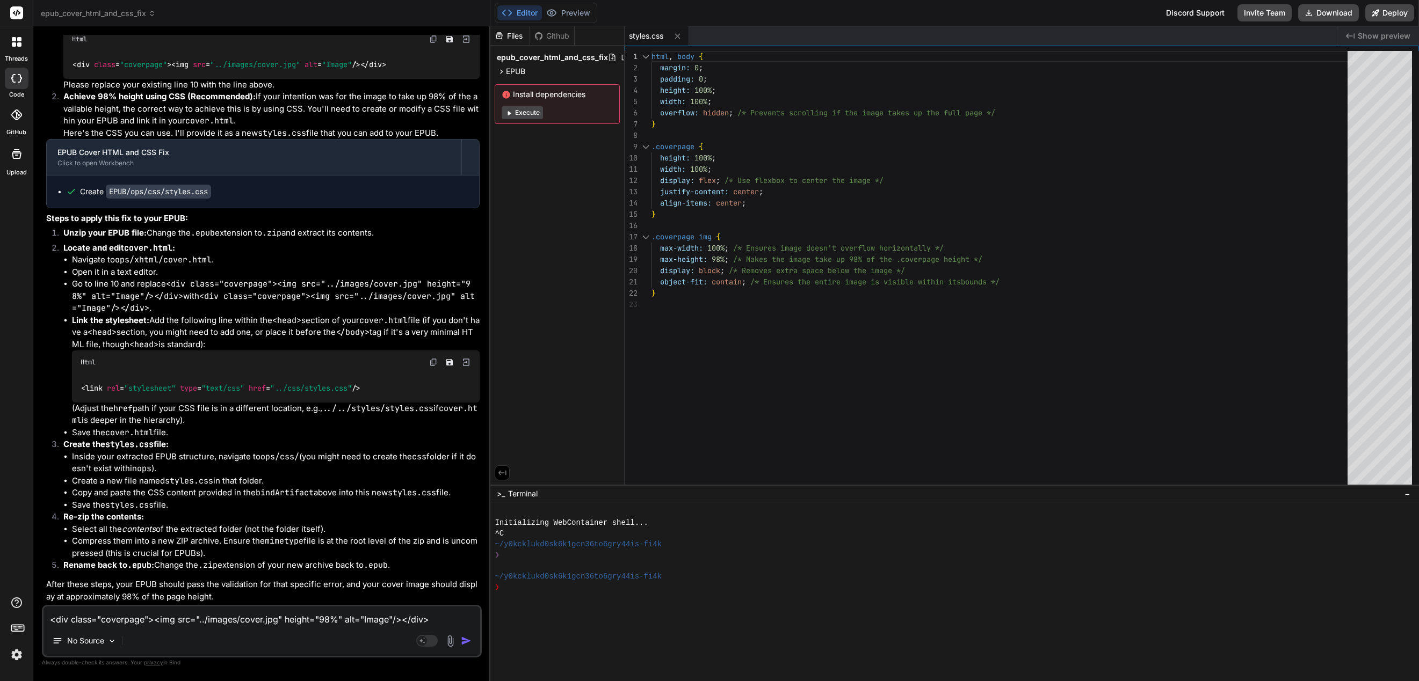
click at [291, 617] on textarea "<div class="coverpage"><img src="../images/cover.jpg" height="98%" alt="Image"/…" at bounding box center [261, 616] width 437 height 19
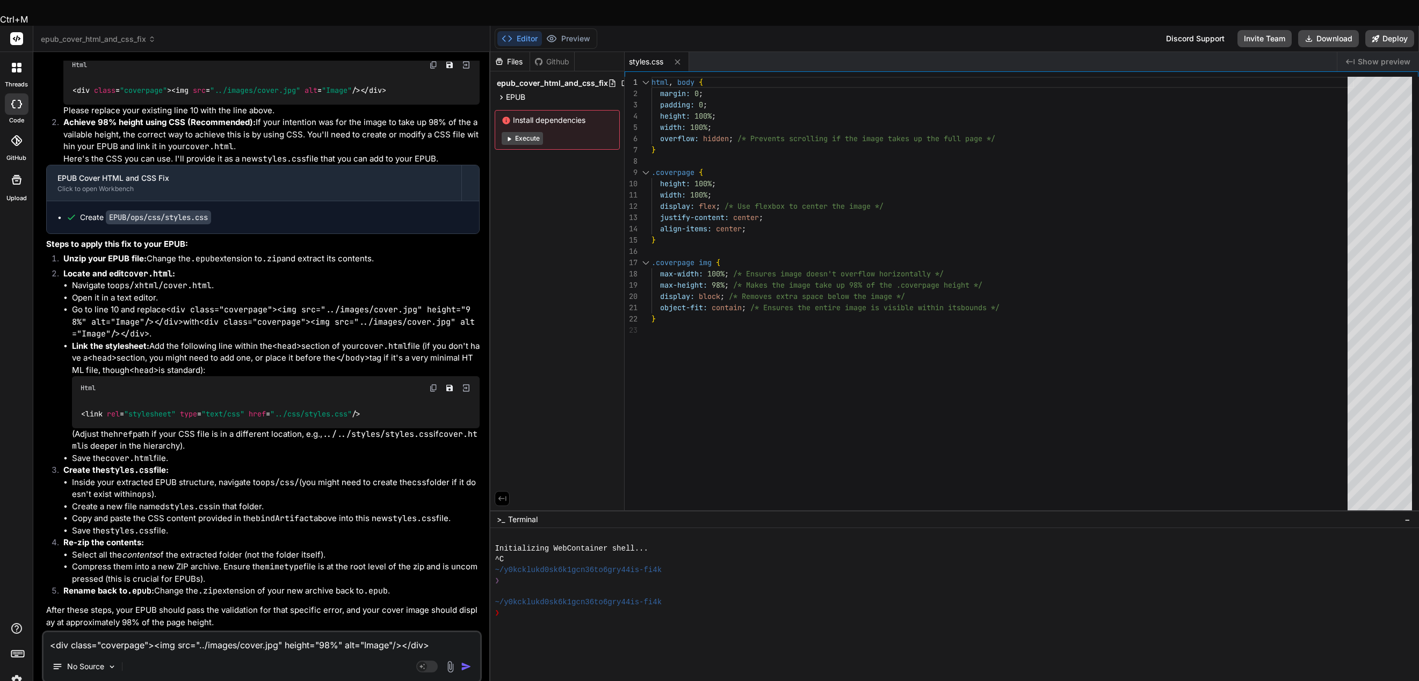
click at [291, 633] on textarea "<div class="coverpage"><img src="../images/cover.jpg" height="98%" alt="Image"/…" at bounding box center [261, 642] width 437 height 19
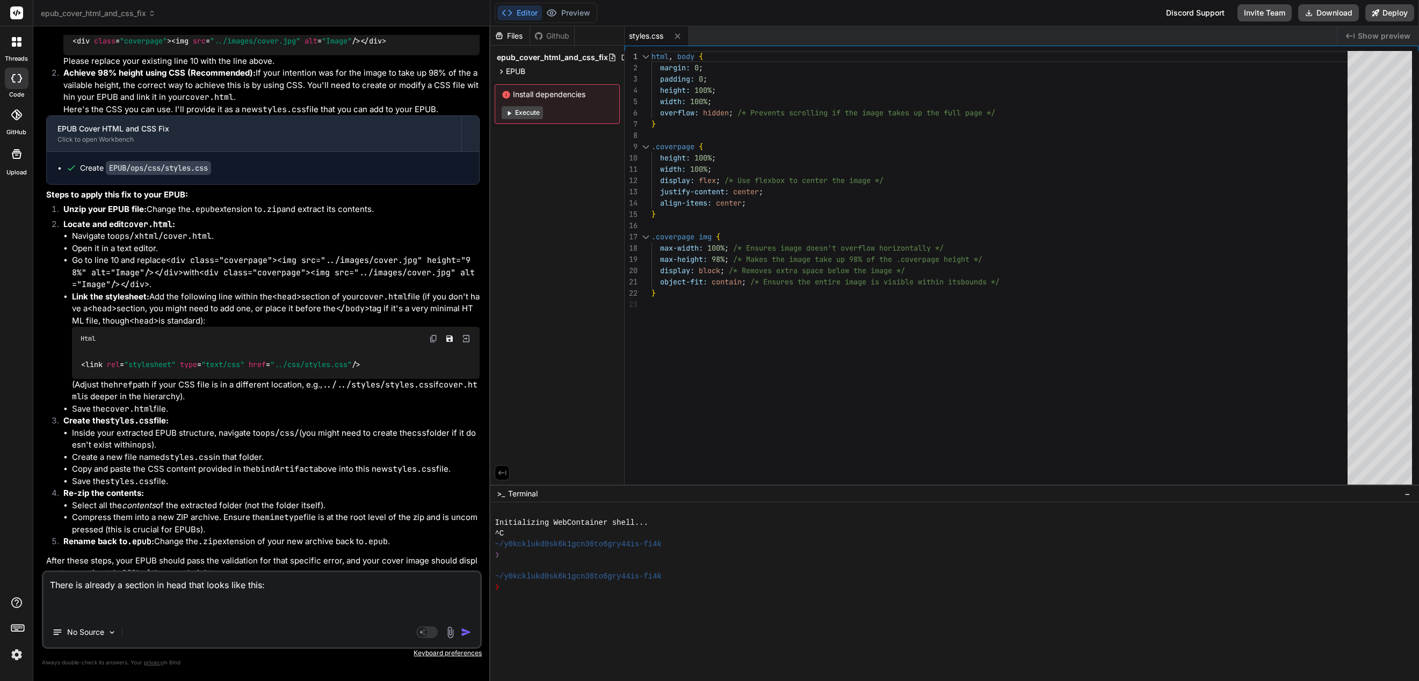
paste textarea "<link rel="stylesheet" type="text/css" href="../styles/stylesheet.css"/>"
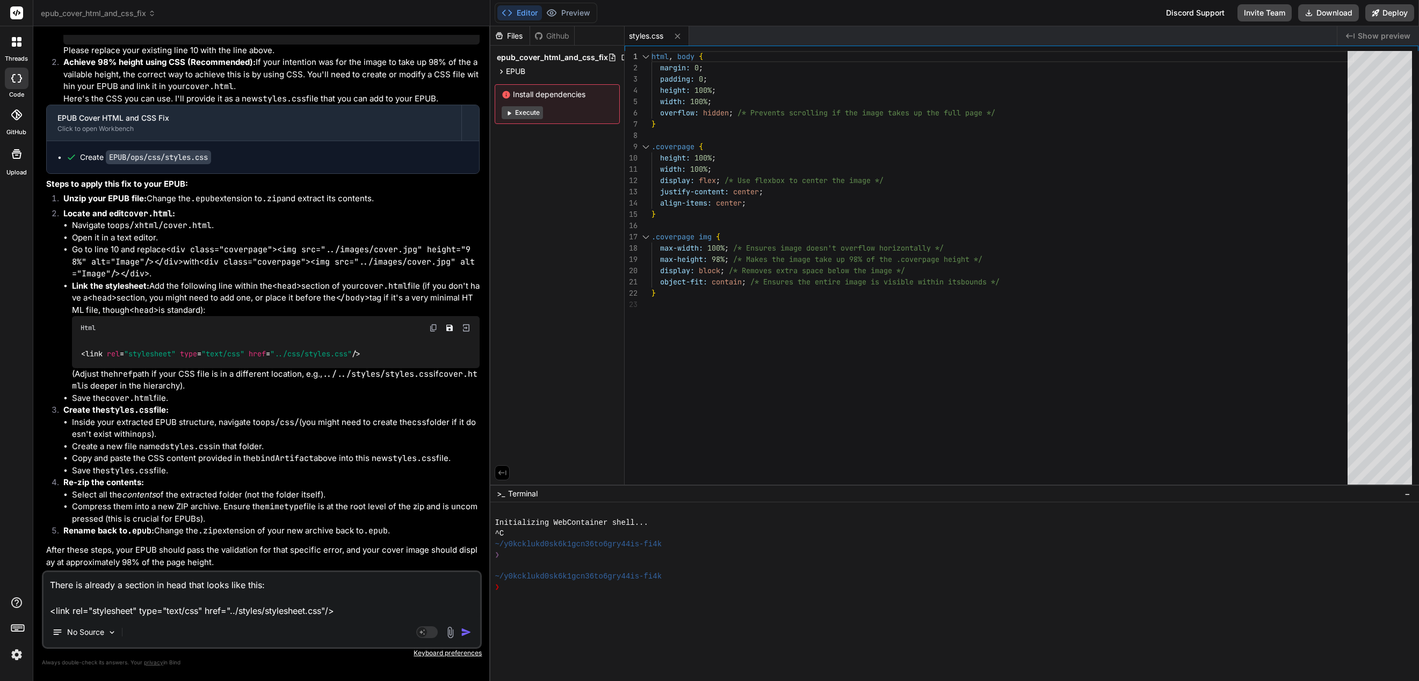
drag, startPoint x: 168, startPoint y: 589, endPoint x: 172, endPoint y: 586, distance: 5.5
click at [168, 588] on textarea "There is already a section in head that looks like this: <link rel="stylesheet"…" at bounding box center [261, 594] width 437 height 45
click at [364, 606] on textarea "There is already a section in <head> that looks like this: <link rel="styleshee…" at bounding box center [261, 594] width 437 height 45
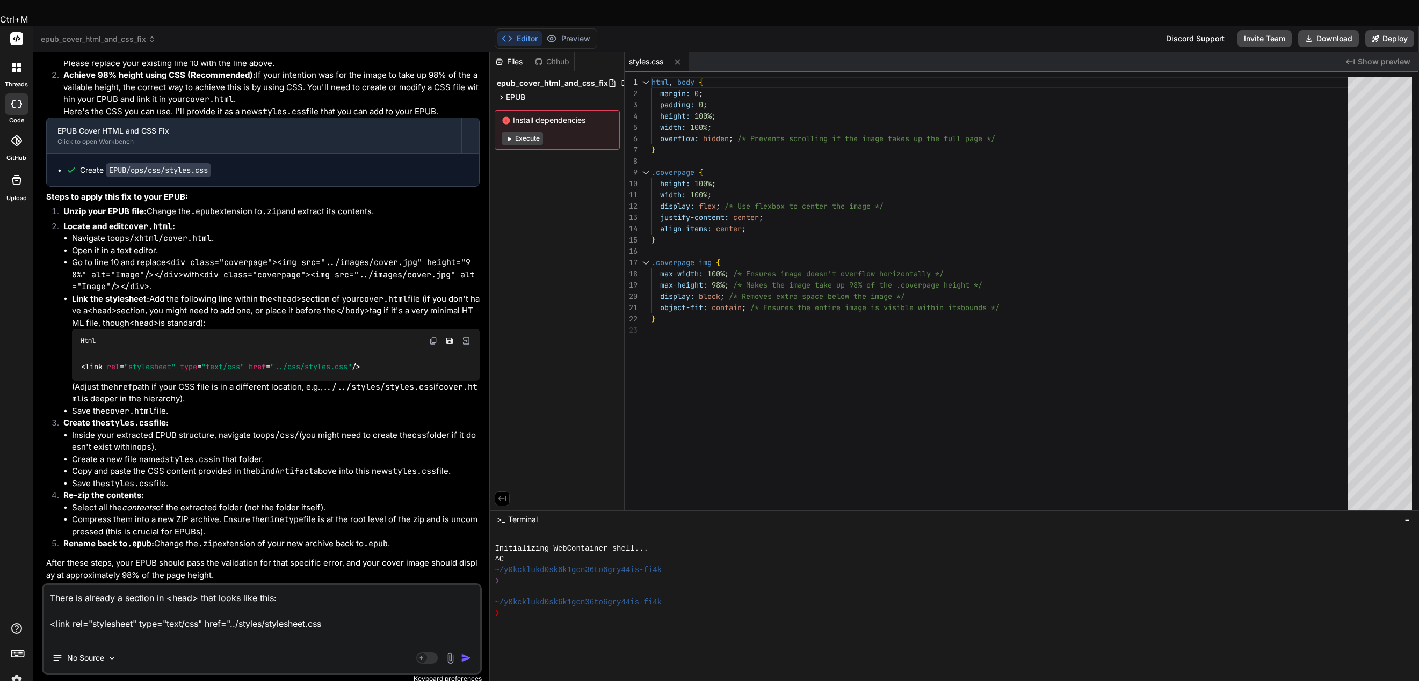
drag, startPoint x: 351, startPoint y: 601, endPoint x: 55, endPoint y: 602, distance: 296.4
click at [43, 600] on textarea "There is already a section in <head> that looks like this: <link rel="styleshee…" at bounding box center [261, 614] width 437 height 58
paste textarea ""/>"
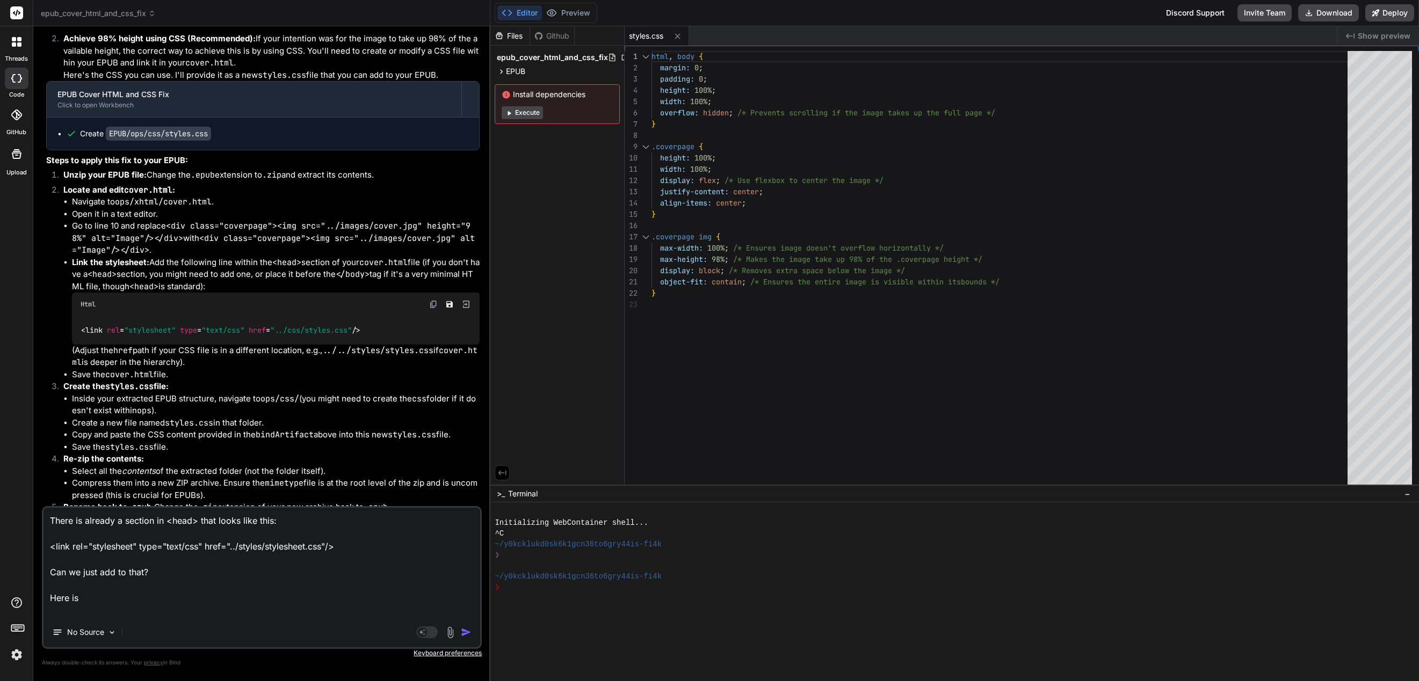
click at [322, 553] on textarea "There is already a section in <head> that looks like this: <link rel="styleshee…" at bounding box center [261, 563] width 437 height 110
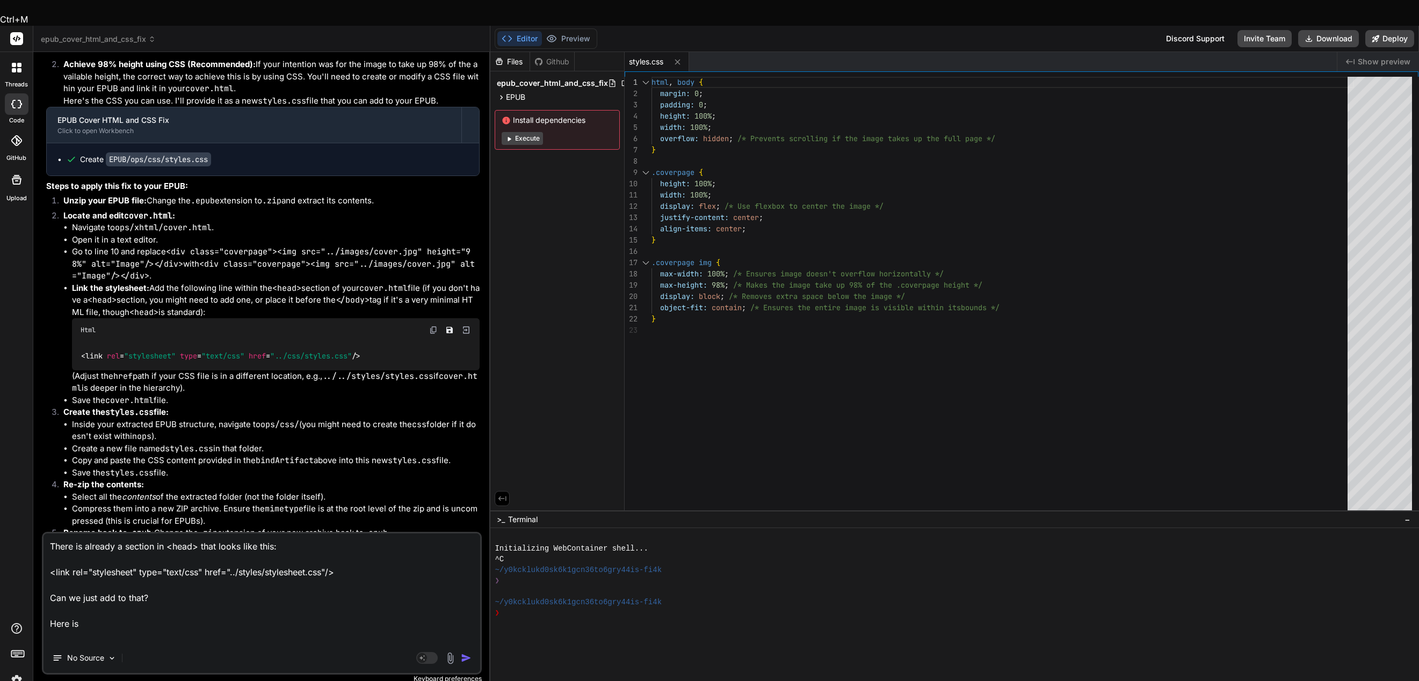
drag, startPoint x: 326, startPoint y: 550, endPoint x: 268, endPoint y: 551, distance: 58.0
click at [268, 551] on textarea "There is already a section in <head> that looks like this: <link rel="styleshee…" at bounding box center [261, 589] width 437 height 110
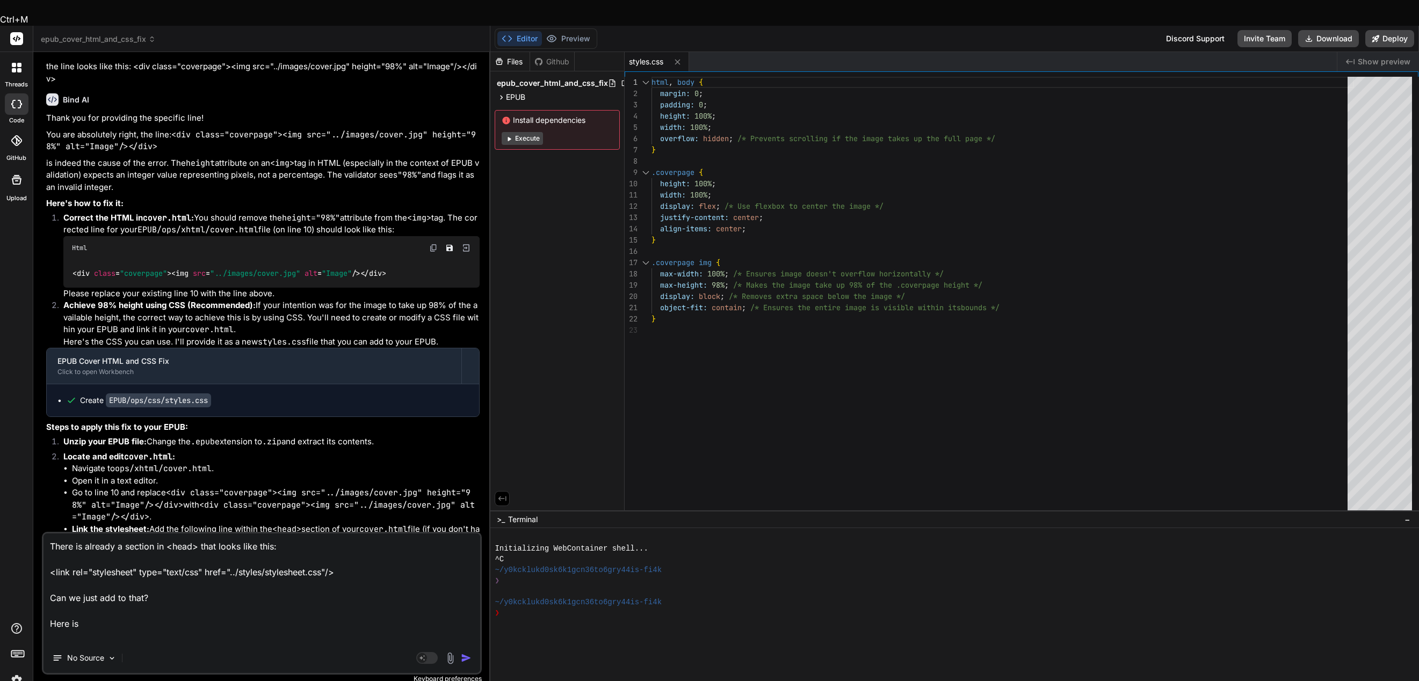
scroll to position [733, 0]
click at [161, 604] on textarea "There is already a section in <head> that looks like this: <link rel="styleshee…" at bounding box center [261, 589] width 437 height 110
paste textarea "stylesheet.css"
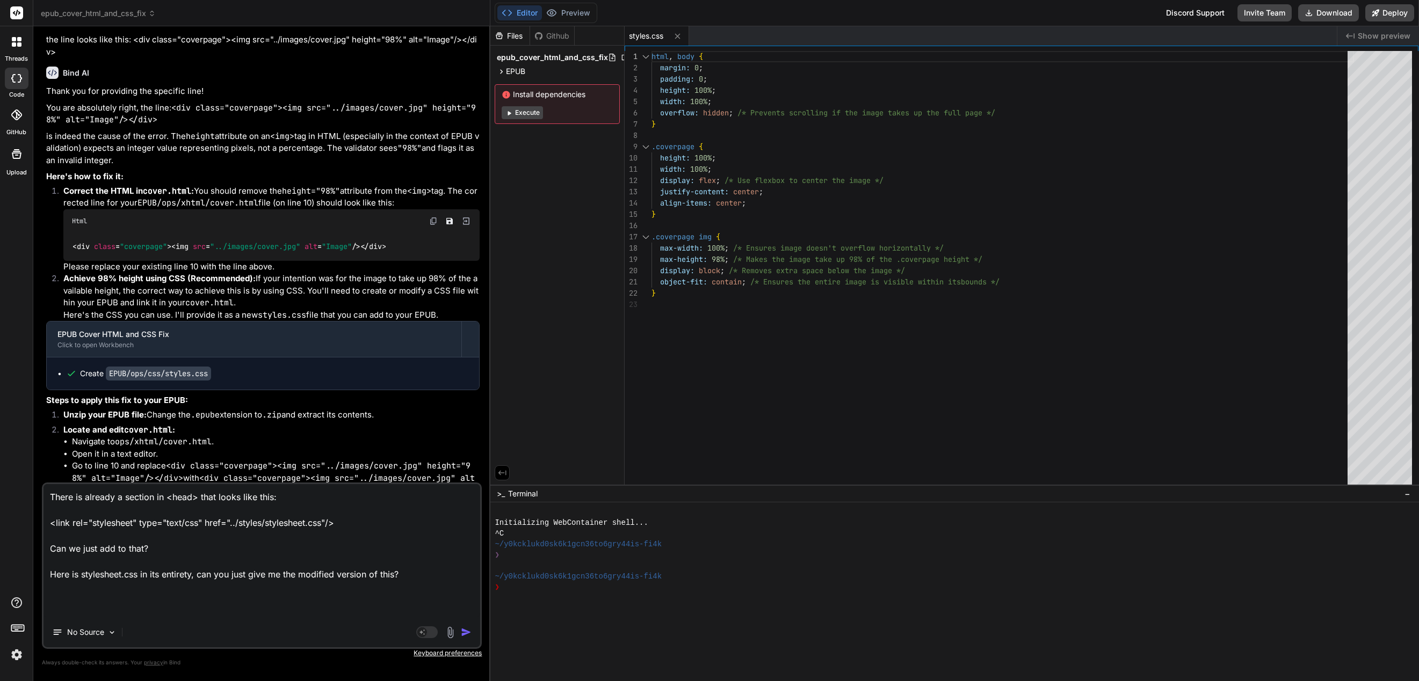
click at [168, 597] on textarea "There is already a section in <head> that looks like this: <link rel="styleshee…" at bounding box center [261, 550] width 437 height 133
paste textarea "@font-face { font-family: "OpenSans"; src: url(../fonts/OpenSans_Regular.ttf); …"
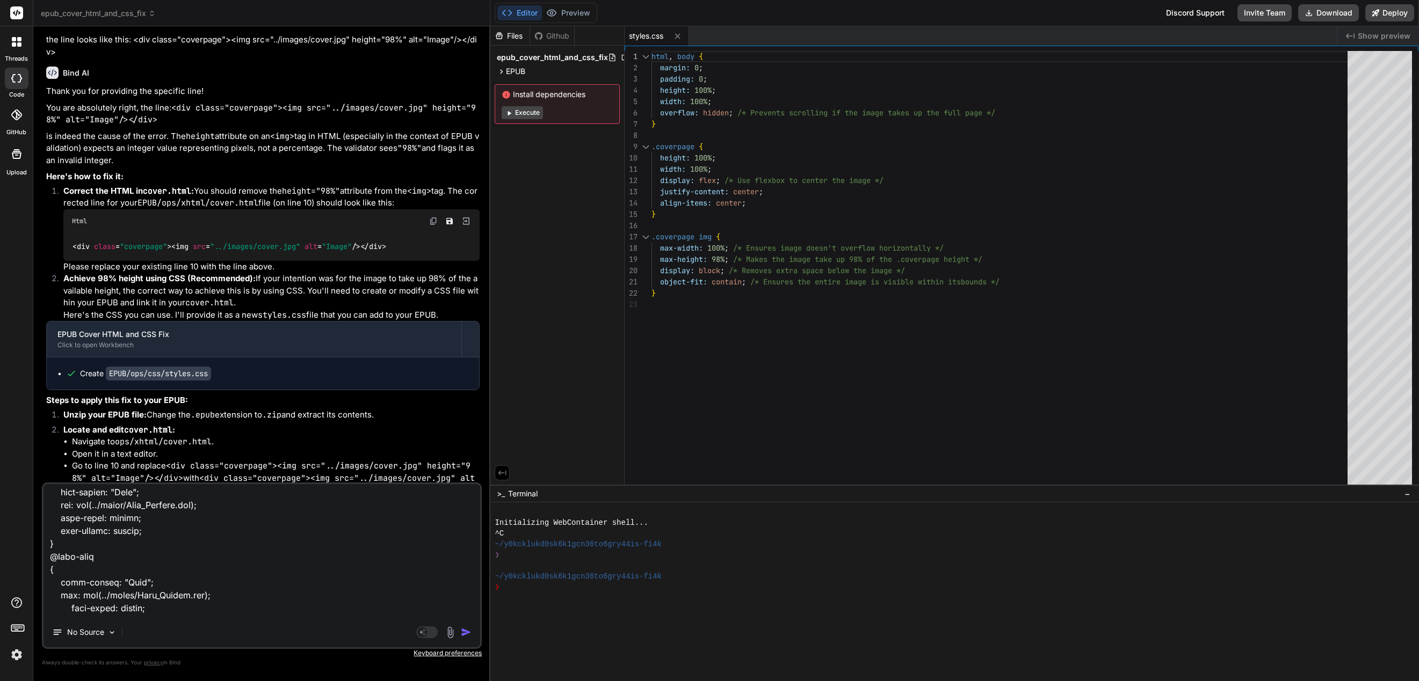
scroll to position [0, 0]
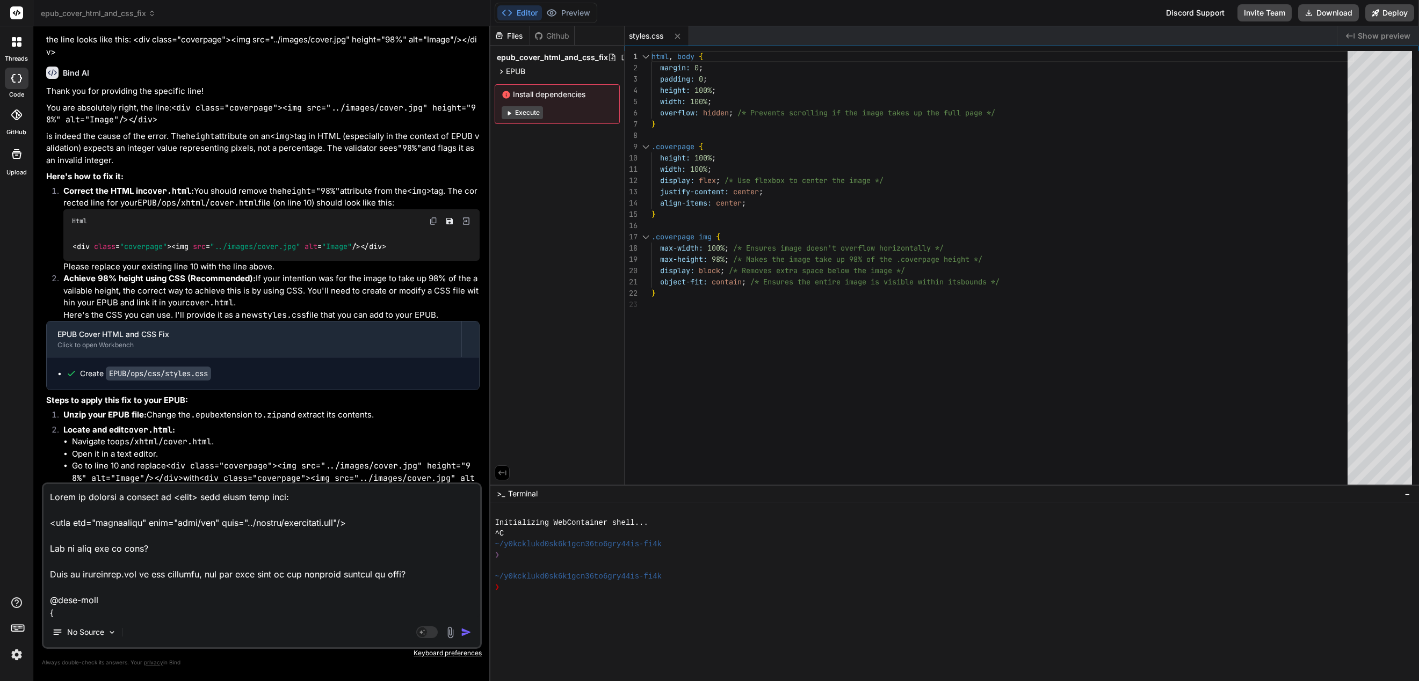
click at [466, 636] on img "button" at bounding box center [466, 632] width 11 height 11
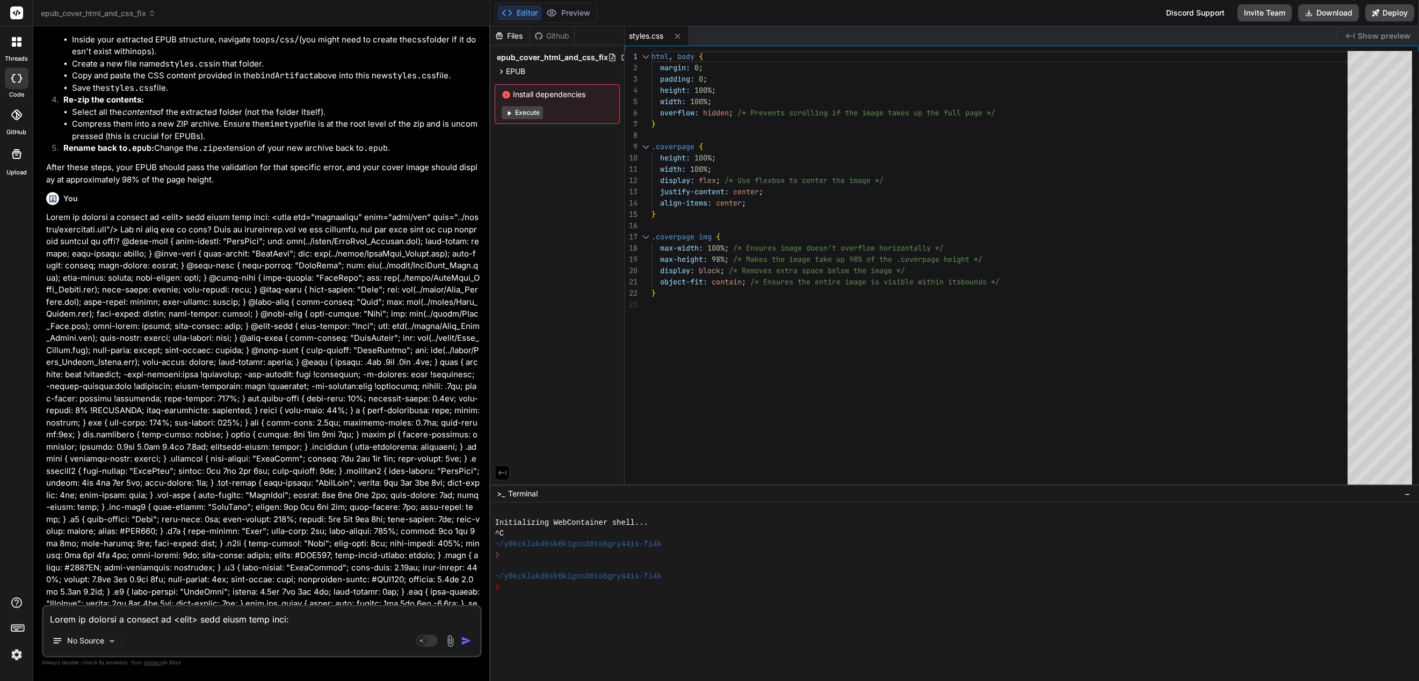
scroll to position [1310, 0]
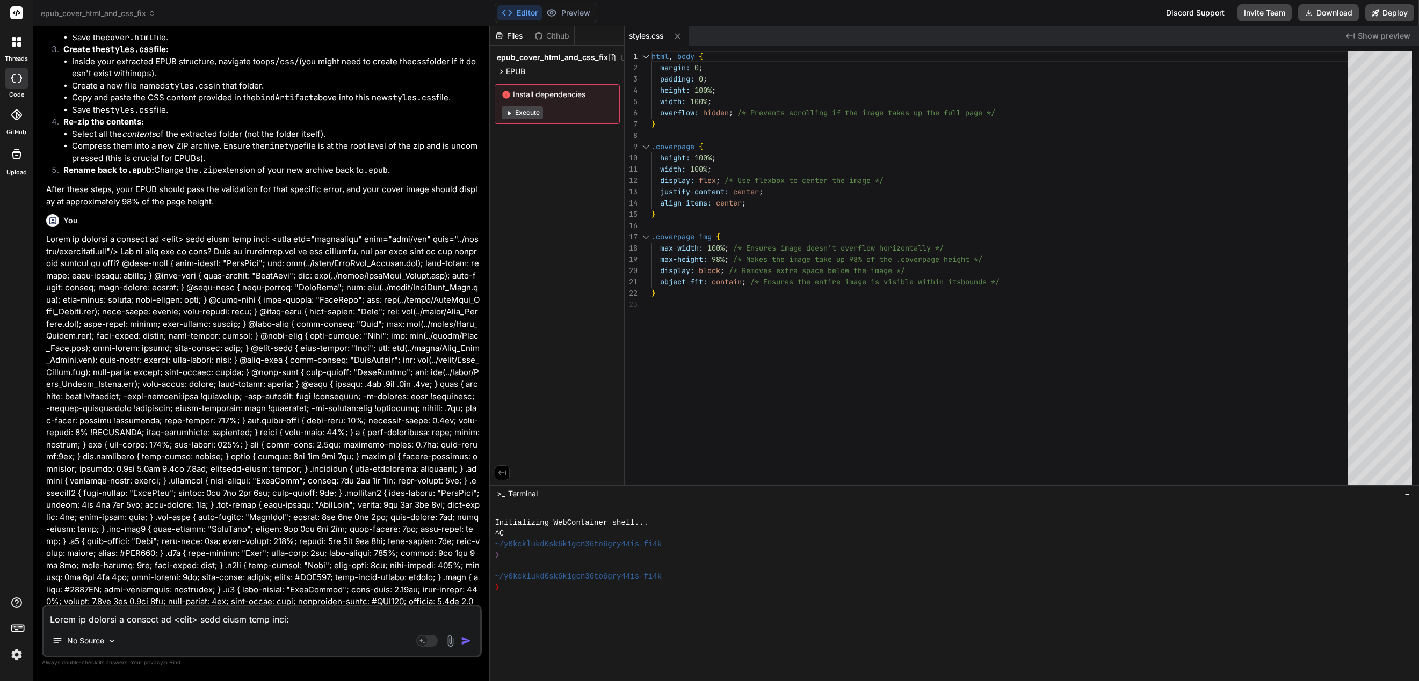
click at [145, 17] on span "epub_cover_html_and_css_fix" at bounding box center [98, 13] width 115 height 11
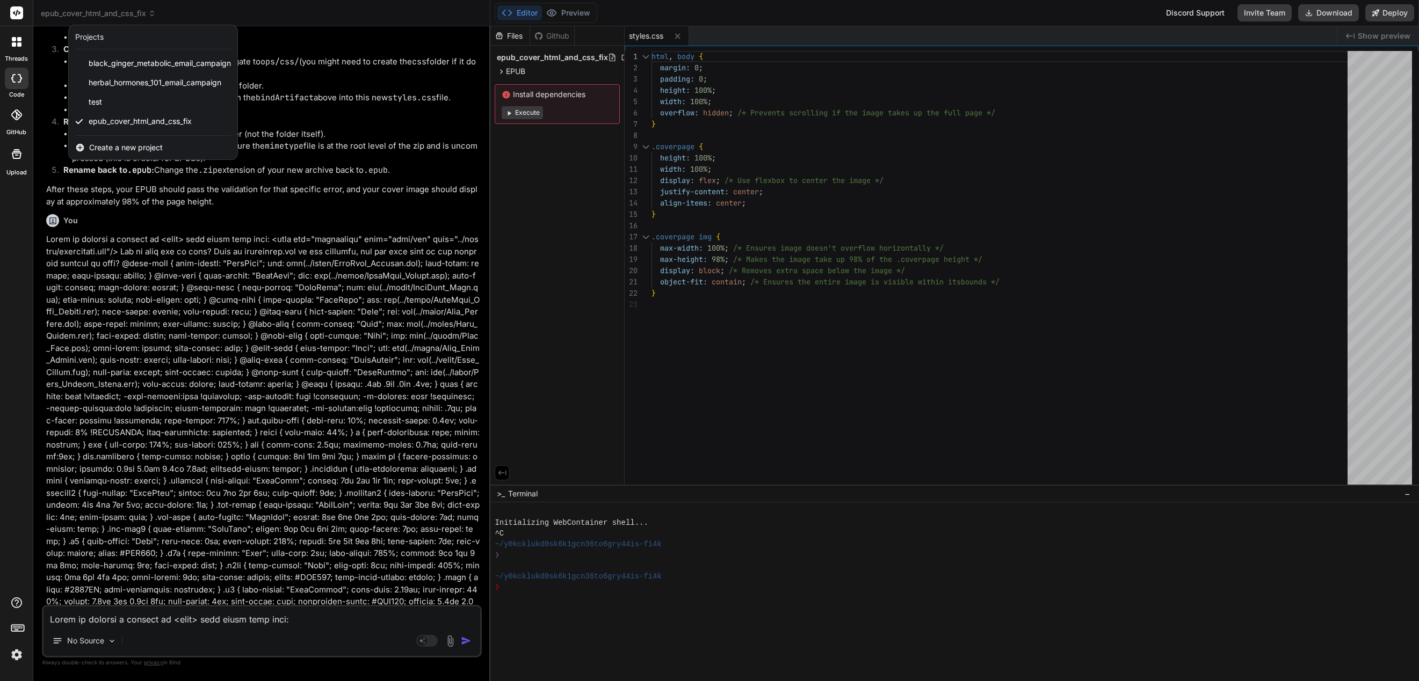
click at [144, 17] on div at bounding box center [709, 340] width 1419 height 681
click at [144, 17] on span "epub_cover_html_and_css_fix" at bounding box center [98, 13] width 115 height 11
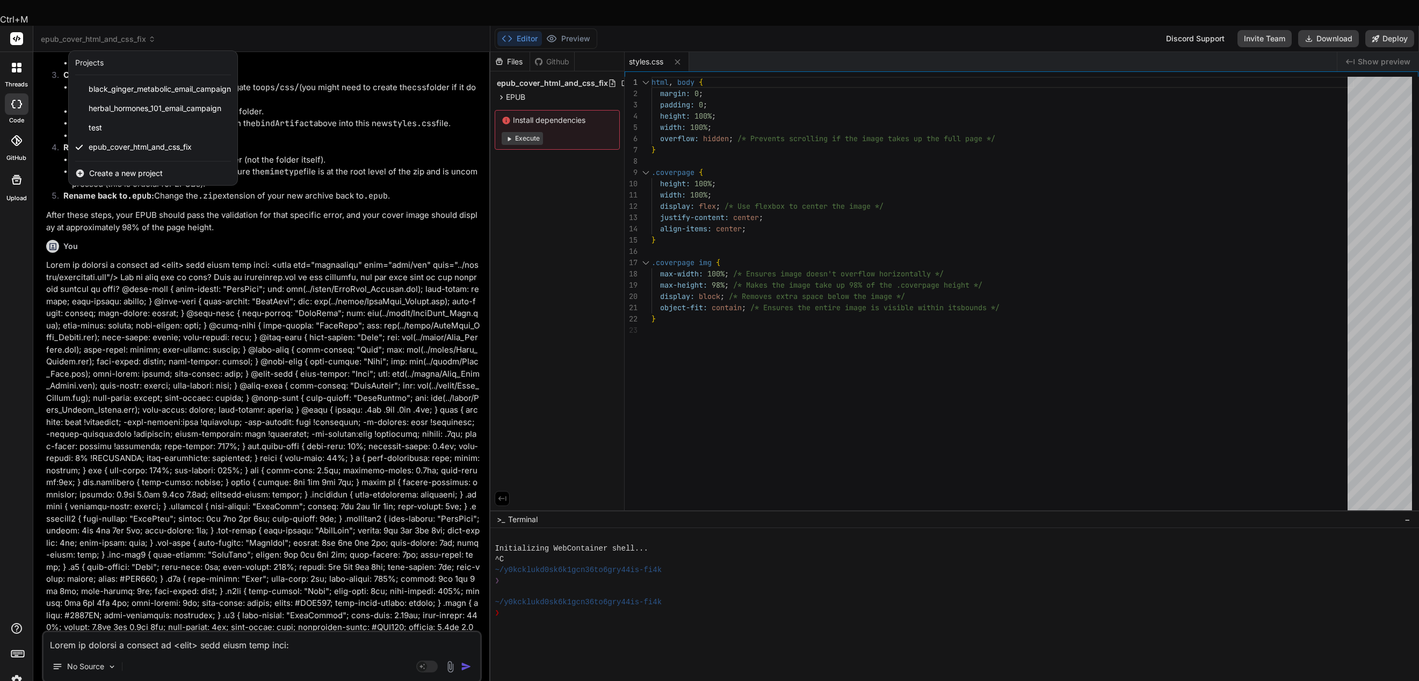
click at [403, 266] on div at bounding box center [709, 340] width 1419 height 681
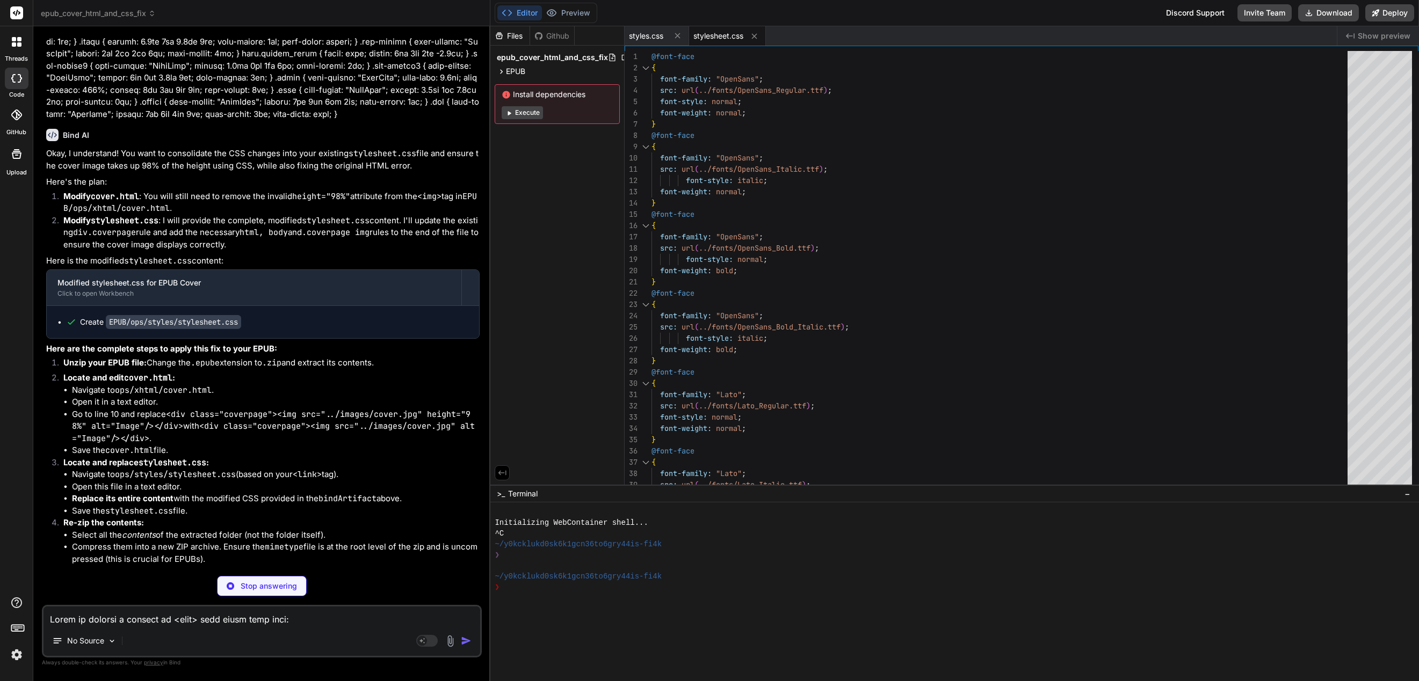
scroll to position [1956, 0]
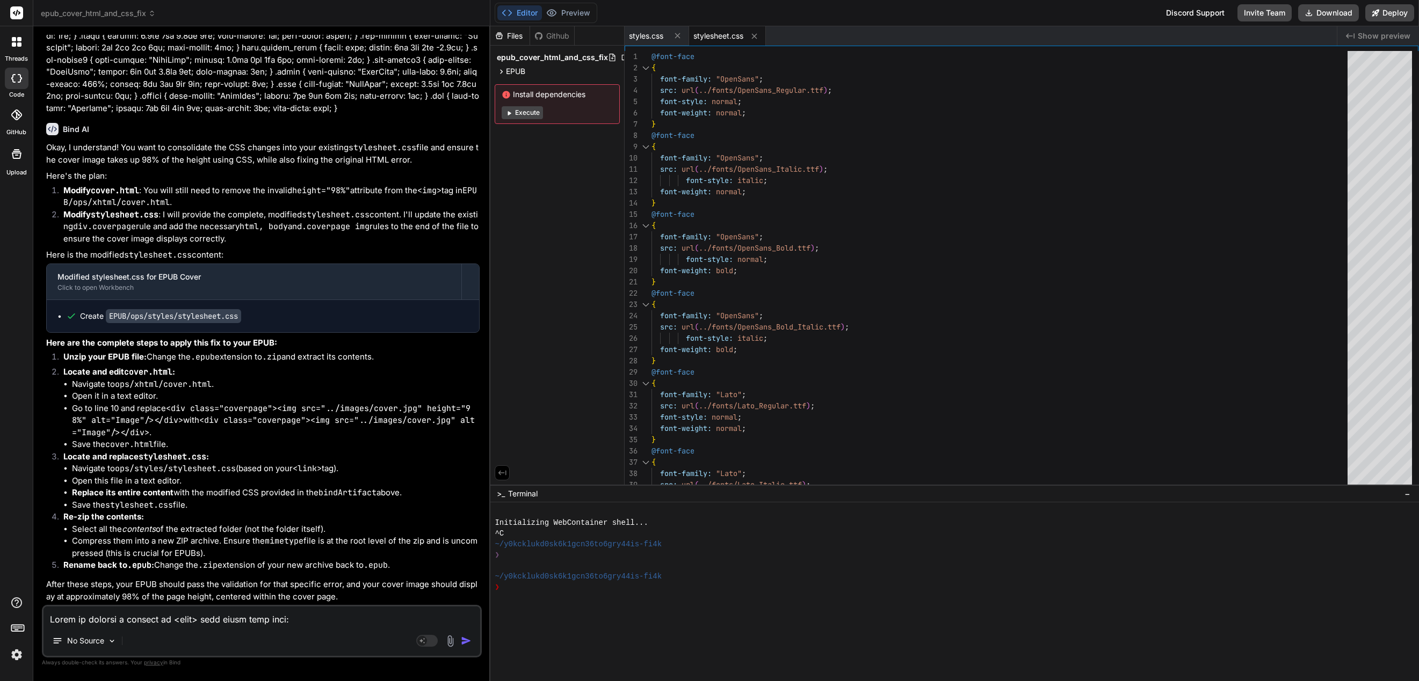
drag, startPoint x: 492, startPoint y: 283, endPoint x: 513, endPoint y: 283, distance: 20.4
click at [504, 283] on div "Files Github epub_cover_html_and_css_fix EPUB ops css styles.css styles stylesh…" at bounding box center [557, 255] width 134 height 459
click at [552, 282] on div "Files Github epub_cover_html_and_css_fix EPUB ops css styles.css styles stylesh…" at bounding box center [557, 255] width 134 height 459
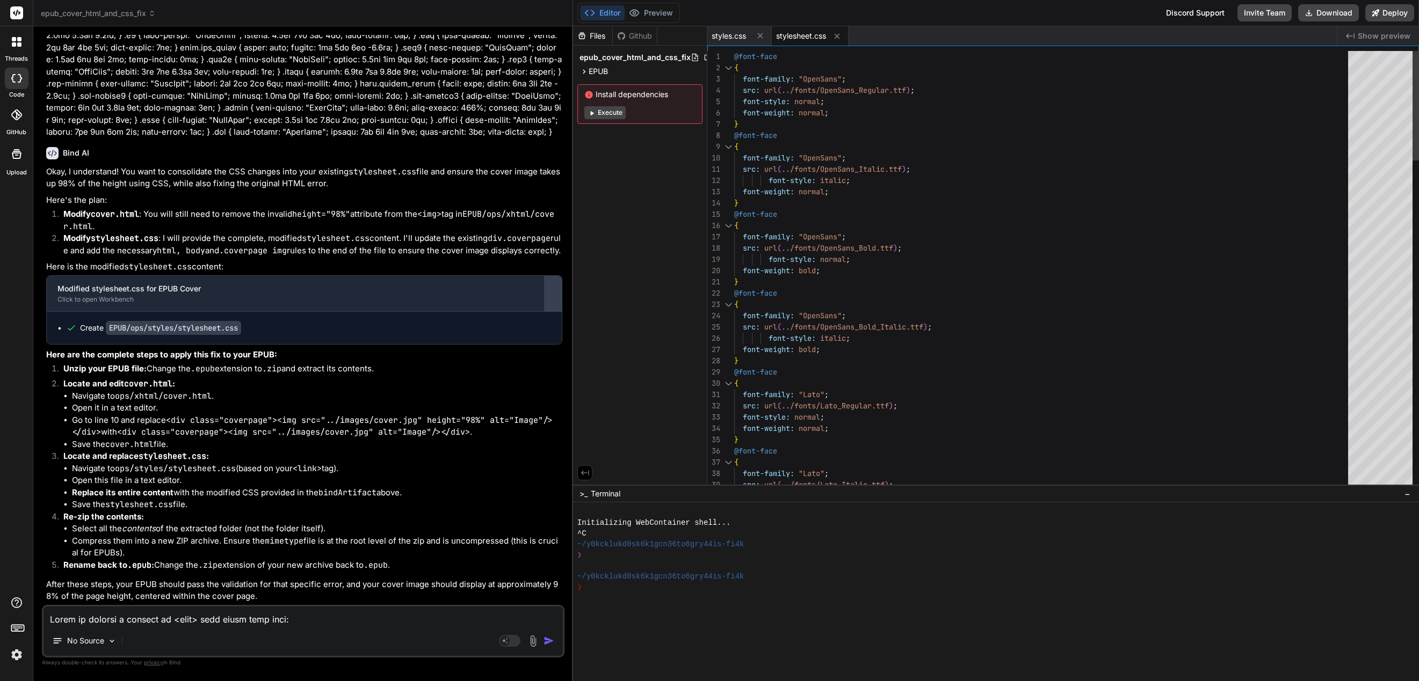
scroll to position [1772, 0]
drag, startPoint x: 490, startPoint y: 282, endPoint x: 556, endPoint y: 282, distance: 66.1
click at [556, 282] on div "Bind AI Web Search Created with Pixso. Code Generator You If I give you my epub…" at bounding box center [303, 353] width 540 height 655
click at [809, 35] on span "stylesheet.css" at bounding box center [804, 36] width 50 height 11
click at [821, 38] on span "stylesheet.css" at bounding box center [804, 36] width 50 height 11
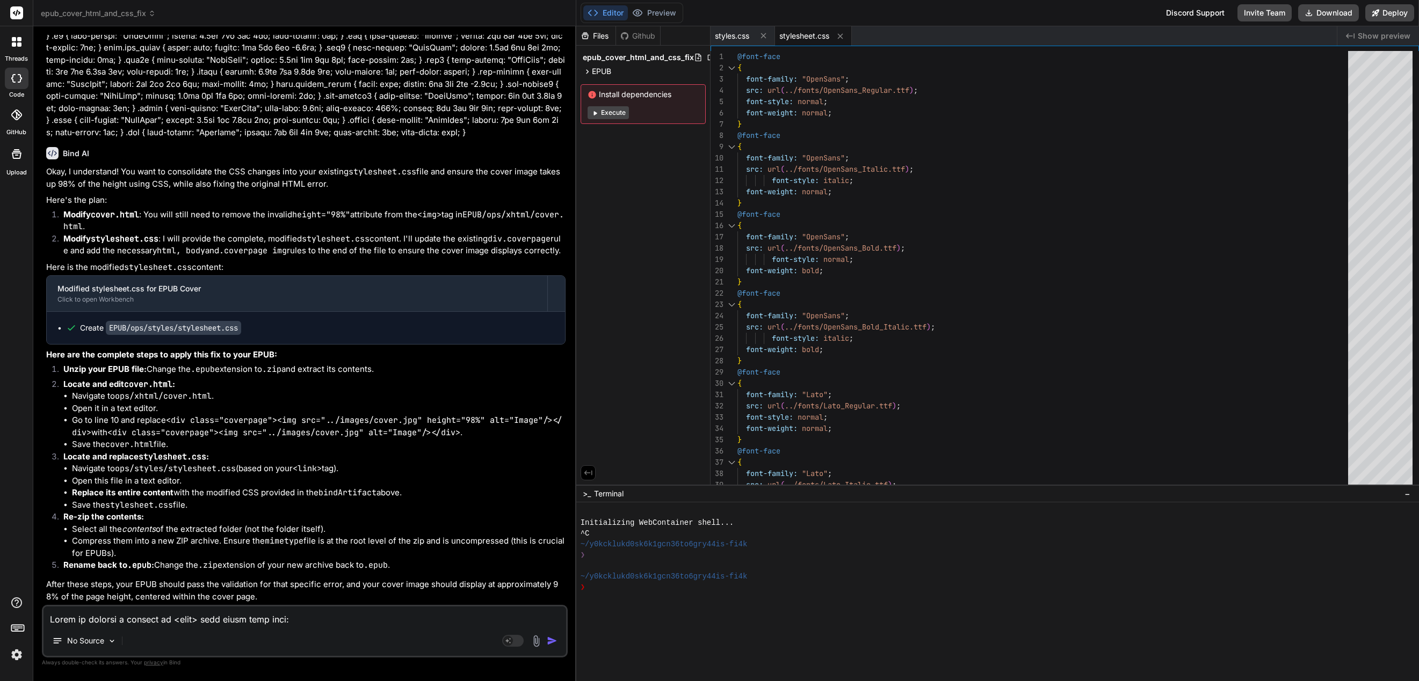
click at [821, 38] on span "stylesheet.css" at bounding box center [804, 36] width 50 height 11
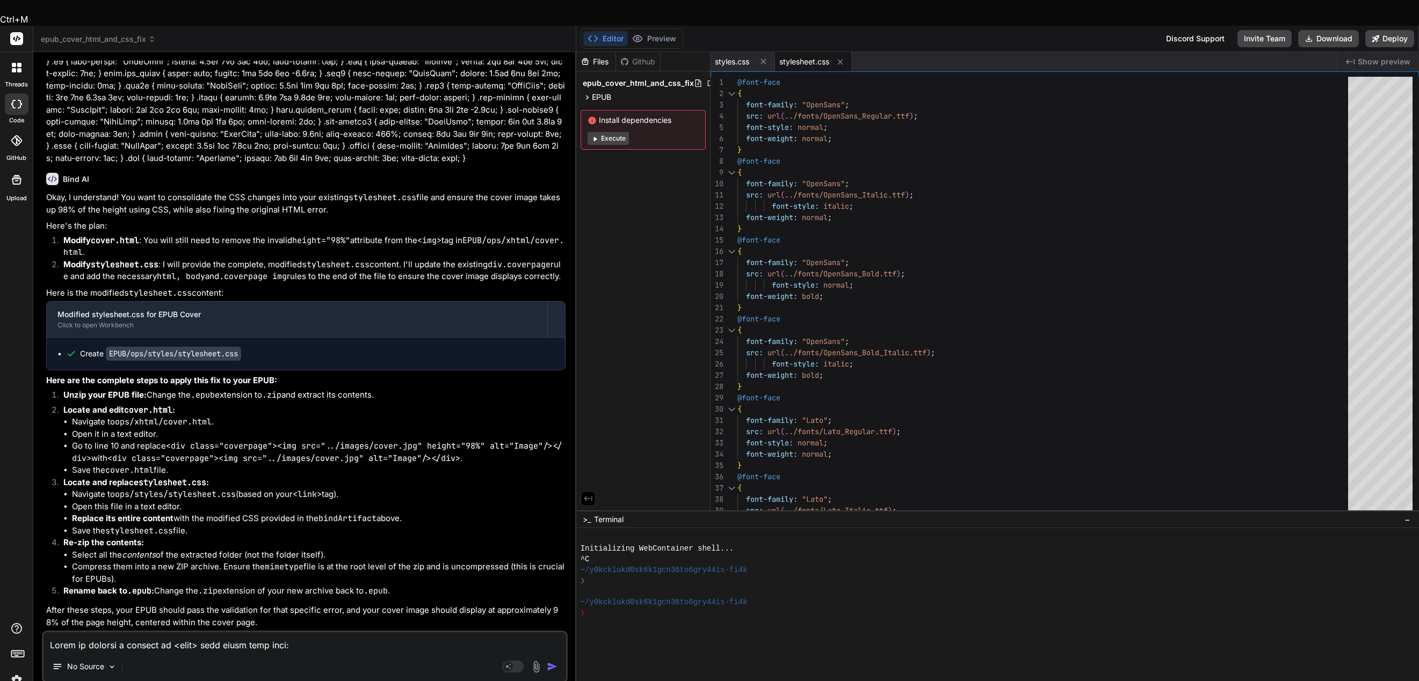
click at [821, 56] on span "stylesheet.css" at bounding box center [804, 61] width 50 height 11
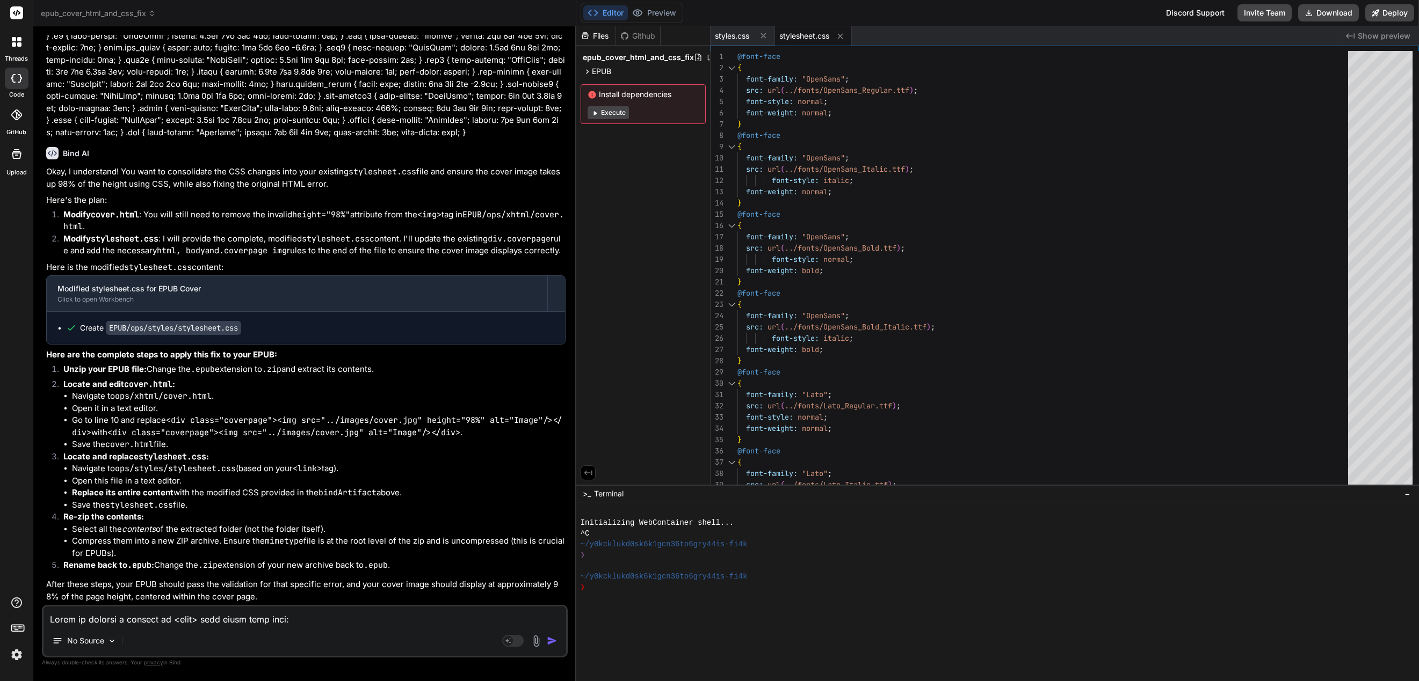
click at [347, 468] on li "Navigate to ops/styles/stylesheet.css (based on your <link> tag)." at bounding box center [319, 469] width 494 height 12
click at [342, 490] on code "bindArtifact" at bounding box center [347, 493] width 58 height 11
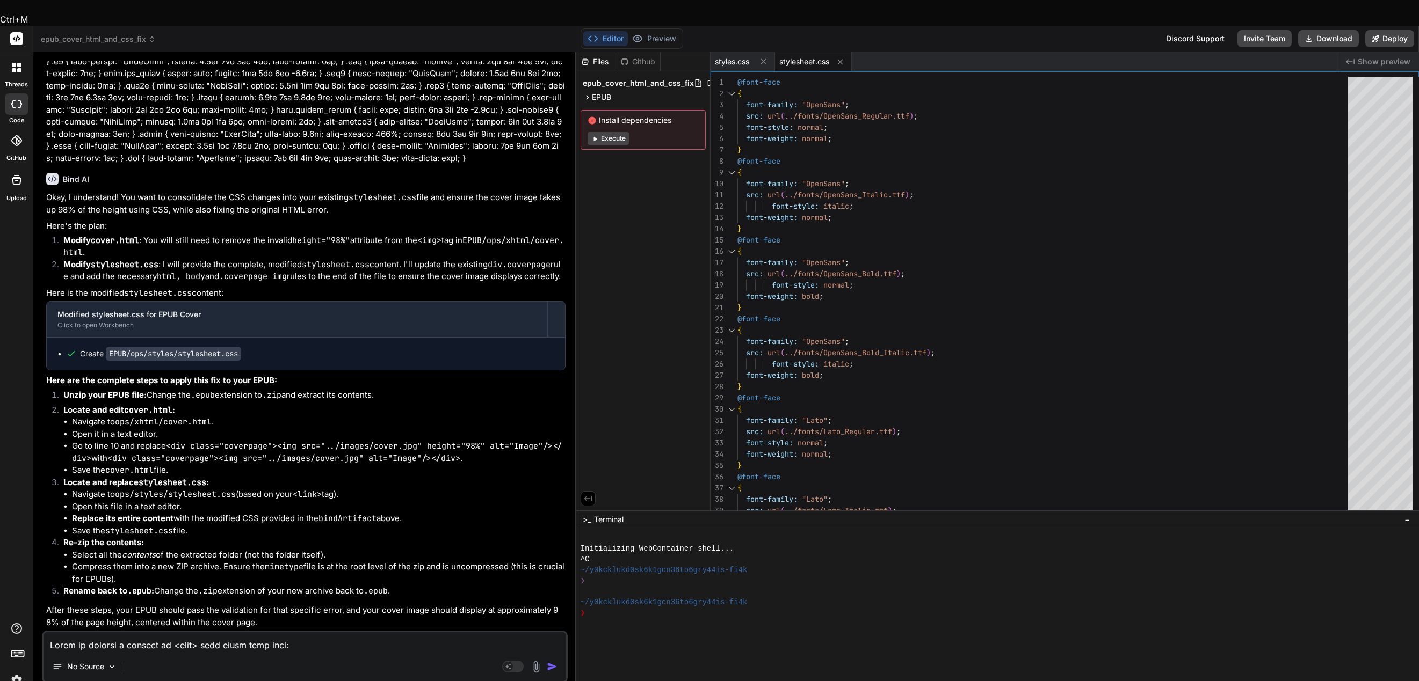
click at [814, 56] on span "stylesheet.css" at bounding box center [804, 61] width 50 height 11
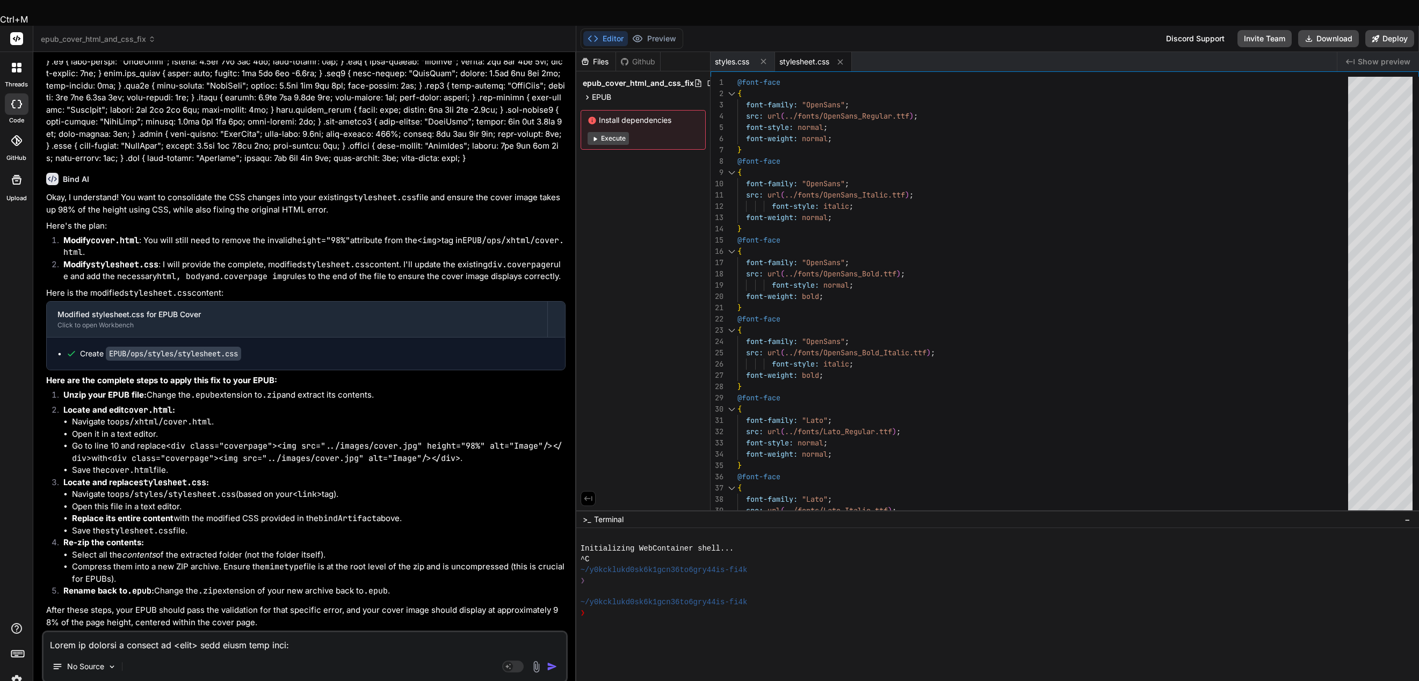
click at [814, 56] on span "stylesheet.css" at bounding box center [804, 61] width 50 height 11
click at [811, 56] on span "stylesheet.css" at bounding box center [804, 61] width 50 height 11
click at [812, 56] on span "stylesheet.css" at bounding box center [804, 61] width 50 height 11
click at [806, 56] on span "stylesheet.css" at bounding box center [804, 61] width 50 height 11
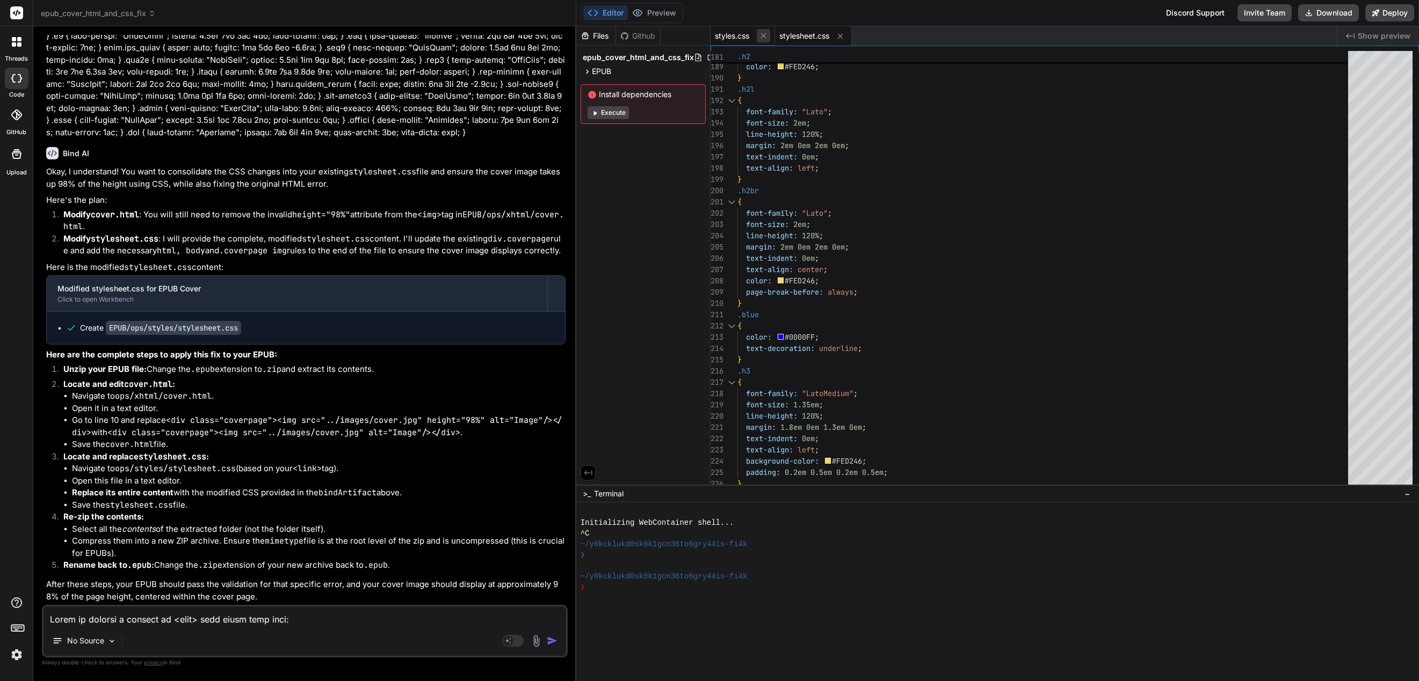
click at [765, 33] on icon at bounding box center [763, 35] width 9 height 9
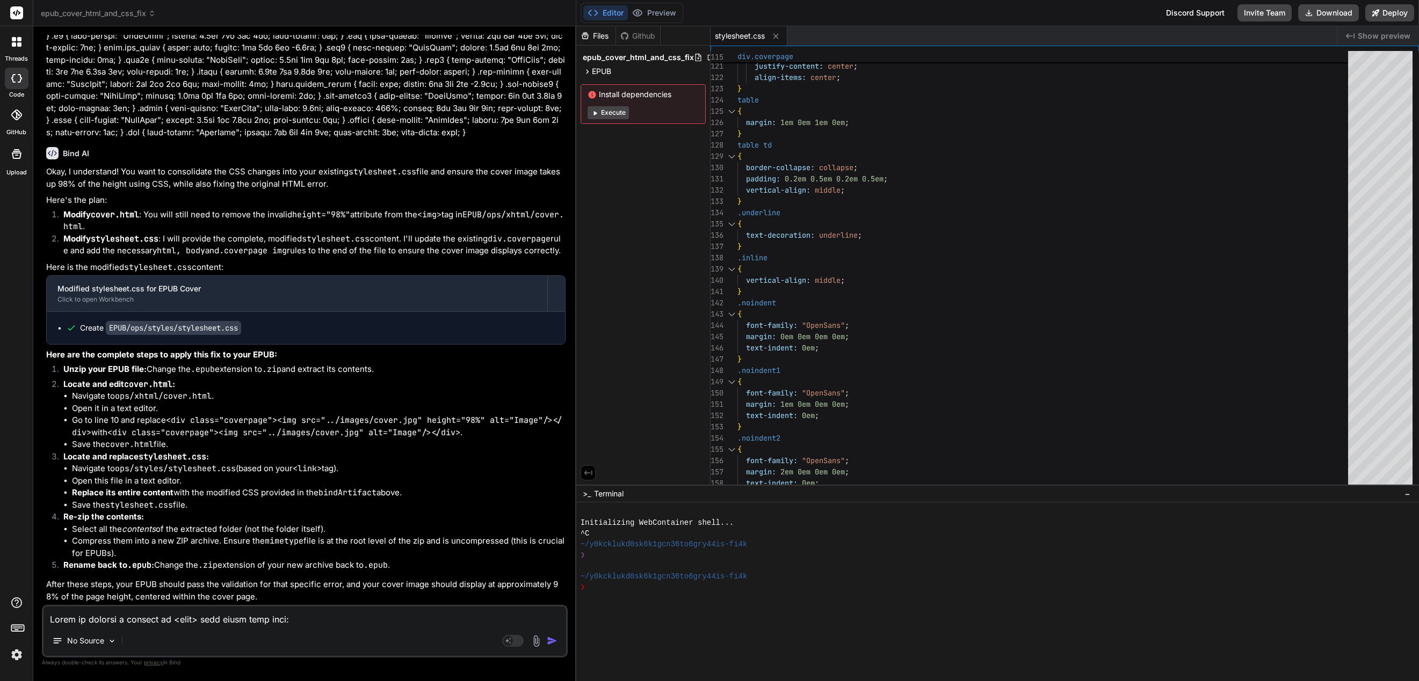
click at [609, 101] on div "Install dependencies Execute" at bounding box center [643, 104] width 125 height 40
click at [611, 113] on button "Execute" at bounding box center [608, 112] width 41 height 13
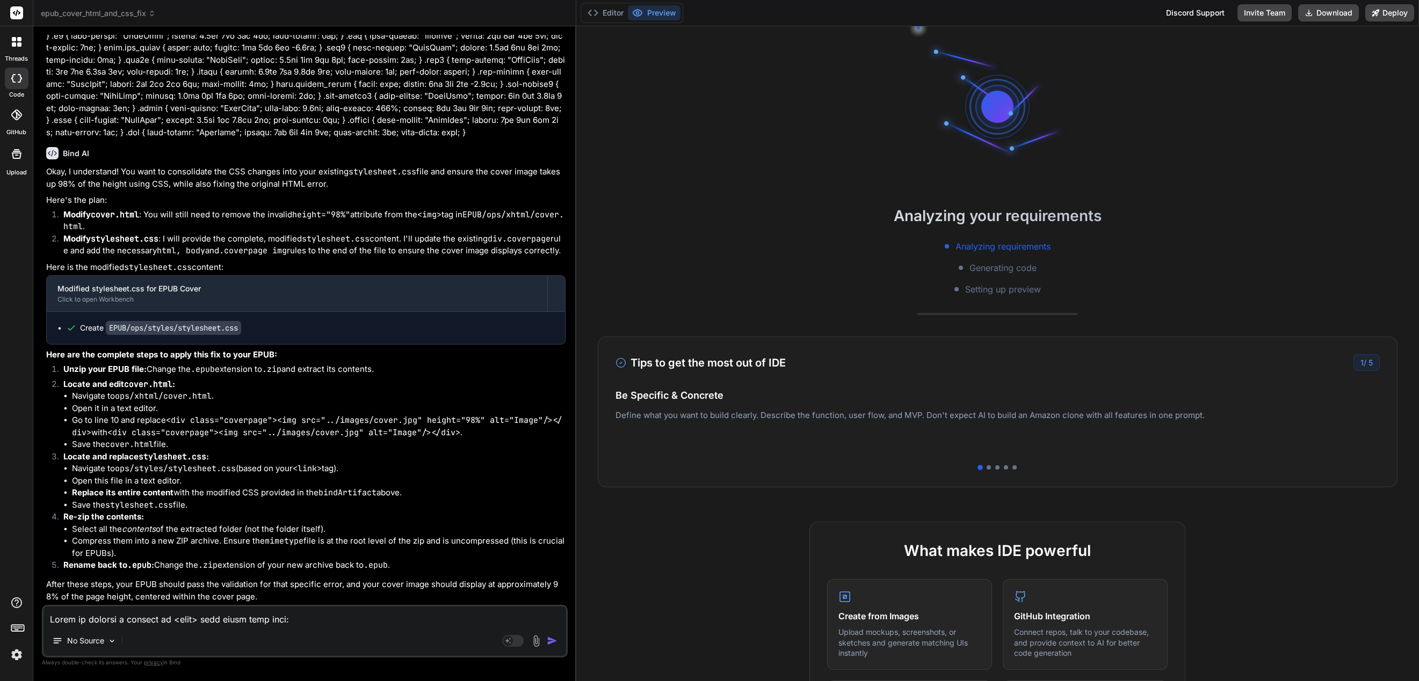
click at [315, 622] on textarea at bounding box center [304, 616] width 523 height 19
click at [375, 615] on textarea at bounding box center [304, 616] width 523 height 19
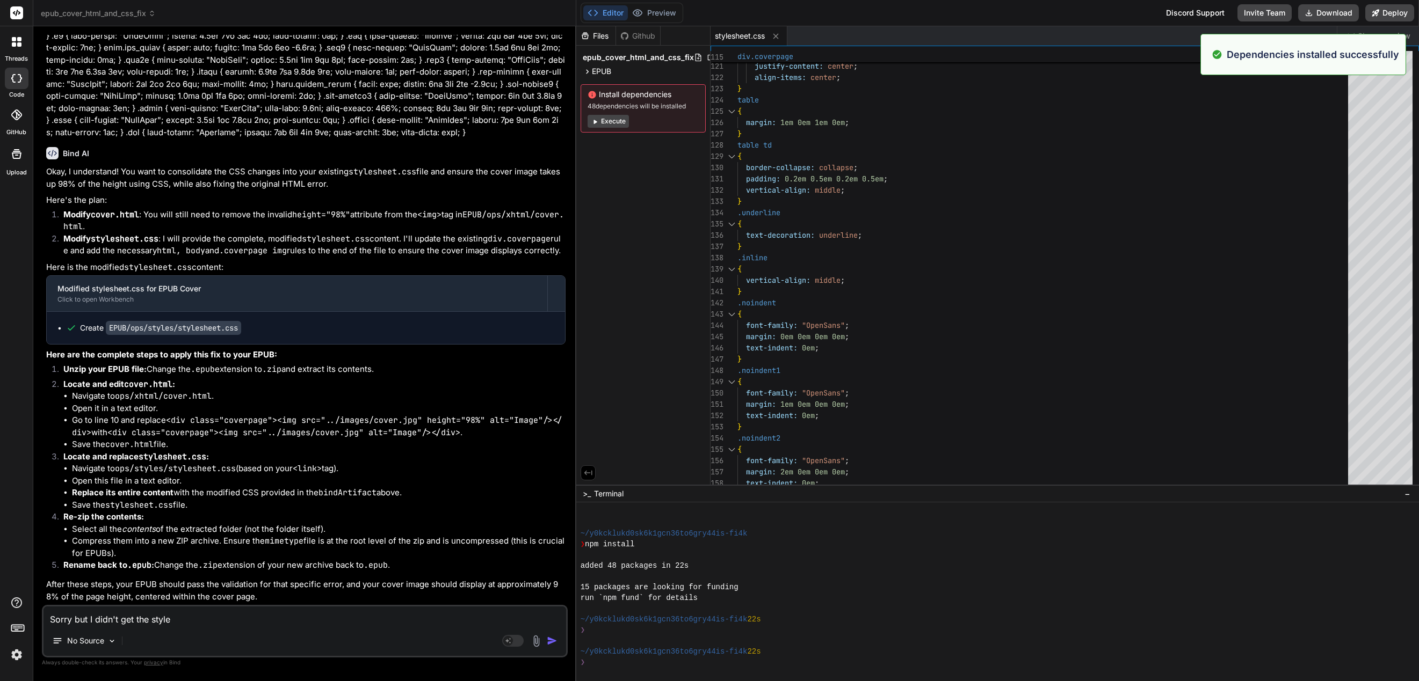
scroll to position [86, 0]
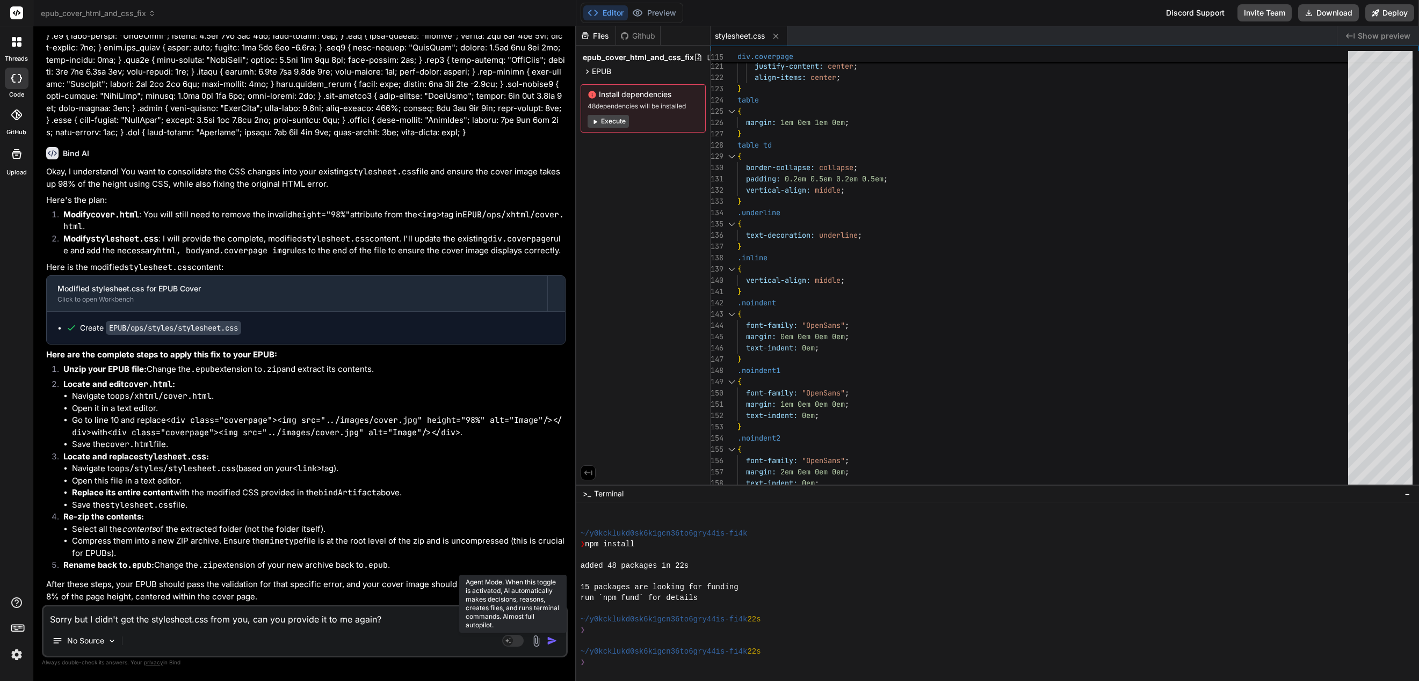
click at [510, 640] on rect at bounding box center [508, 641] width 10 height 10
click at [177, 643] on p "Claude 4 S.." at bounding box center [183, 641] width 80 height 11
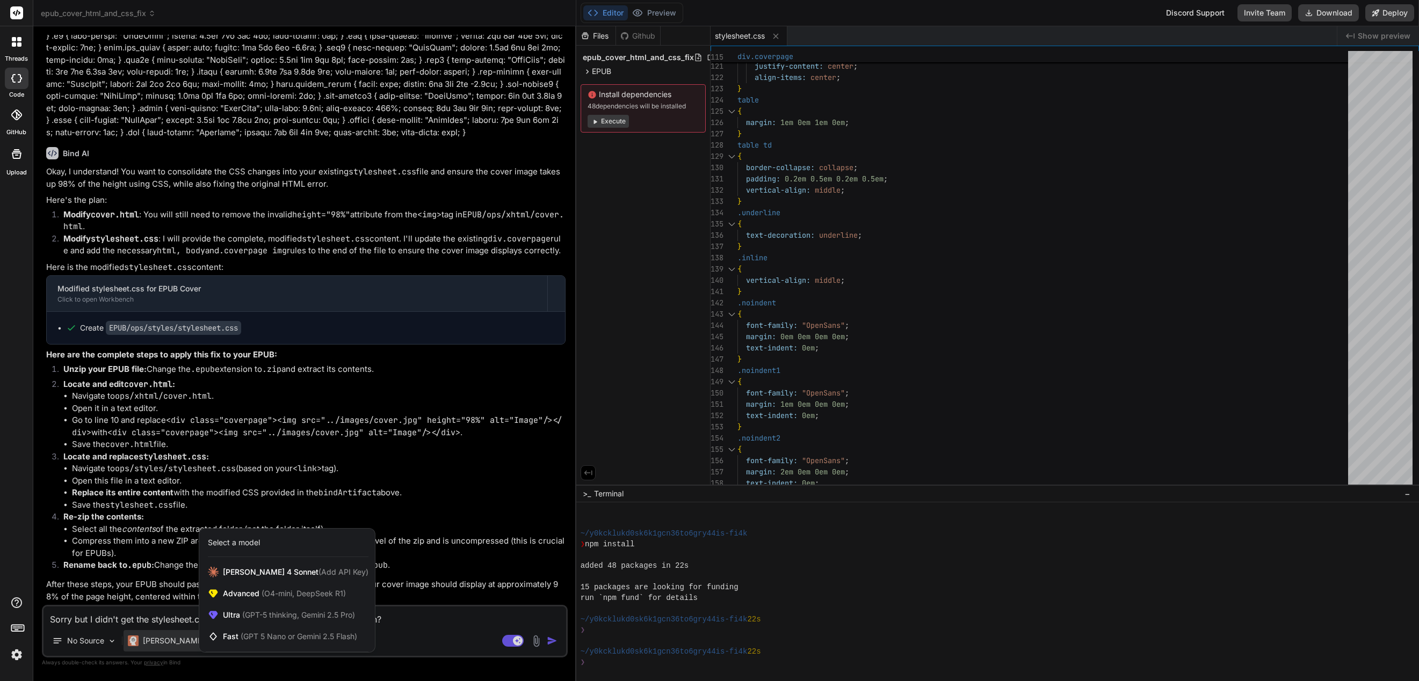
click at [169, 644] on div at bounding box center [709, 340] width 1419 height 681
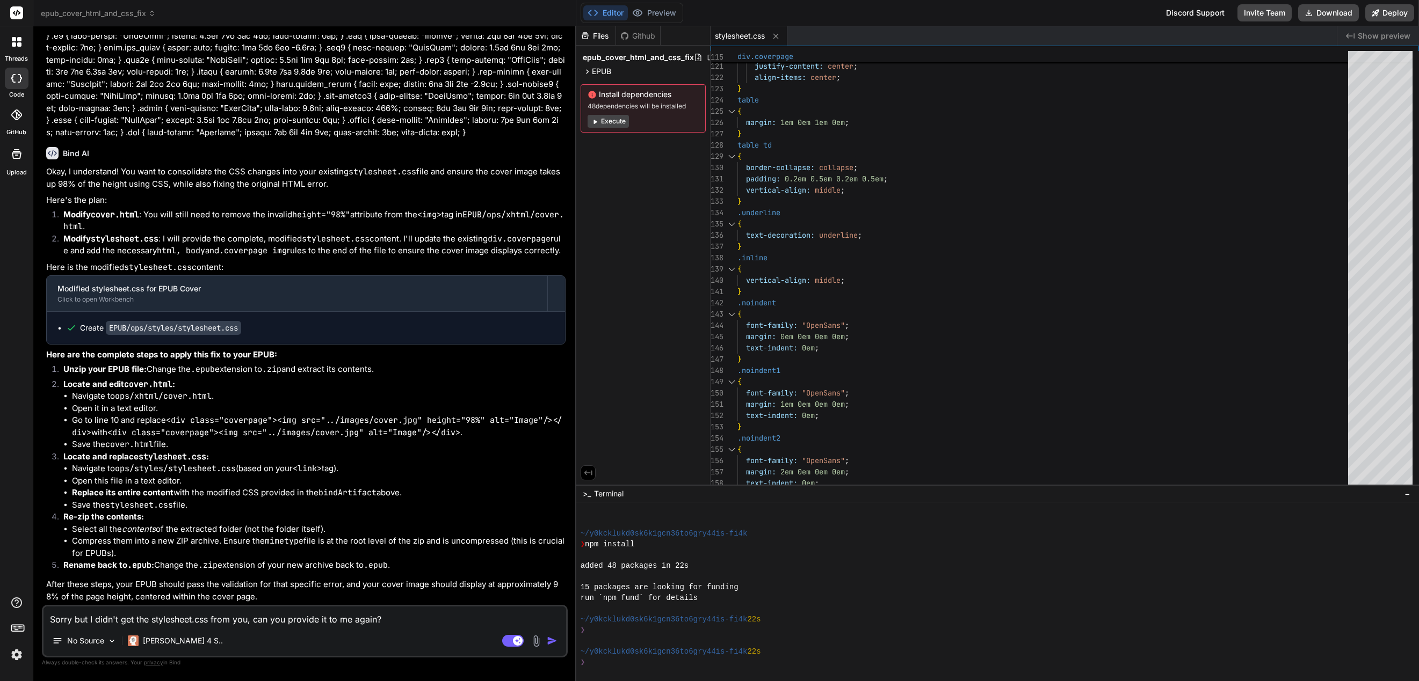
click at [554, 643] on img "button" at bounding box center [552, 641] width 11 height 11
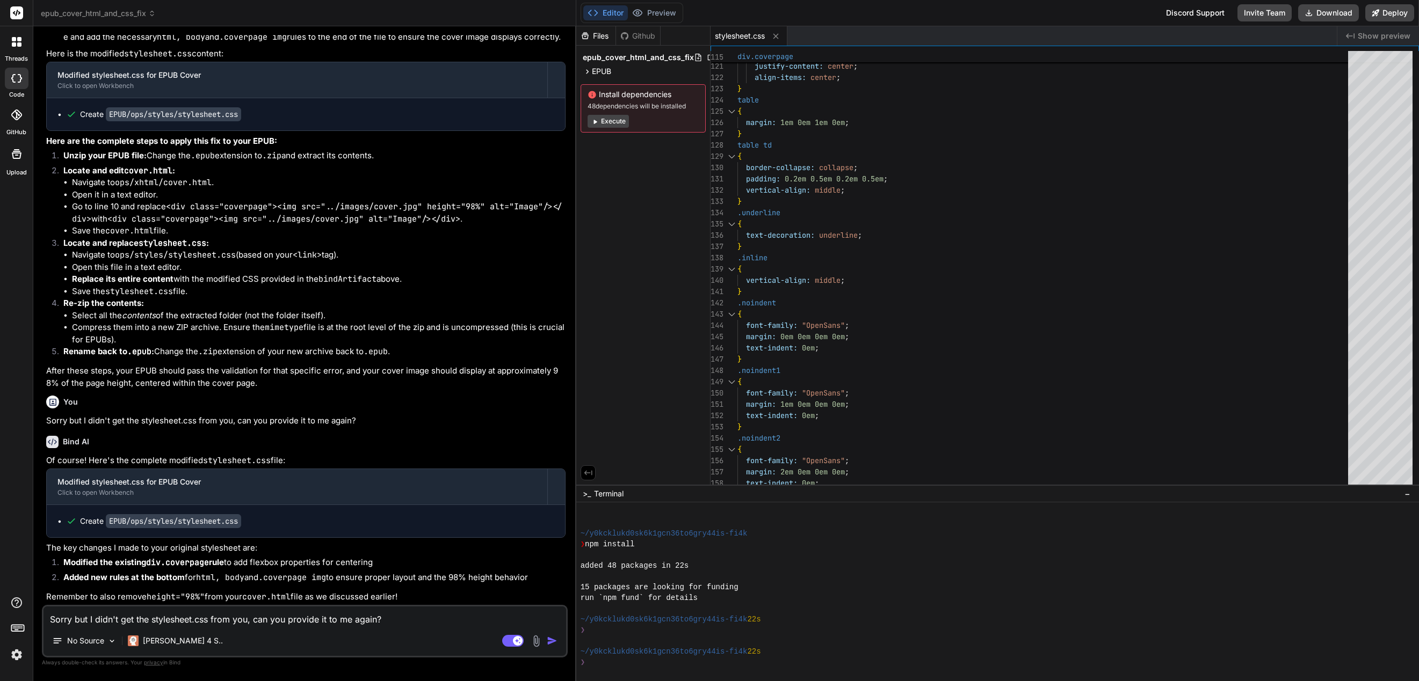
scroll to position [1987, 0]
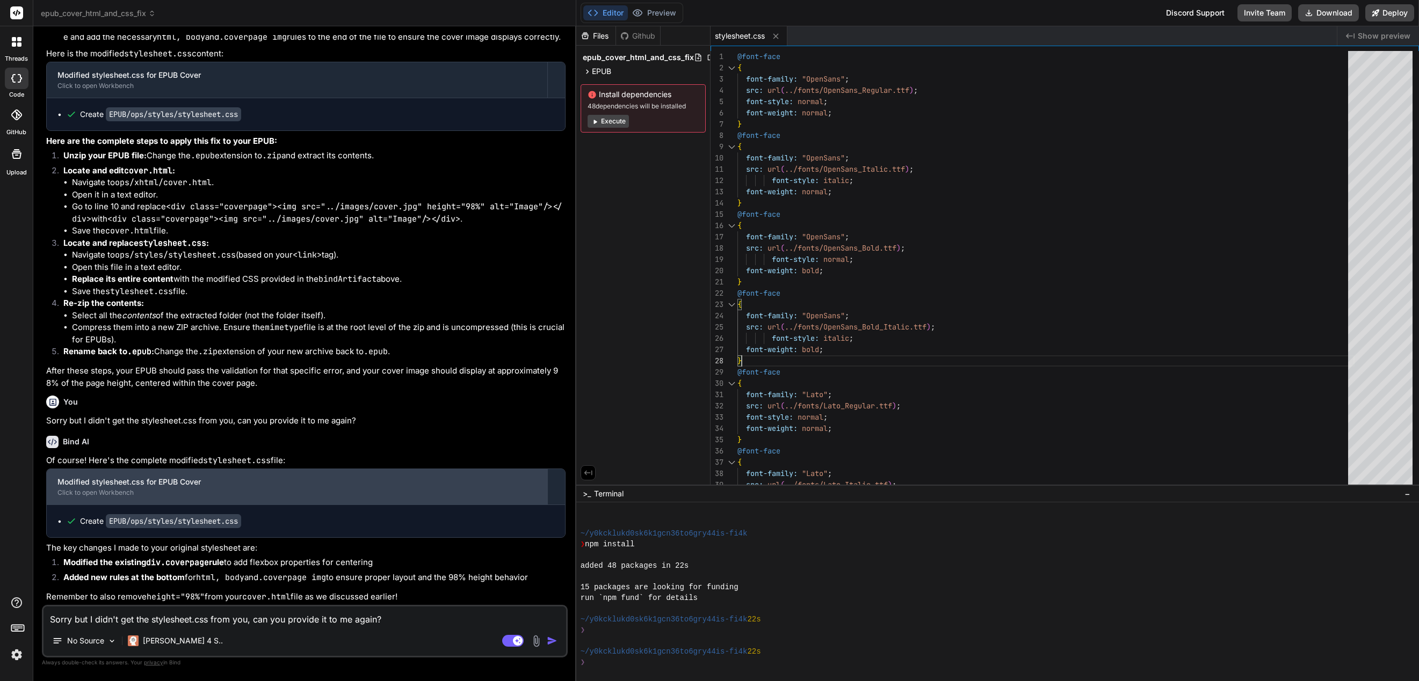
click at [224, 487] on div "Modified stylesheet.css for EPUB Cover" at bounding box center [296, 482] width 479 height 11
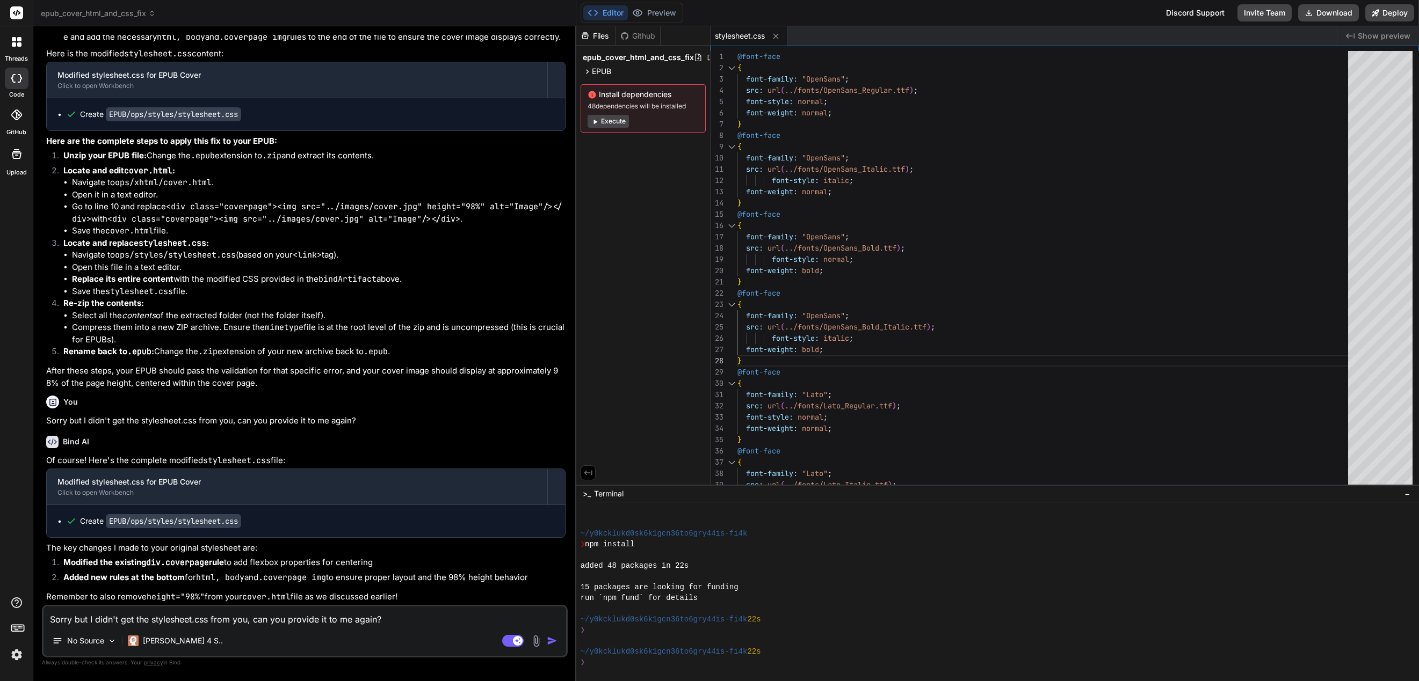
click at [215, 525] on code "EPUB/ops/styles/stylesheet.css" at bounding box center [173, 521] width 135 height 14
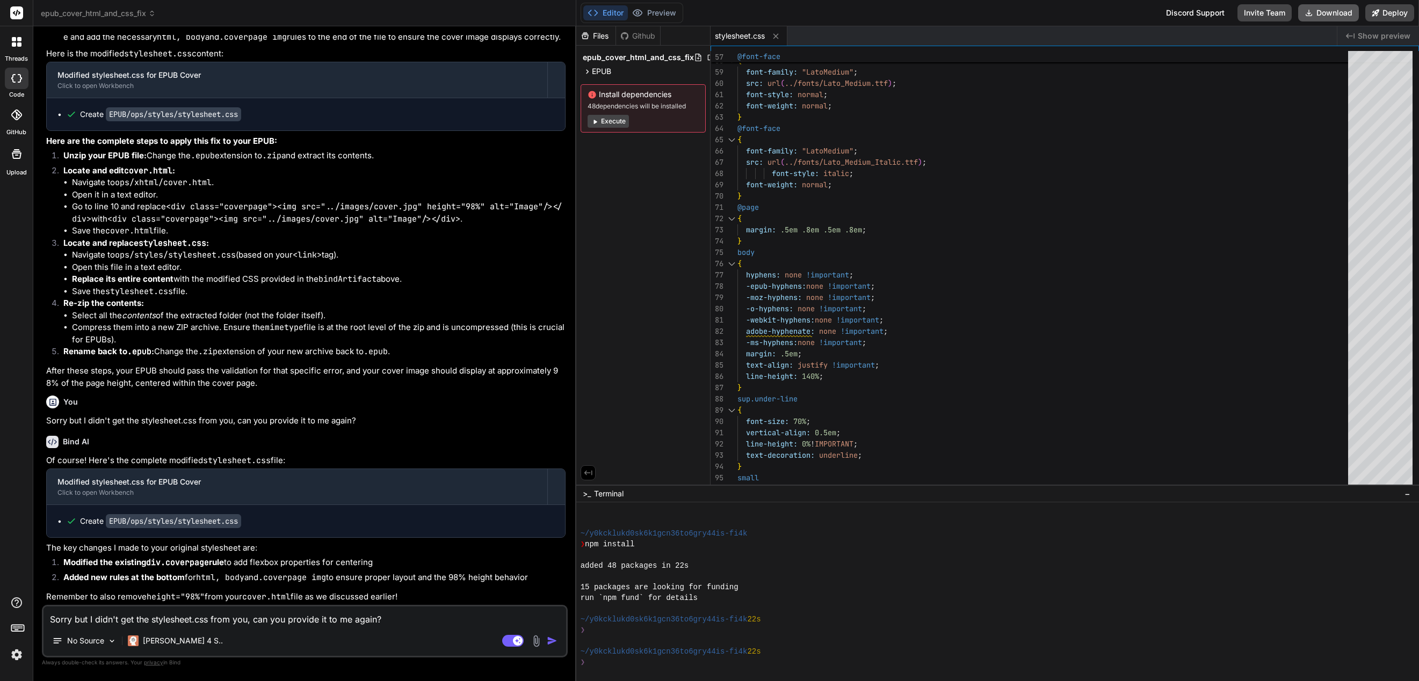
click at [1337, 19] on button "Download" at bounding box center [1328, 12] width 61 height 17
click at [222, 622] on textarea "Sorry but I didn't get the stylesheet.css from you, can you provide it to me ag…" at bounding box center [304, 616] width 523 height 19
click at [553, 644] on img "button" at bounding box center [552, 641] width 11 height 11
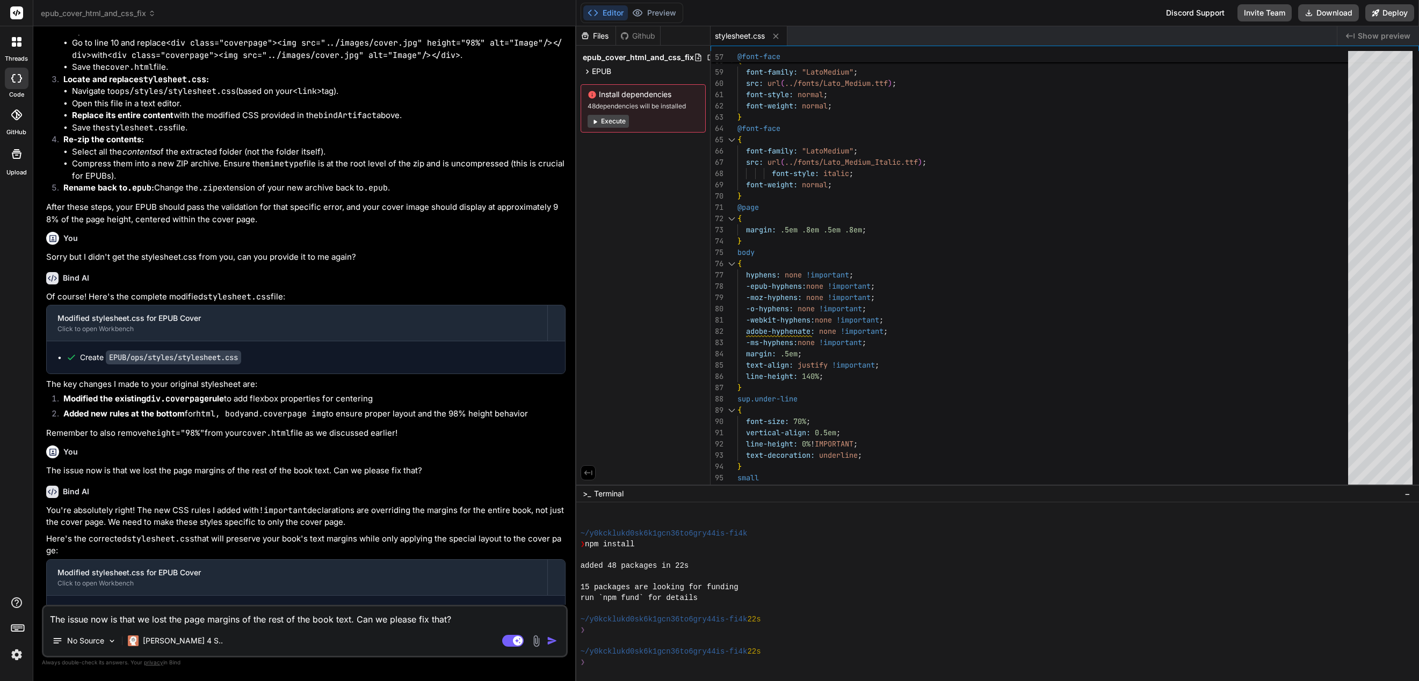
scroll to position [2303, 0]
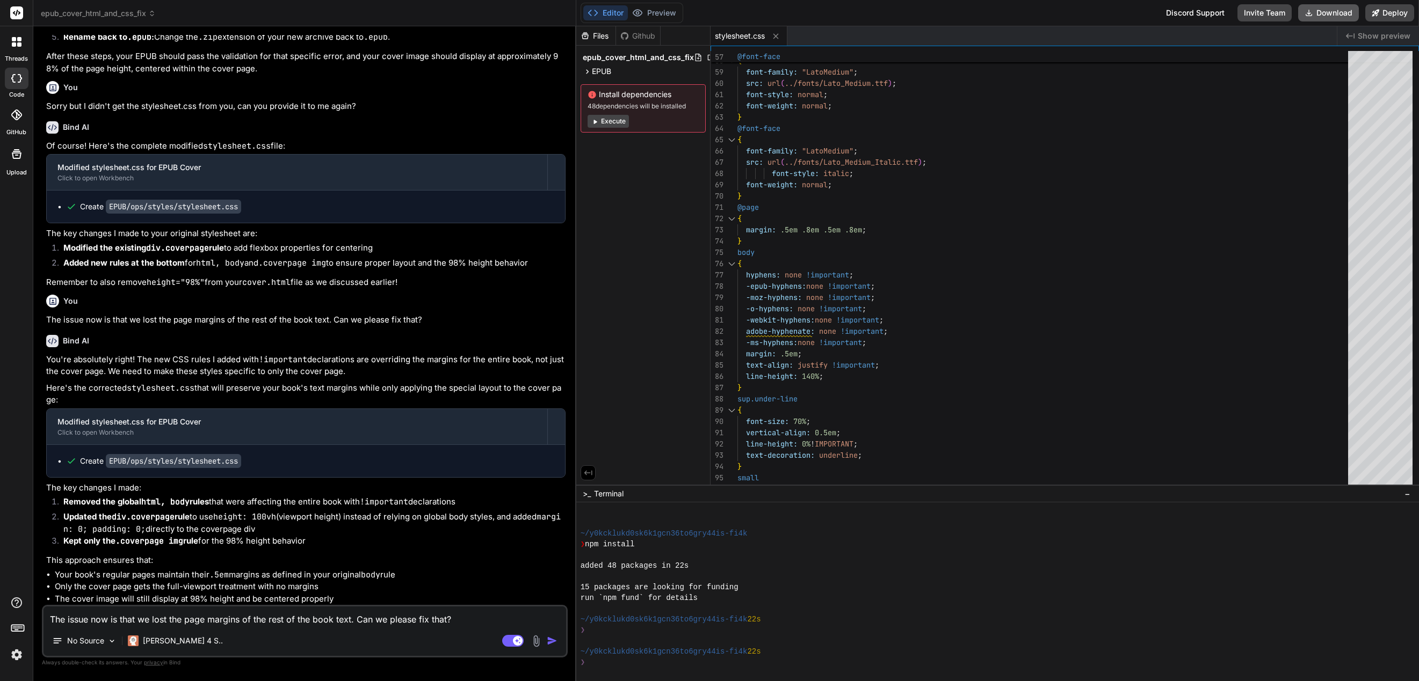
click at [1326, 13] on button "Download" at bounding box center [1328, 12] width 61 height 17
click at [202, 611] on textarea "The issue now is that we lost the page margins of the rest of the book text. Ca…" at bounding box center [304, 616] width 523 height 19
paste textarea "ERROR(PKG-006): EPUB//var/www/html/data/uploads2/175800140841318877/file.epub(-…"
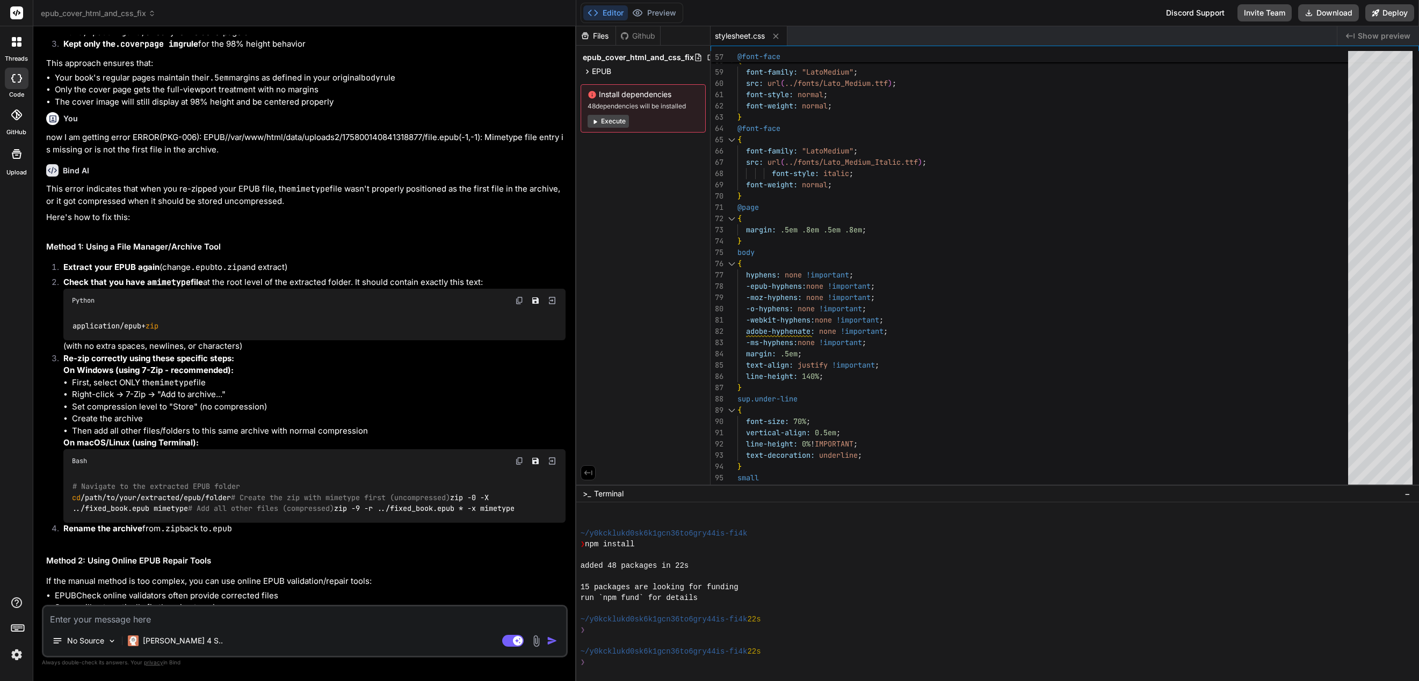
scroll to position [2731, 0]
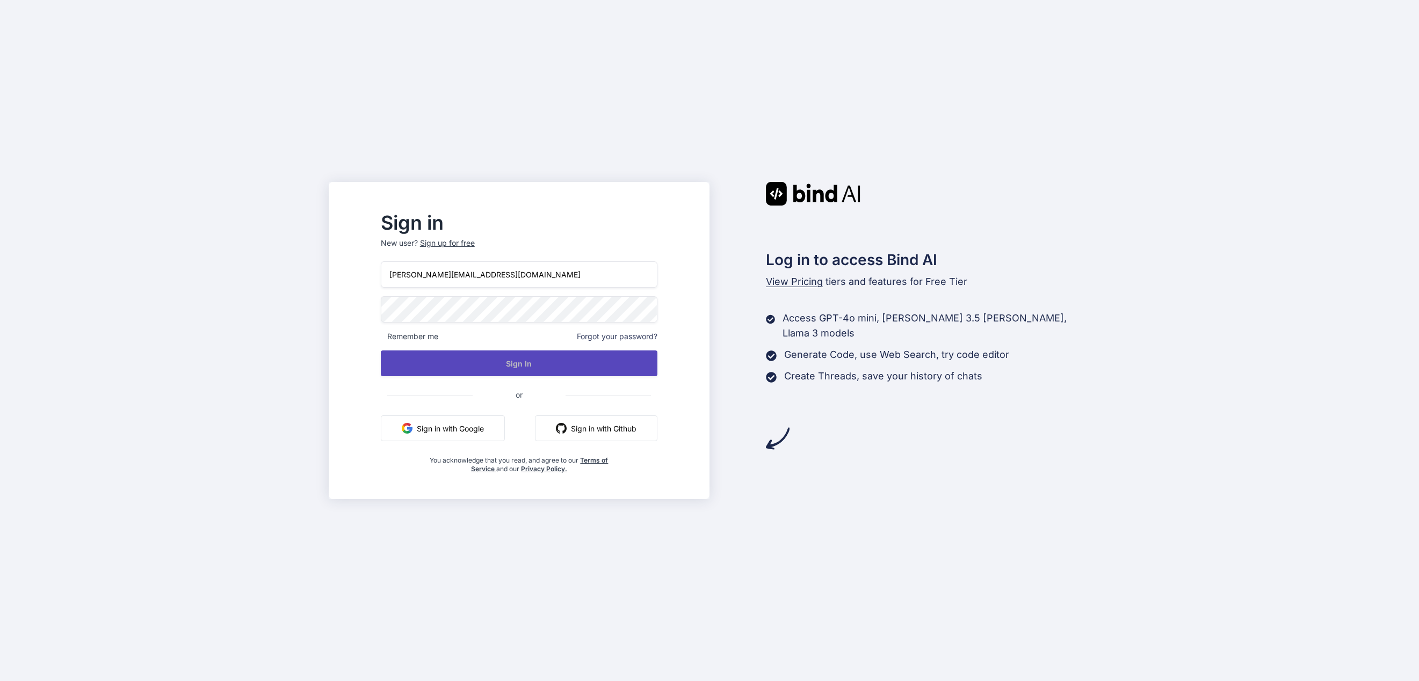
click at [552, 361] on button "Sign In" at bounding box center [519, 364] width 277 height 26
